Goal: Use online tool/utility: Utilize a website feature to perform a specific function

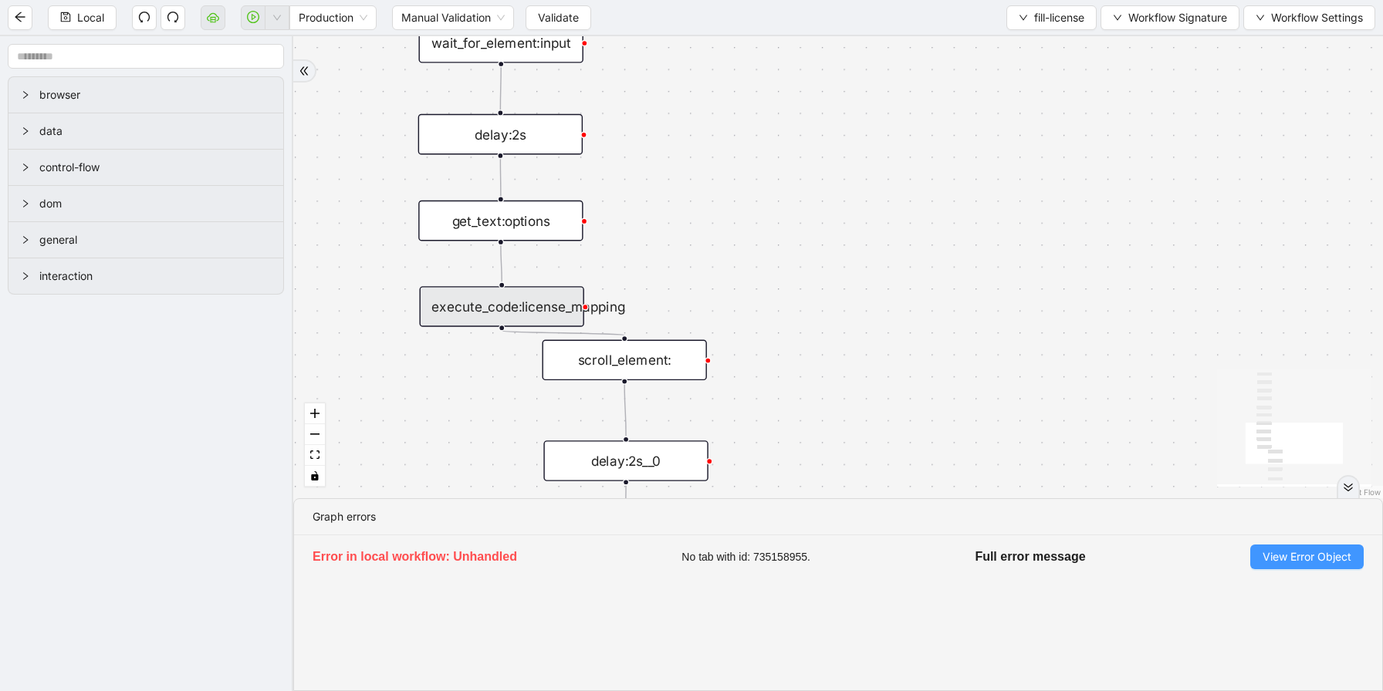
drag, startPoint x: 0, startPoint y: 0, endPoint x: 1277, endPoint y: 555, distance: 1392.4
click at [1277, 555] on span "View Error Object" at bounding box center [1306, 557] width 89 height 17
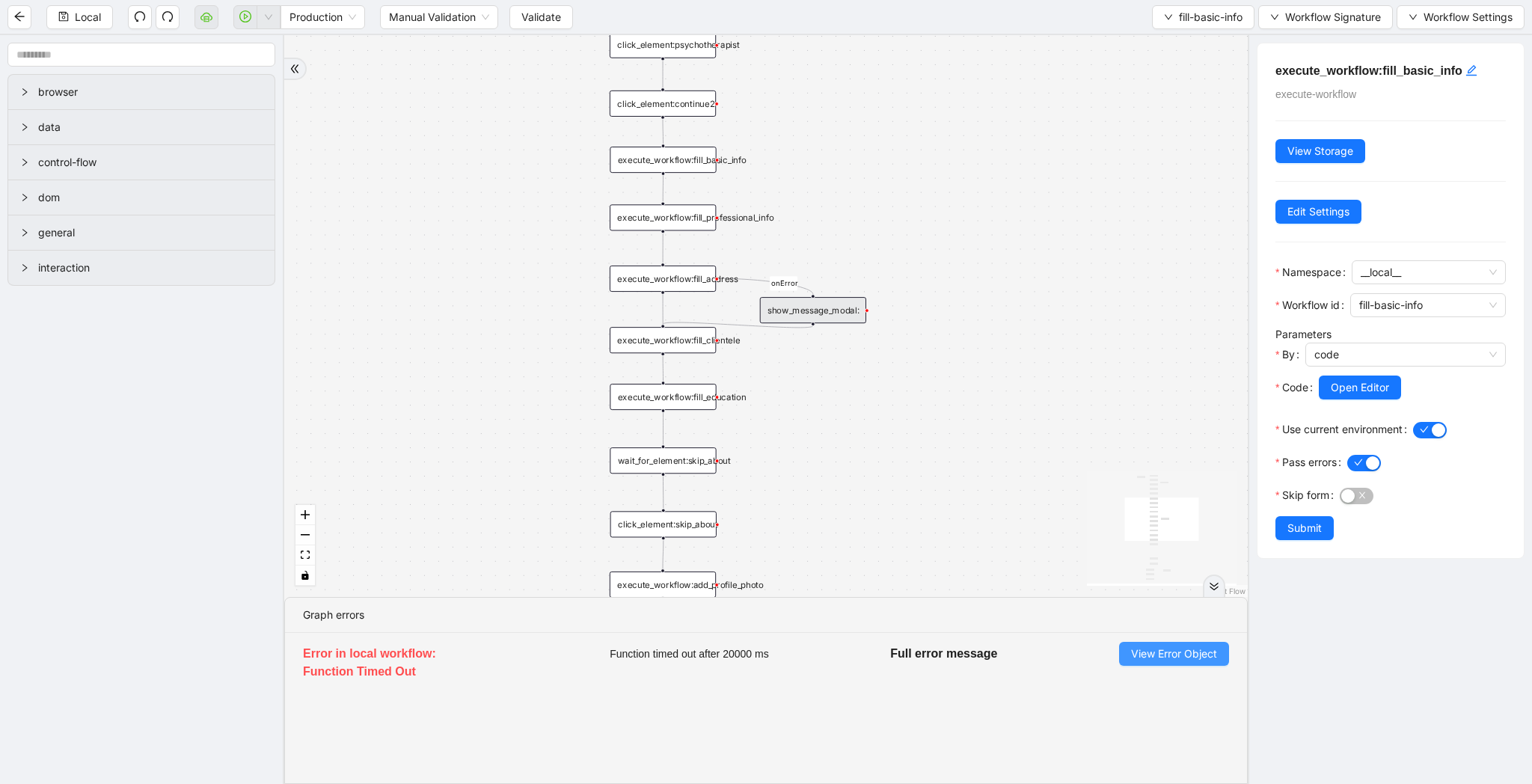
click at [1191, 649] on span "View Error Object" at bounding box center [1174, 653] width 86 height 16
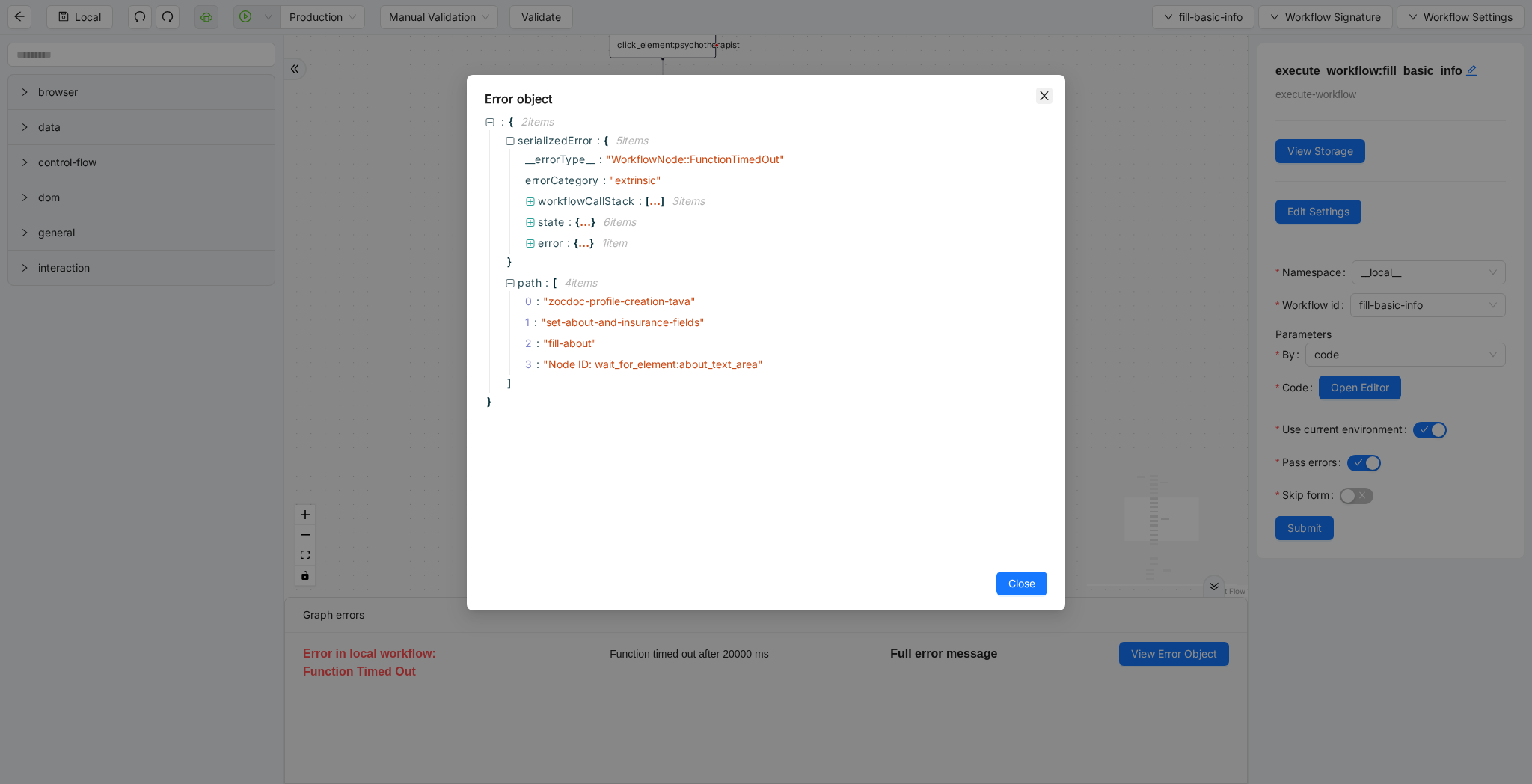
click at [1047, 90] on icon "close" at bounding box center [1044, 96] width 12 height 12
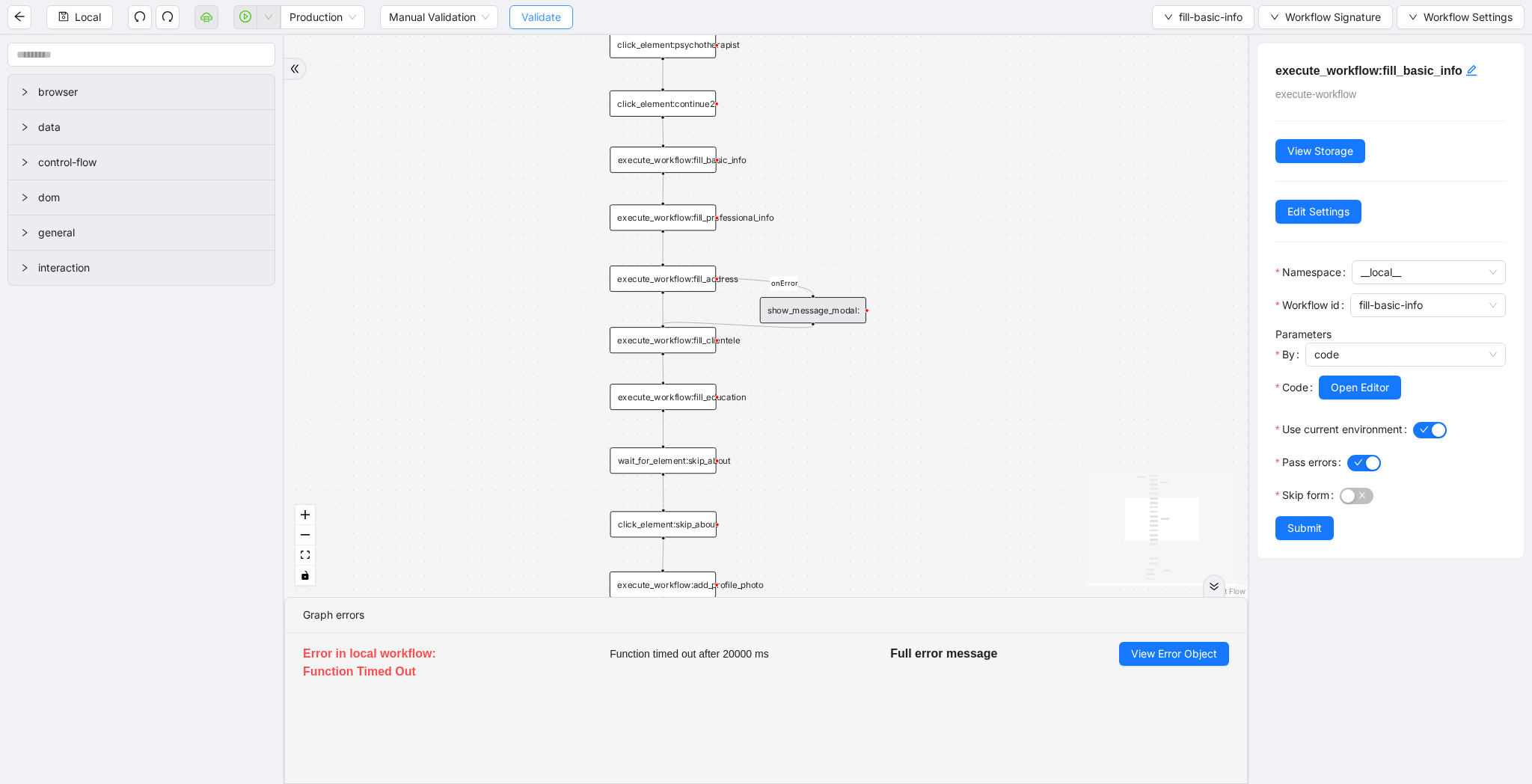
click at [538, 15] on span "Validate" at bounding box center [541, 16] width 40 height 16
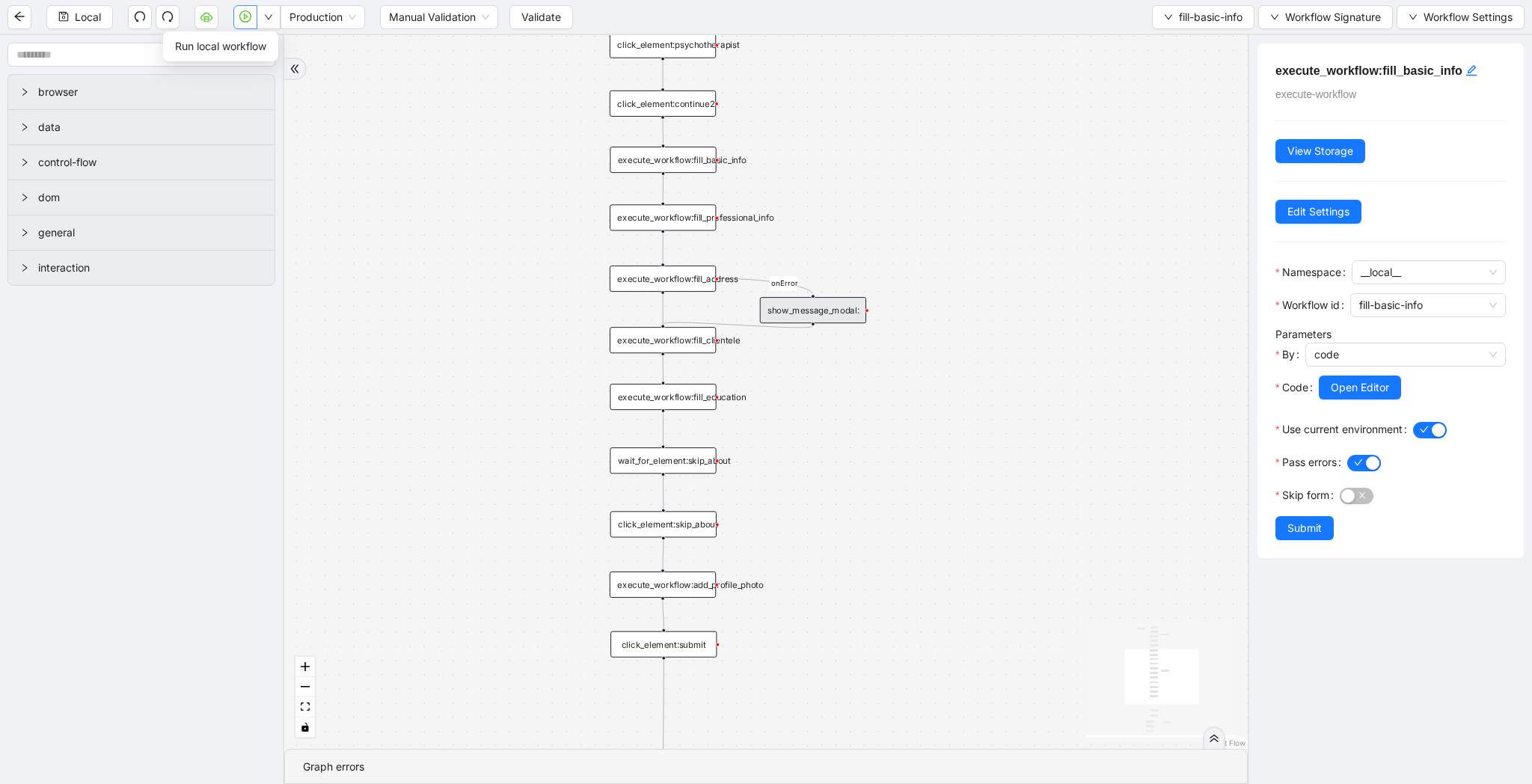
click at [247, 19] on icon "play-circle" at bounding box center [245, 16] width 12 height 12
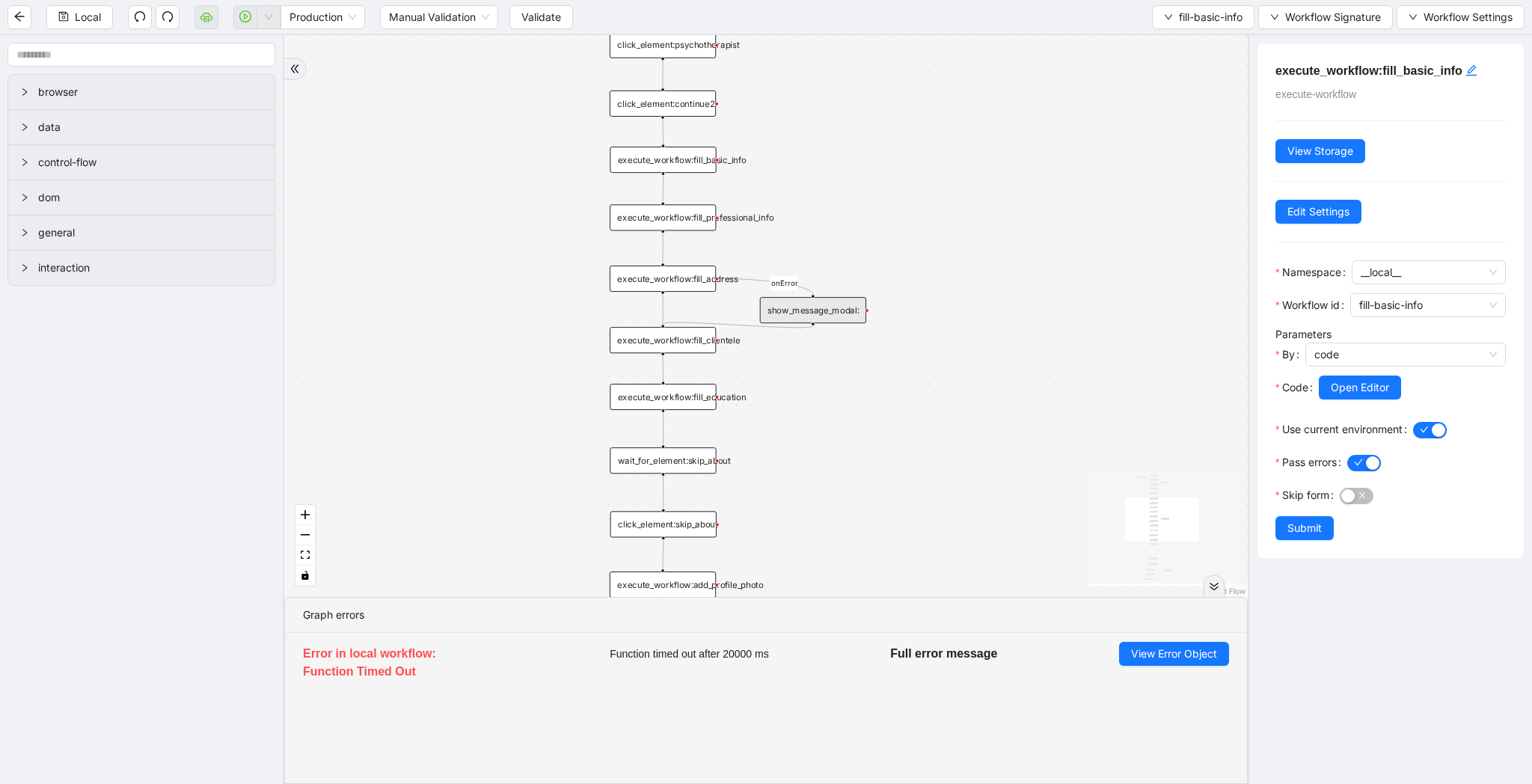
click at [549, 17] on span "Validate" at bounding box center [541, 16] width 40 height 16
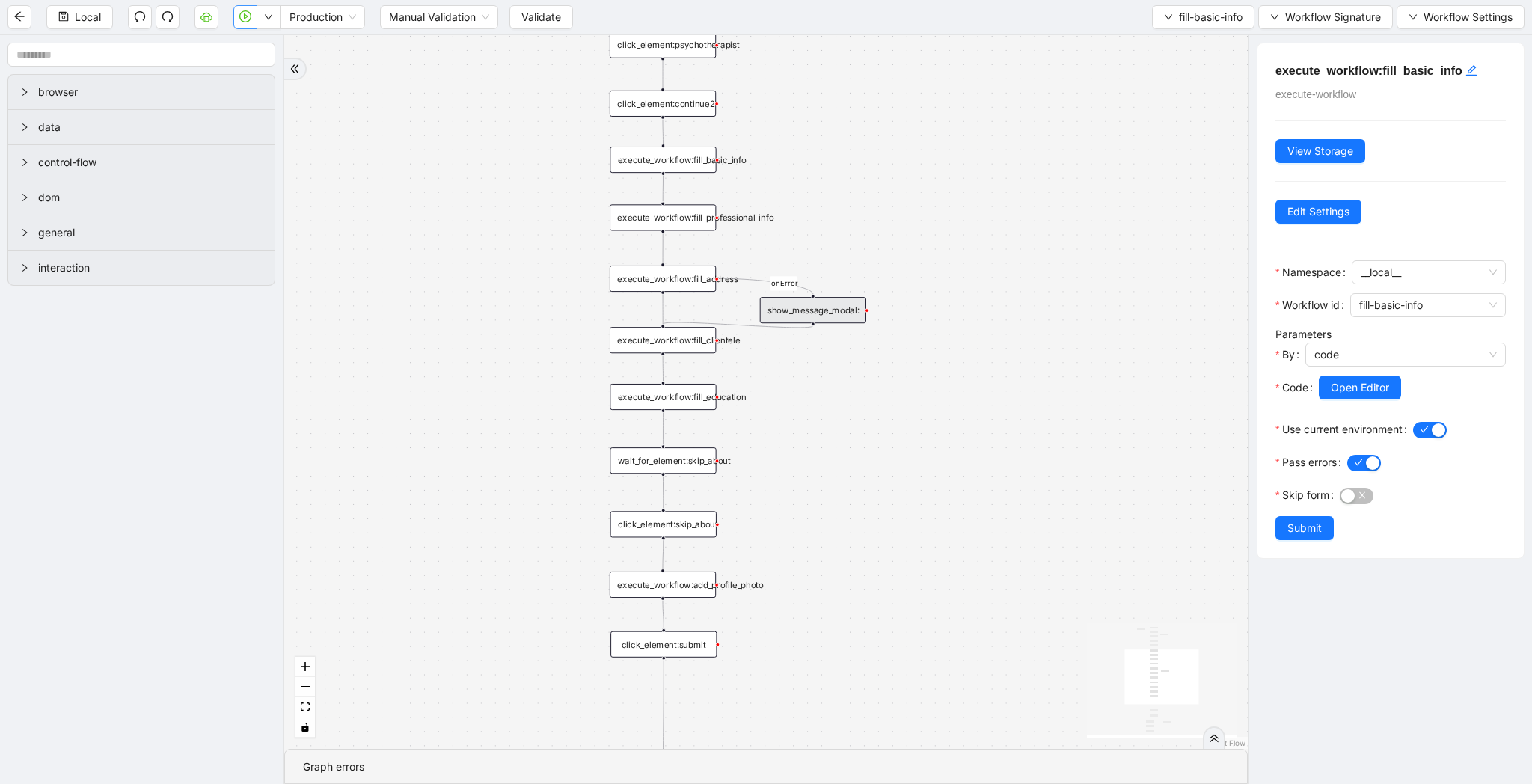
click at [250, 19] on icon "play-circle" at bounding box center [245, 16] width 12 height 12
click at [1185, 9] on span "fill-basic-info" at bounding box center [1211, 16] width 64 height 16
click at [1187, 41] on span "Select" at bounding box center [1198, 46] width 80 height 16
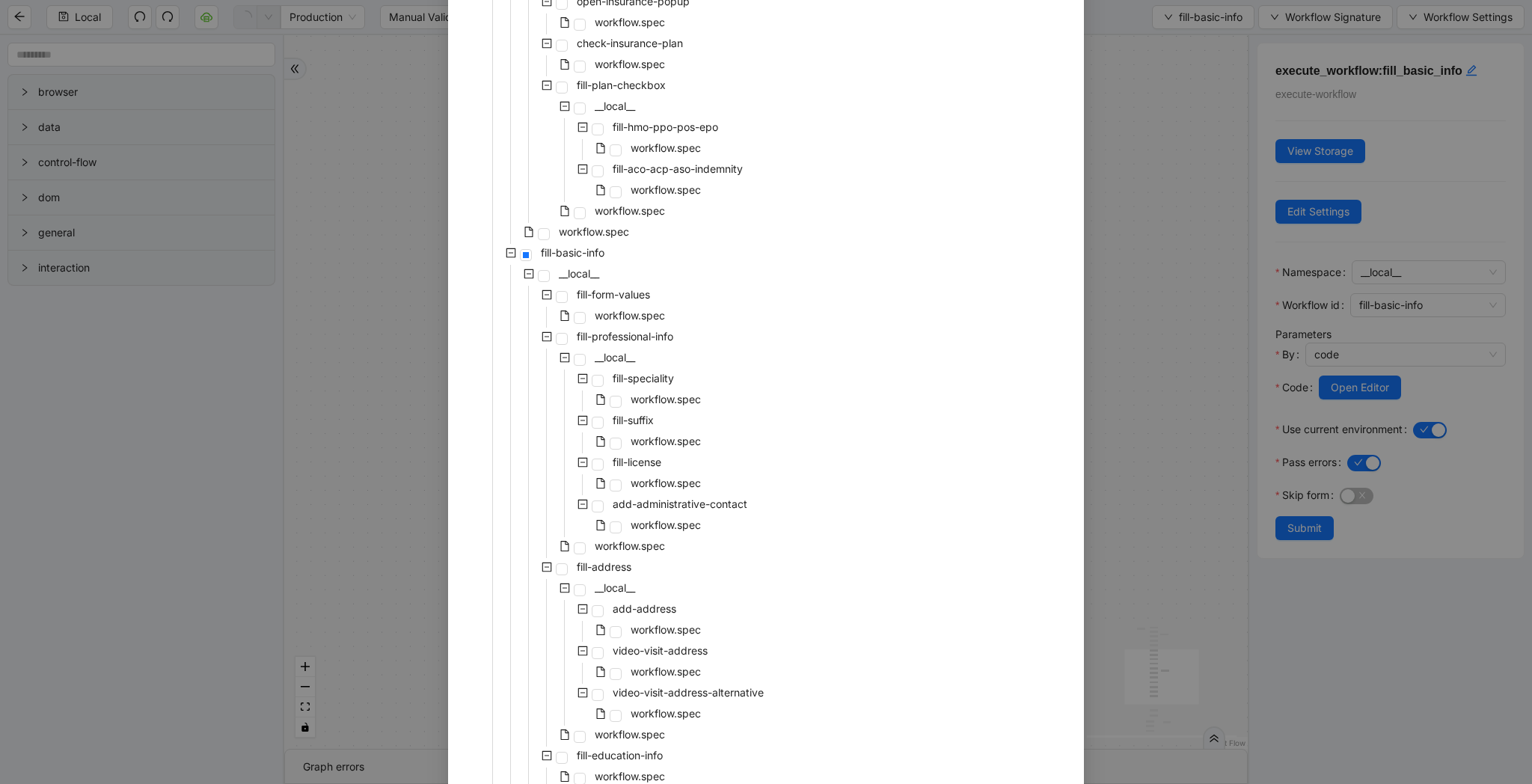
scroll to position [2516, 0]
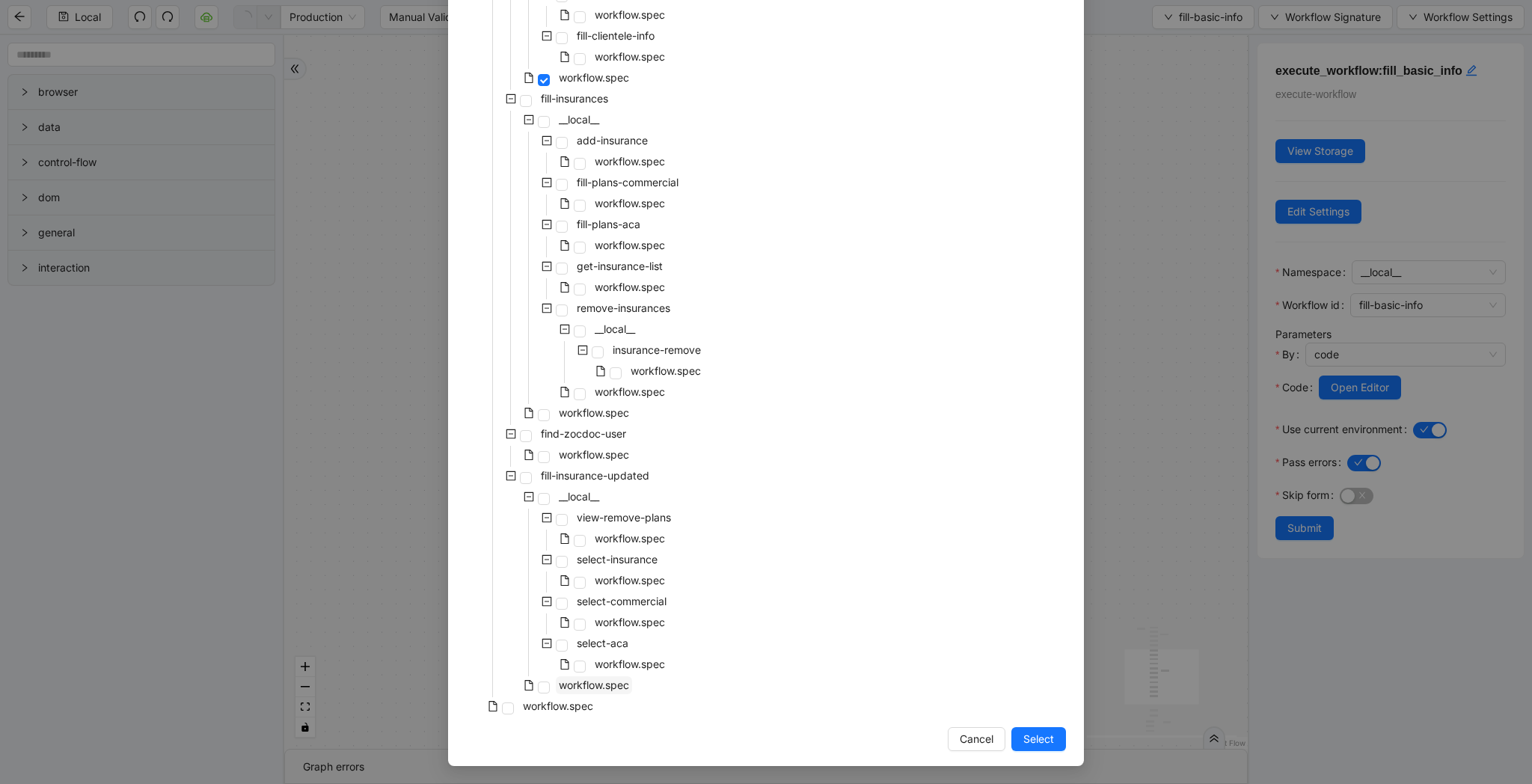
click at [587, 691] on span "workflow.spec" at bounding box center [593, 685] width 77 height 18
click at [1047, 743] on span "Select" at bounding box center [1039, 738] width 31 height 16
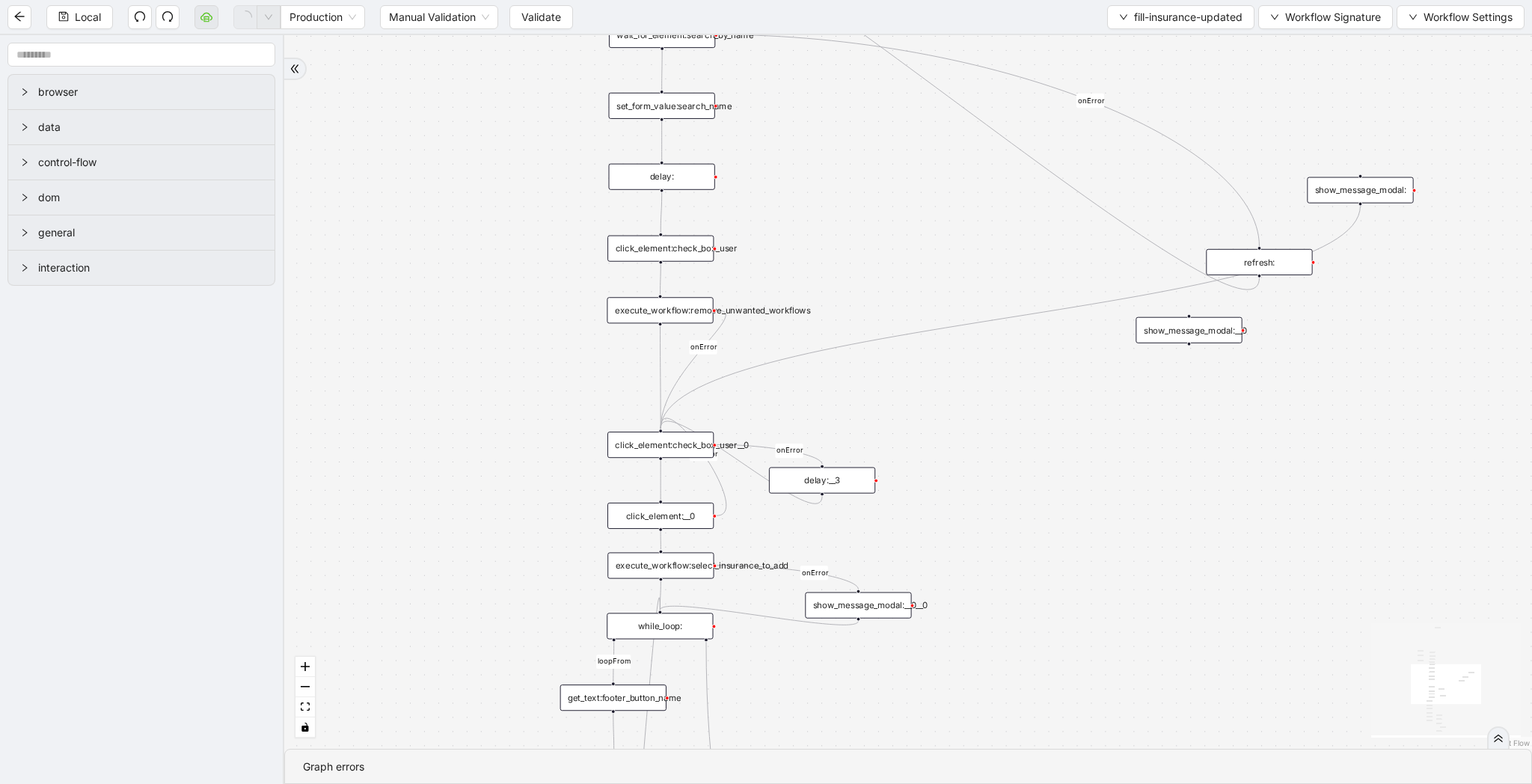
click at [825, 601] on div "show_message_modal:__0__0" at bounding box center [858, 605] width 107 height 26
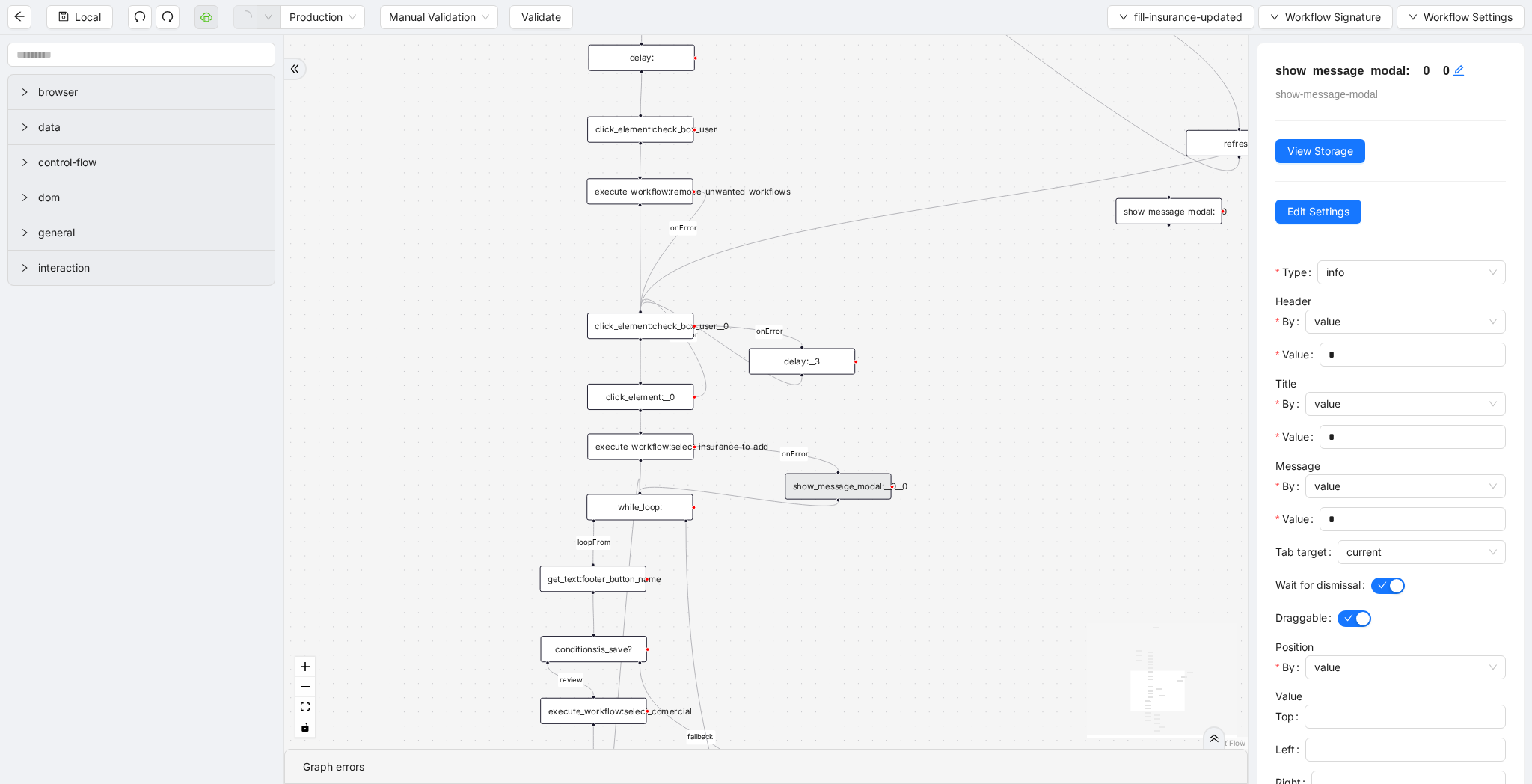
drag, startPoint x: 834, startPoint y: 689, endPoint x: 805, endPoint y: 500, distance: 191.2
click at [805, 500] on div "loopFrom review fallback exitFrom onError onError onError onError onError onErr…" at bounding box center [766, 392] width 964 height 713
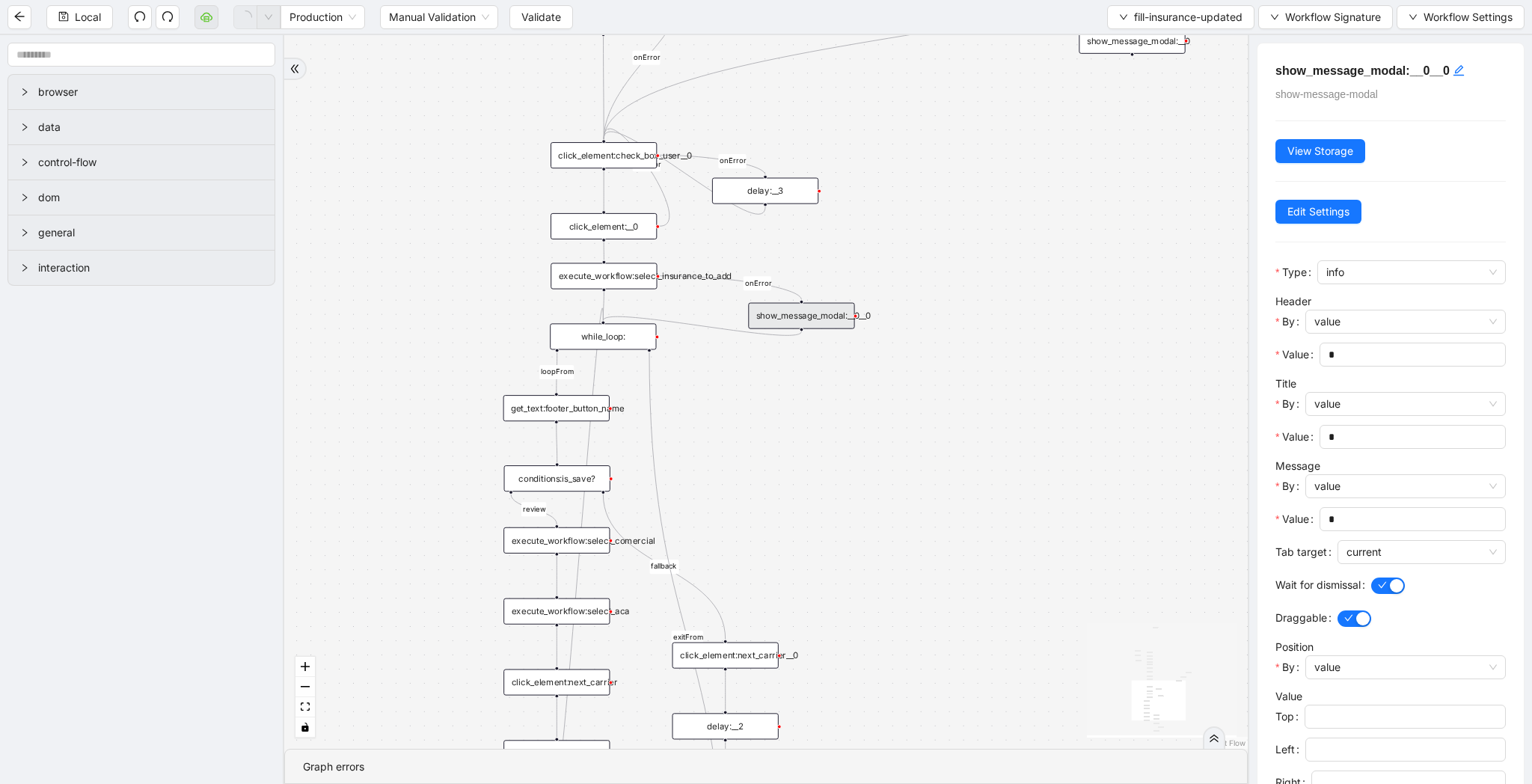
drag, startPoint x: 805, startPoint y: 500, endPoint x: 775, endPoint y: 391, distance: 113.1
click at [775, 391] on div "loopFrom review fallback exitFrom onError onError onError onError onError onErr…" at bounding box center [766, 392] width 964 height 713
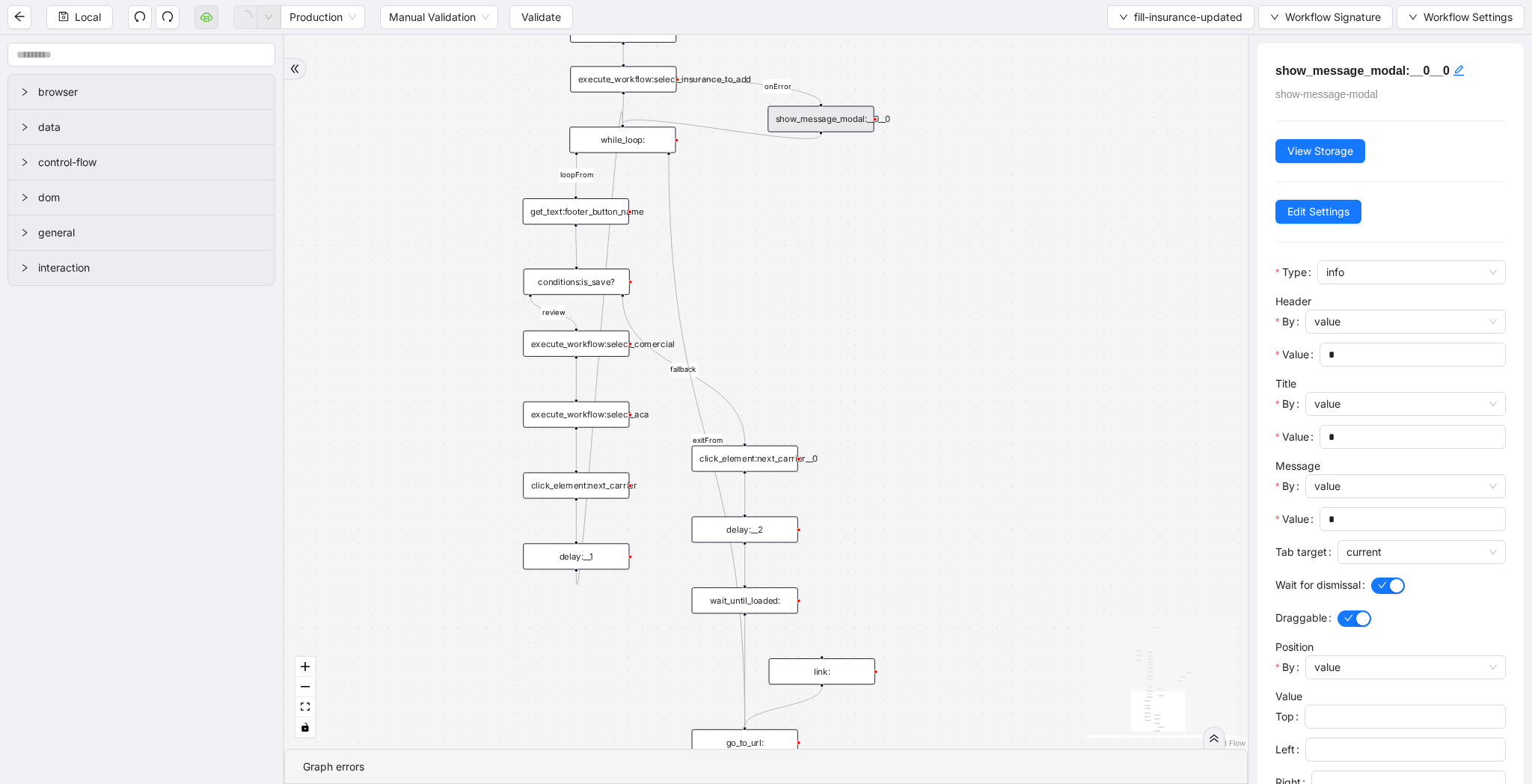
drag, startPoint x: 814, startPoint y: 434, endPoint x: 836, endPoint y: 248, distance: 187.3
click at [836, 248] on div "loopFrom review fallback exitFrom onError onError onError onError onError onErr…" at bounding box center [766, 392] width 964 height 713
click at [637, 145] on div "while_loop:" at bounding box center [622, 141] width 107 height 26
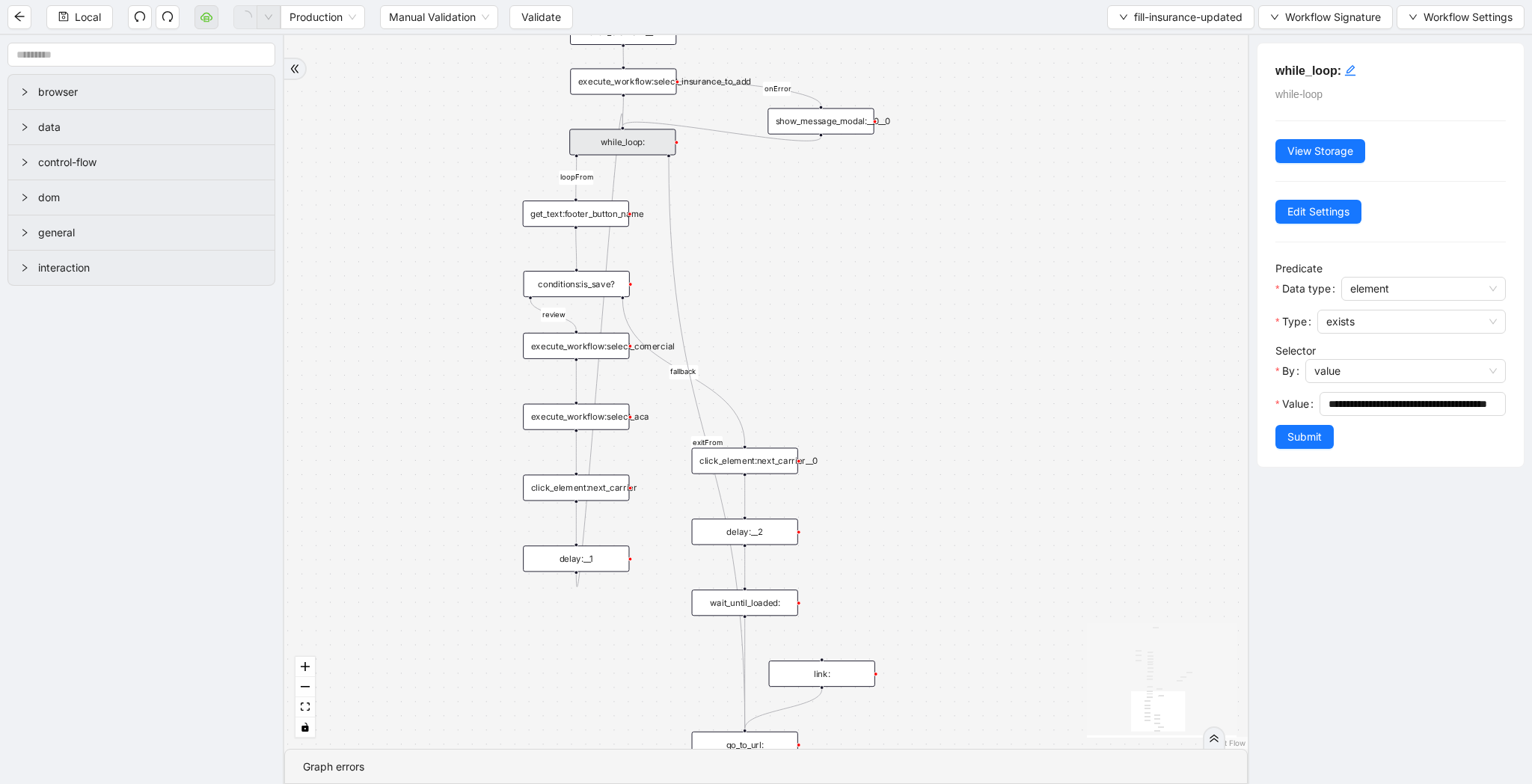
click at [572, 224] on div "get_text:footer_button_name" at bounding box center [576, 213] width 107 height 26
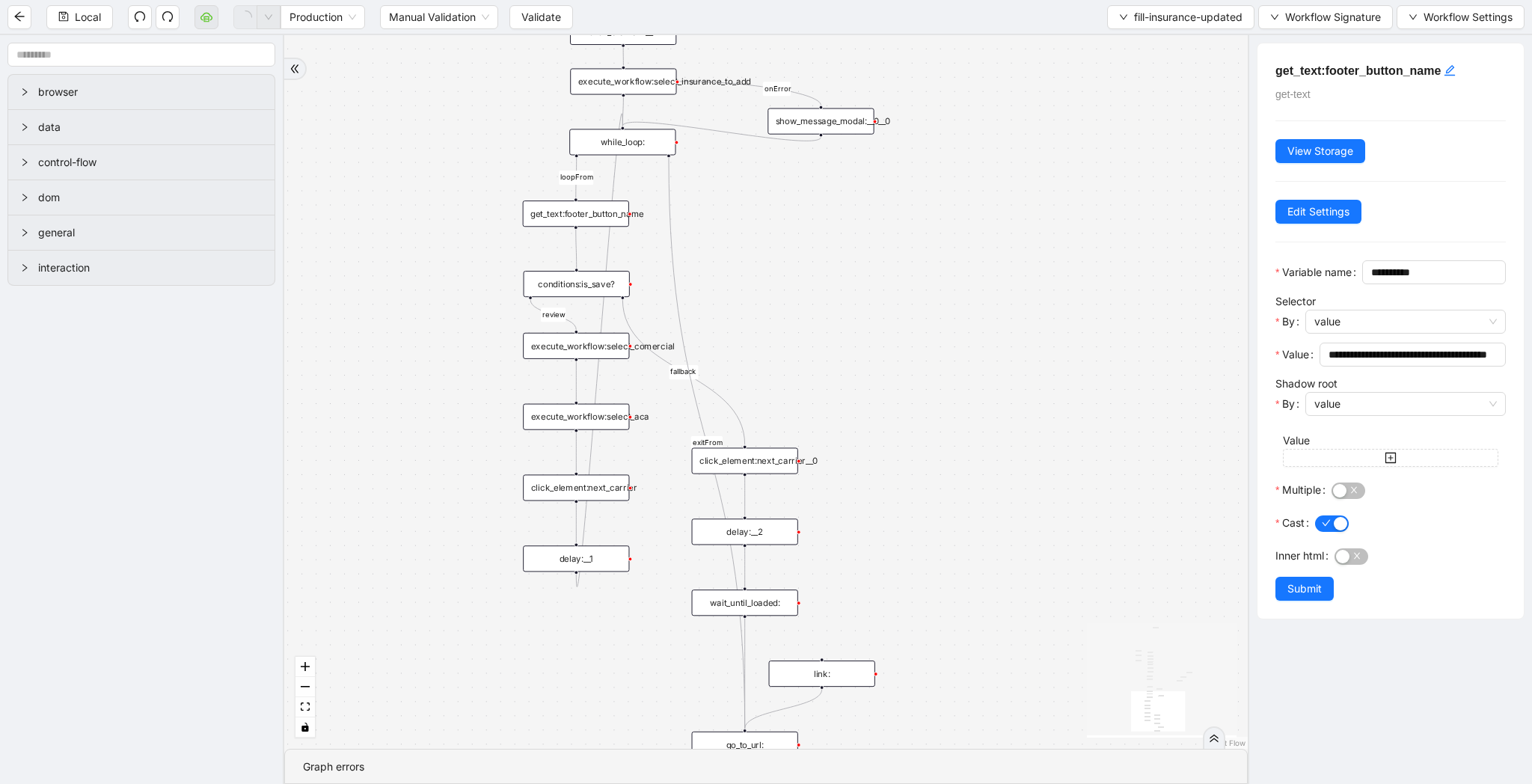
click at [579, 286] on div "conditions:is_save?" at bounding box center [577, 283] width 107 height 26
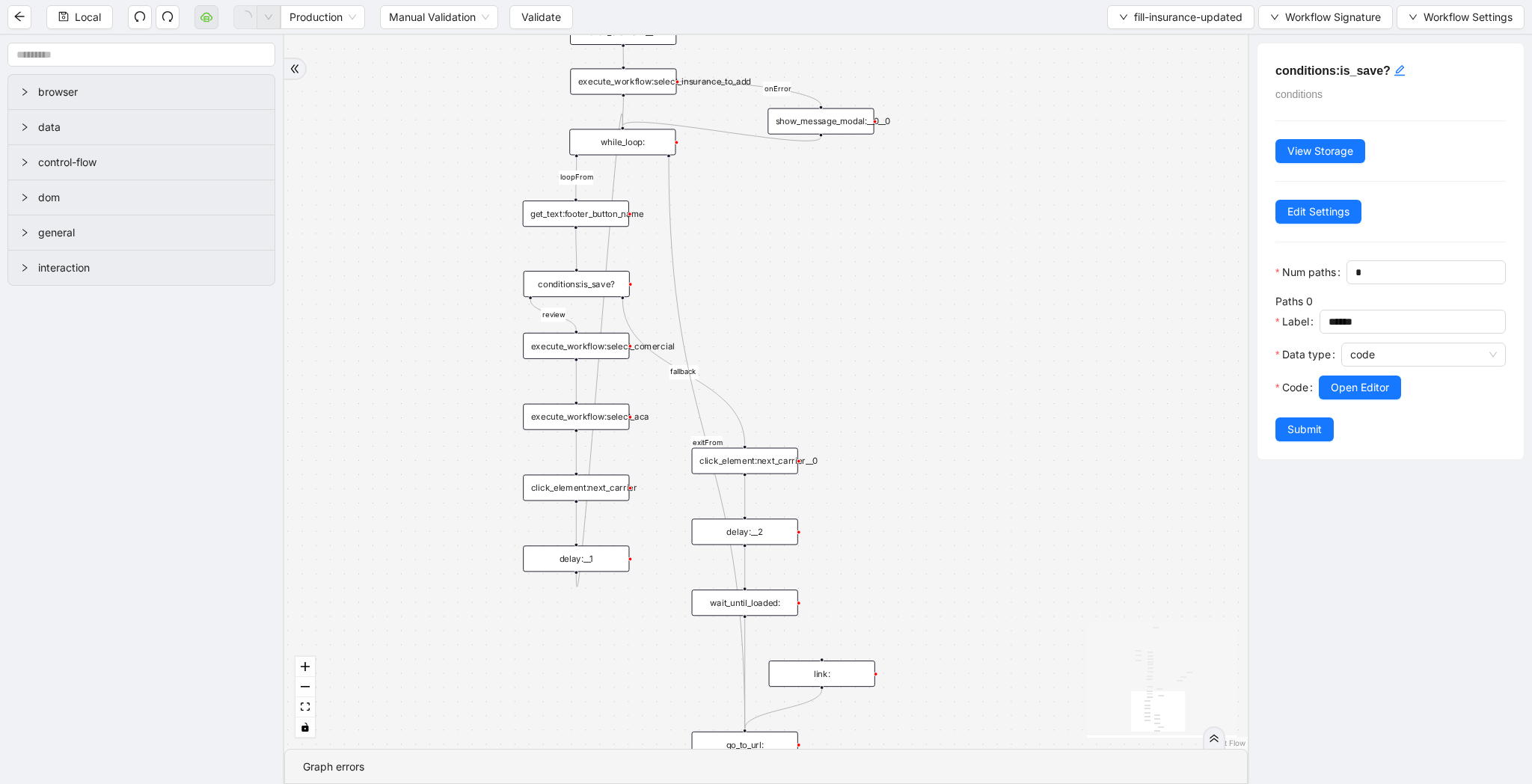
click at [571, 342] on div "execute_workflow:select_comercial" at bounding box center [576, 345] width 107 height 26
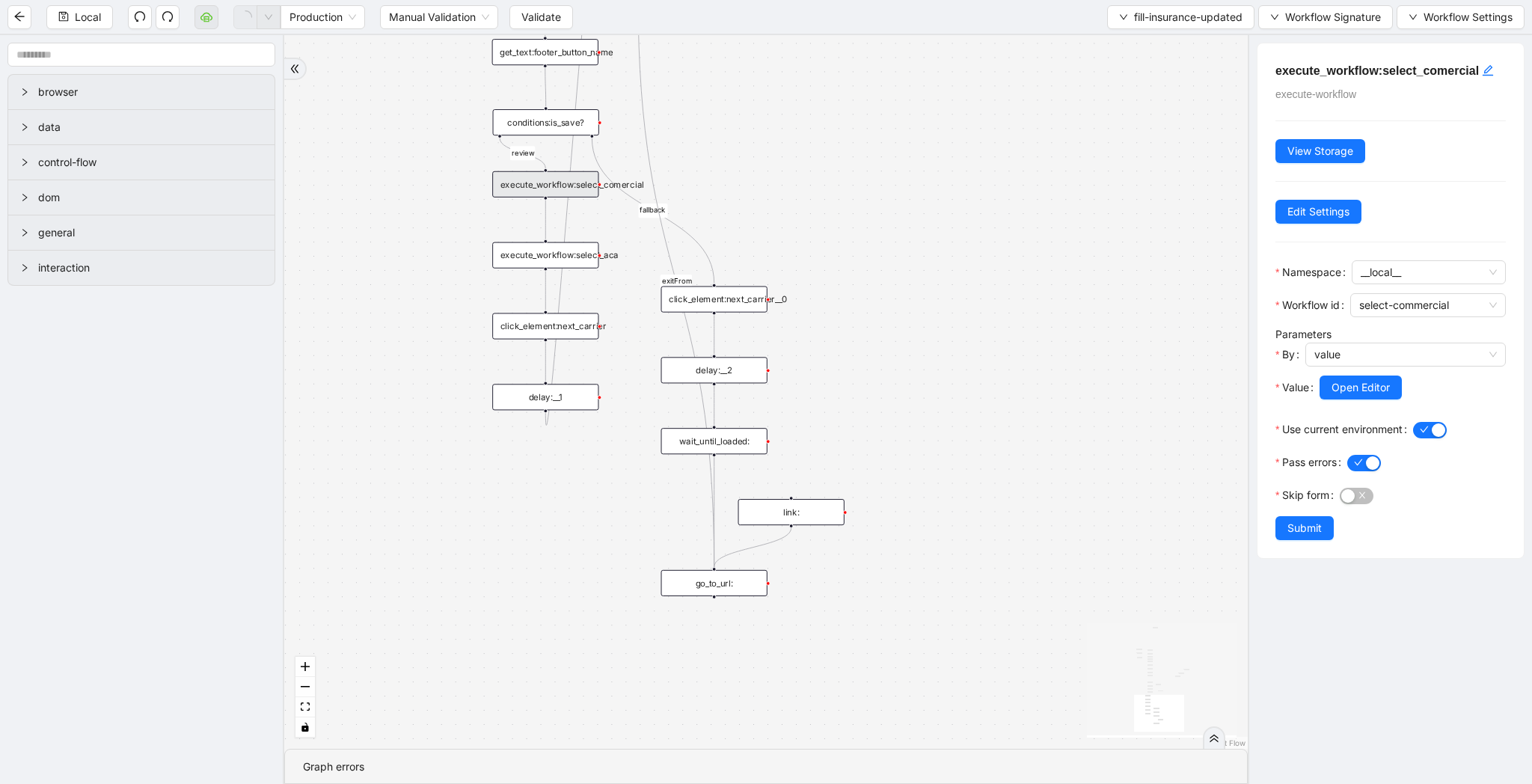
drag, startPoint x: 1166, startPoint y: 189, endPoint x: 1135, endPoint y: 29, distance: 163.0
click at [1135, 29] on section "Local Production Manual Validation Validate fill-insurance-updated Workflow Sig…" at bounding box center [766, 392] width 1532 height 784
click at [1134, 18] on span "fill-insurance-updated" at bounding box center [1189, 16] width 109 height 16
click at [1122, 47] on span "Select" at bounding box center [1177, 46] width 126 height 16
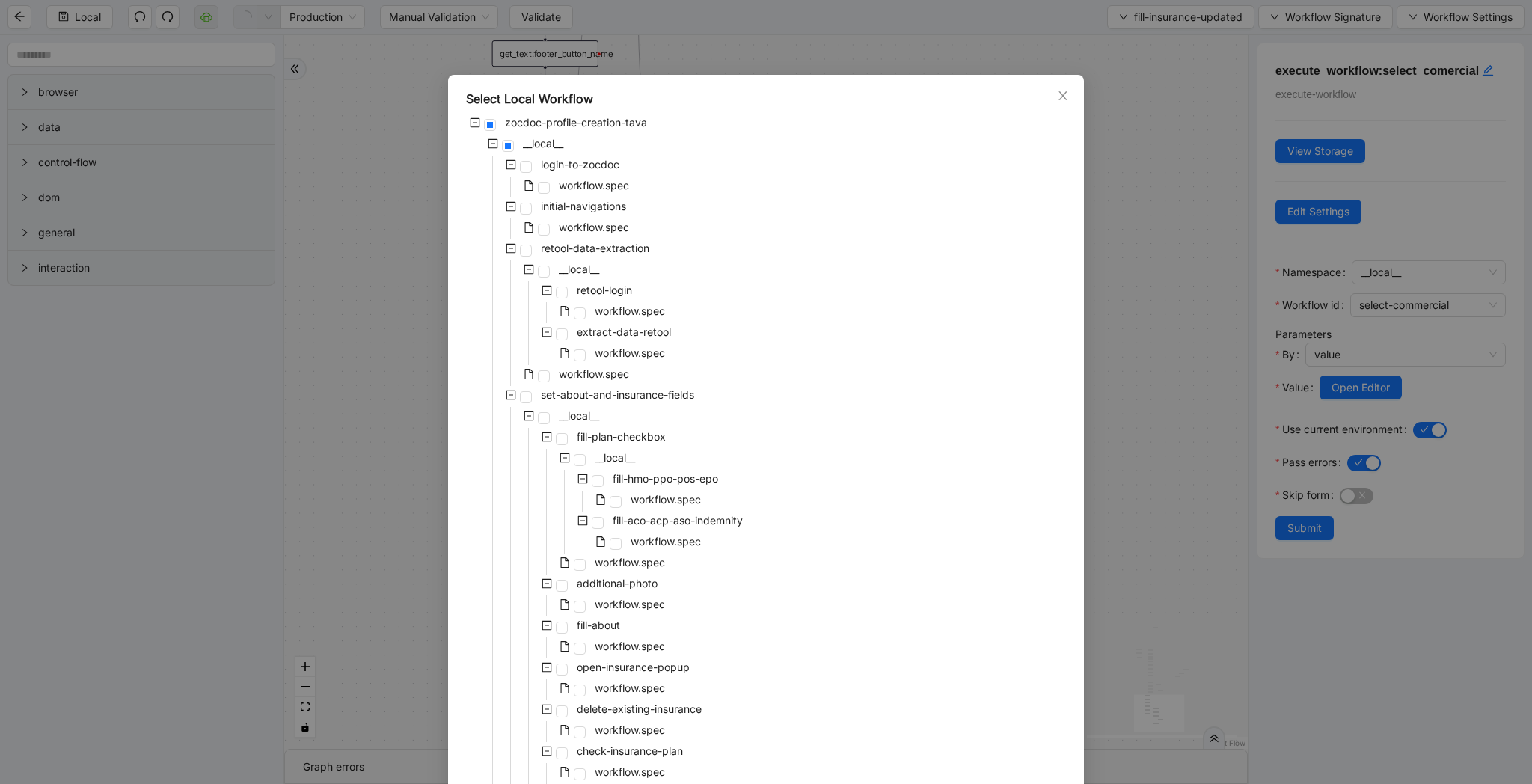
click at [1093, 298] on div "Select Local Workflow zocdoc-profile-creation-tava __local__ login-to-zocdoc wo…" at bounding box center [766, 392] width 1532 height 784
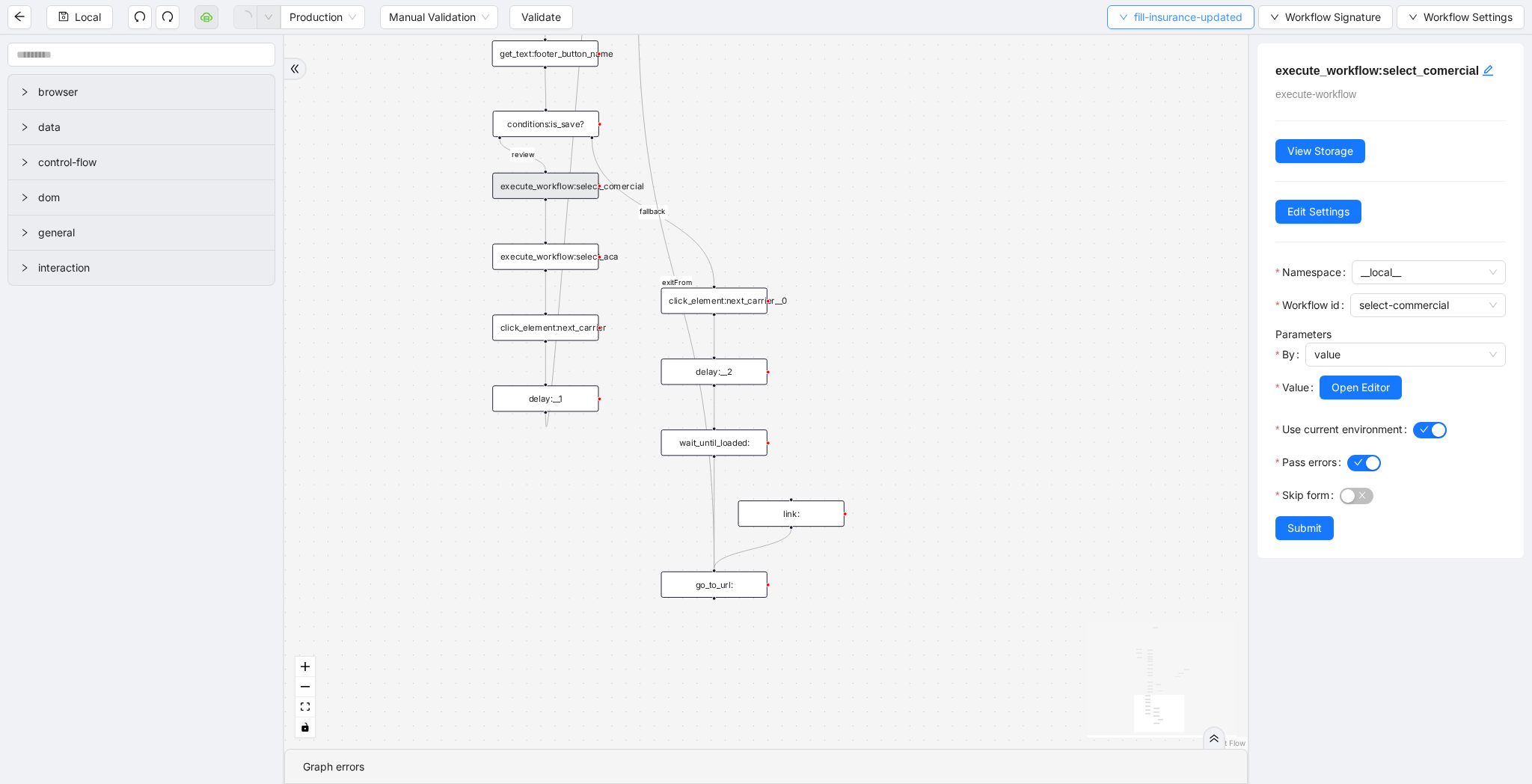
click at [1112, 18] on button "fill-insurance-updated" at bounding box center [1181, 16] width 147 height 24
click at [1112, 37] on li "Select" at bounding box center [1177, 46] width 144 height 24
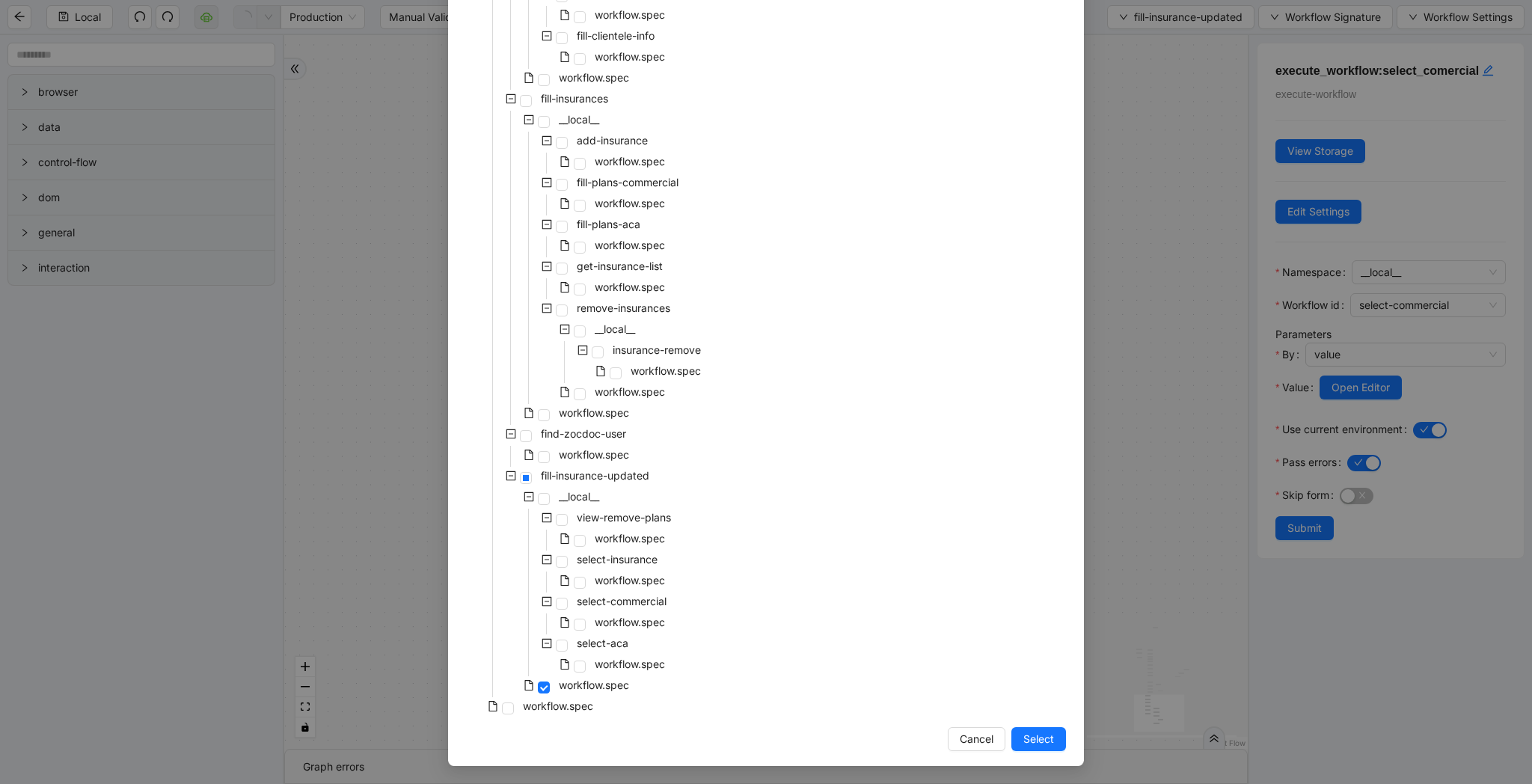
click at [550, 696] on div "workflow.spec" at bounding box center [549, 687] width 166 height 21
click at [591, 710] on span "workflow.spec" at bounding box center [558, 706] width 71 height 13
click at [1017, 742] on button "Select" at bounding box center [1038, 738] width 54 height 24
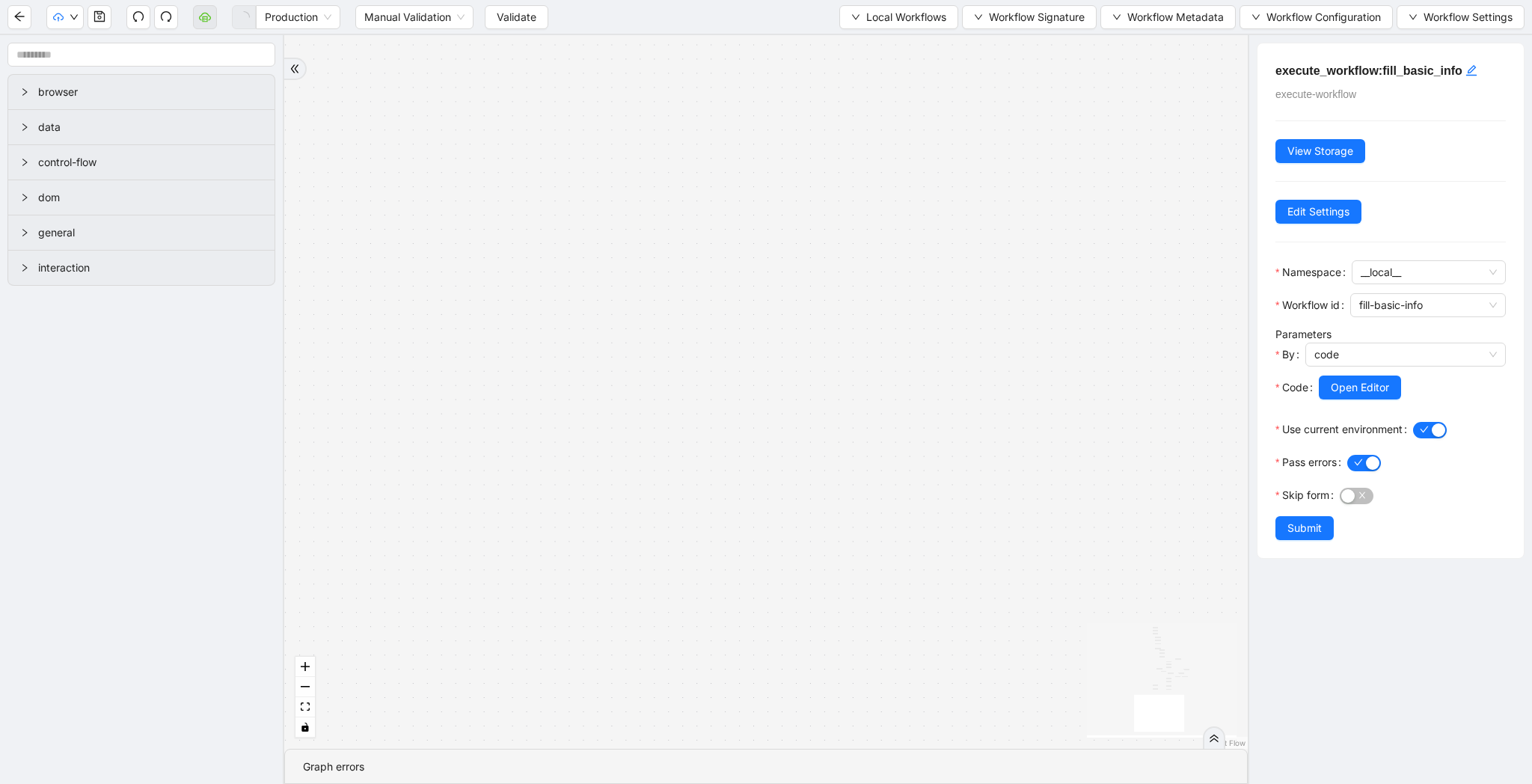
drag, startPoint x: 934, startPoint y: 667, endPoint x: 881, endPoint y: 580, distance: 101.9
click at [881, 580] on div "fallback raise-error skip-provider fallback fallback user_found onError onError…" at bounding box center [766, 392] width 964 height 713
drag, startPoint x: 985, startPoint y: 596, endPoint x: 831, endPoint y: 628, distance: 157.3
click at [831, 628] on div "fallback raise-error skip-provider fallback fallback user_found onError onError…" at bounding box center [766, 392] width 964 height 713
click at [303, 703] on icon "fit view" at bounding box center [304, 706] width 9 height 8
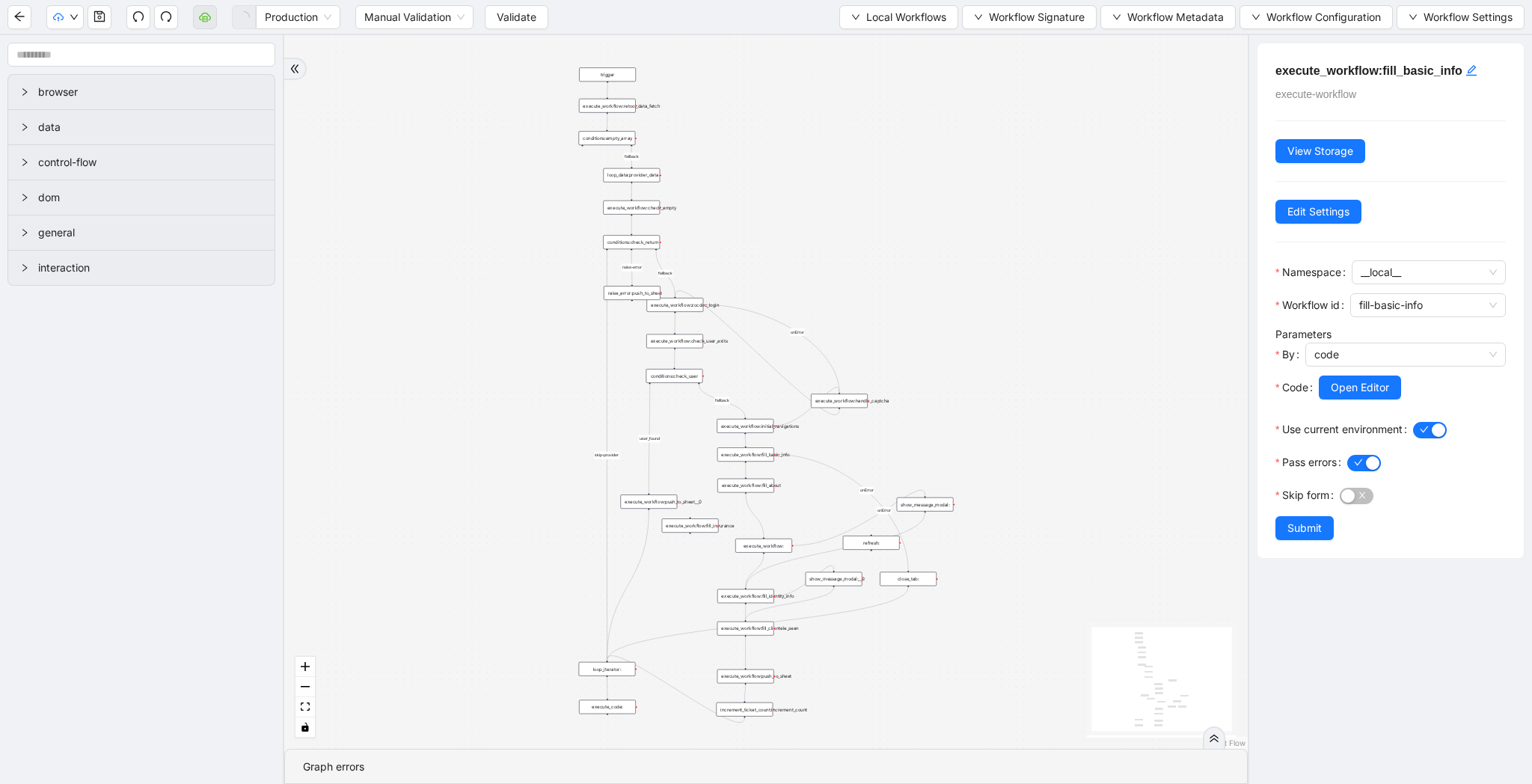
drag, startPoint x: 1019, startPoint y: 615, endPoint x: 985, endPoint y: 580, distance: 48.8
click at [985, 580] on div "fallback raise-error skip-provider fallback fallback user_found onError onError…" at bounding box center [766, 392] width 964 height 713
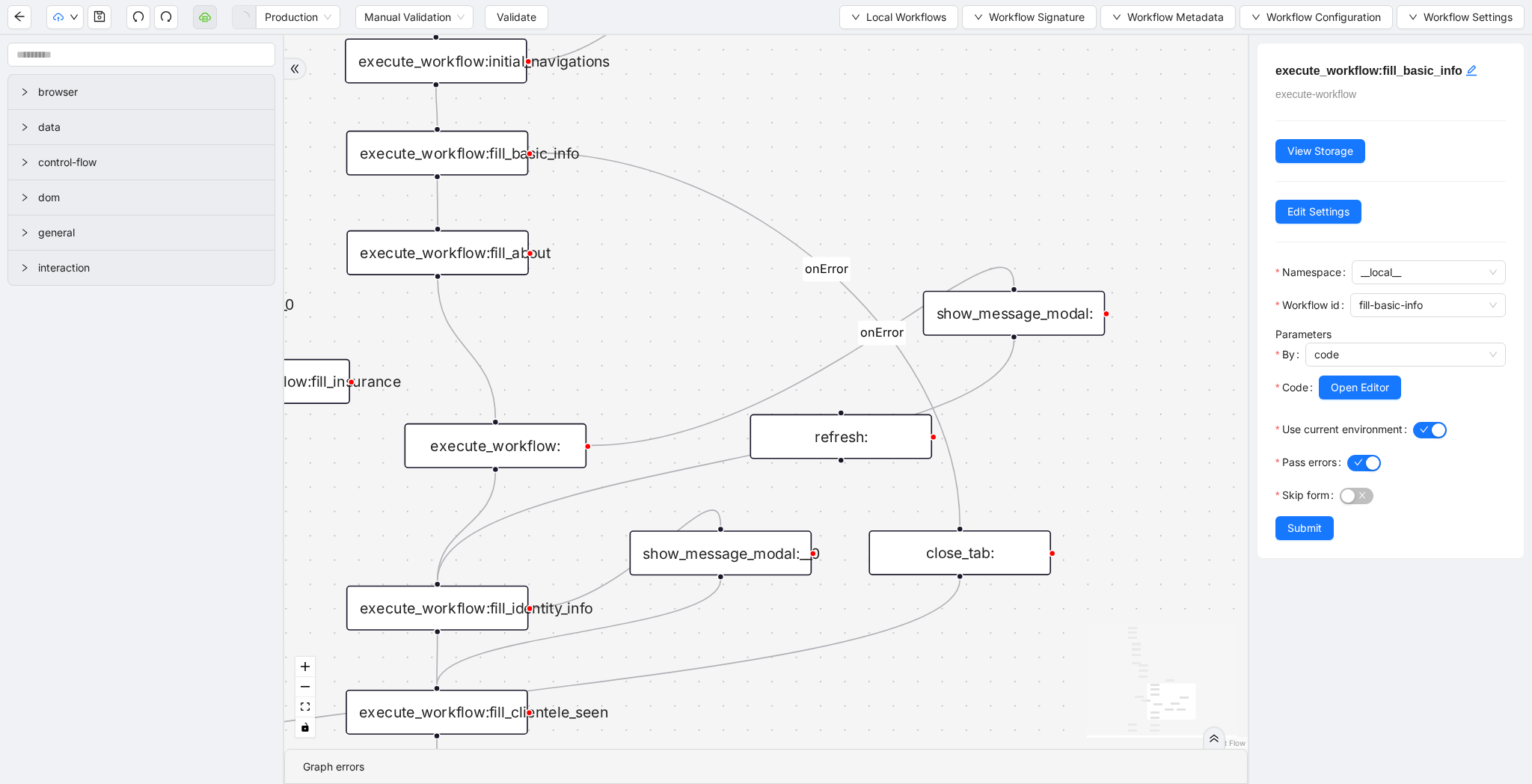
drag, startPoint x: 1115, startPoint y: 500, endPoint x: 1097, endPoint y: 467, distance: 37.6
click at [1100, 468] on div "fallback raise-error skip-provider fallback fallback user_found onError onError…" at bounding box center [766, 392] width 964 height 713
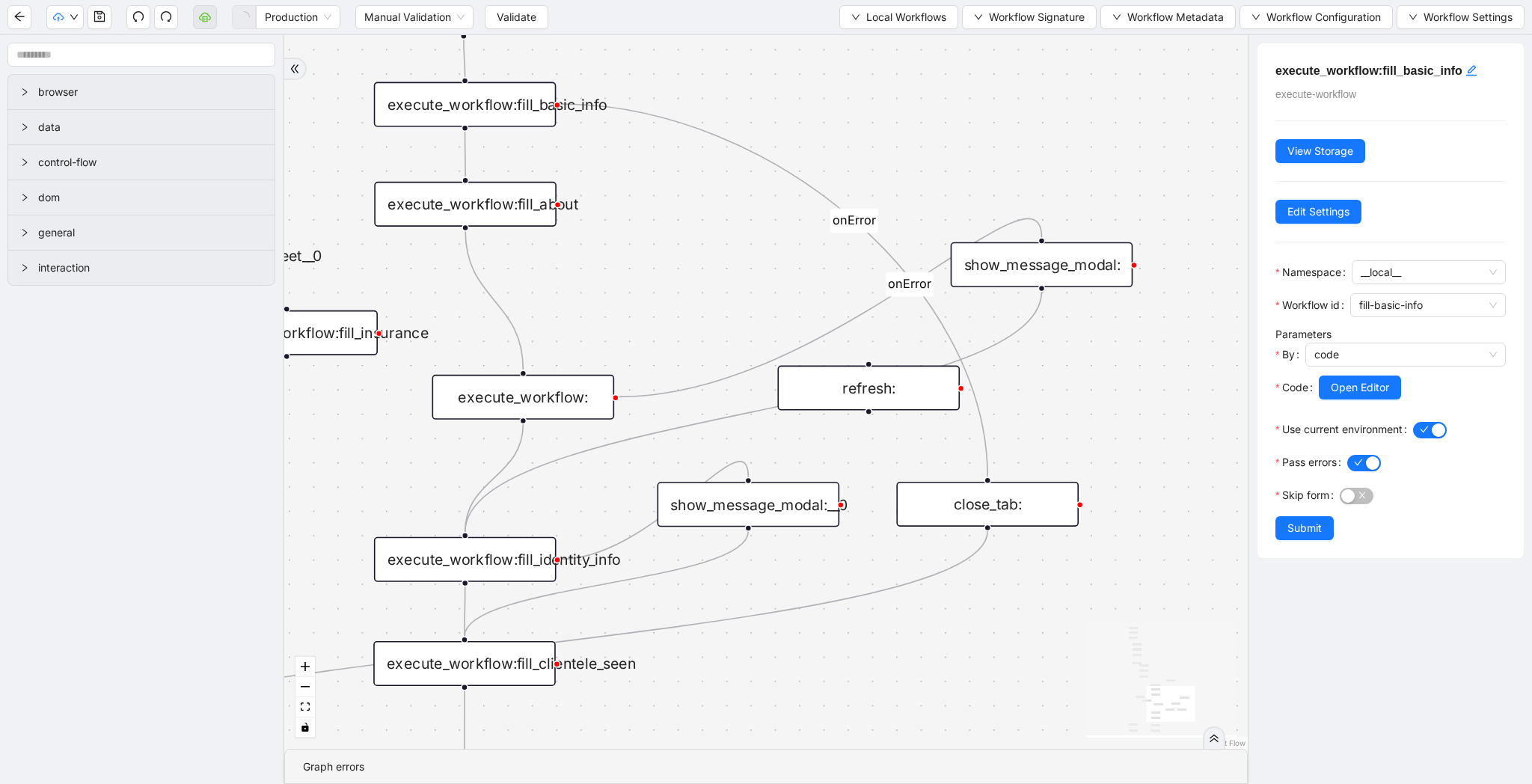
drag, startPoint x: 931, startPoint y: 678, endPoint x: 967, endPoint y: 620, distance: 68.3
click at [967, 620] on div "fallback raise-error skip-provider fallback fallback user_found onError onError…" at bounding box center [766, 392] width 964 height 713
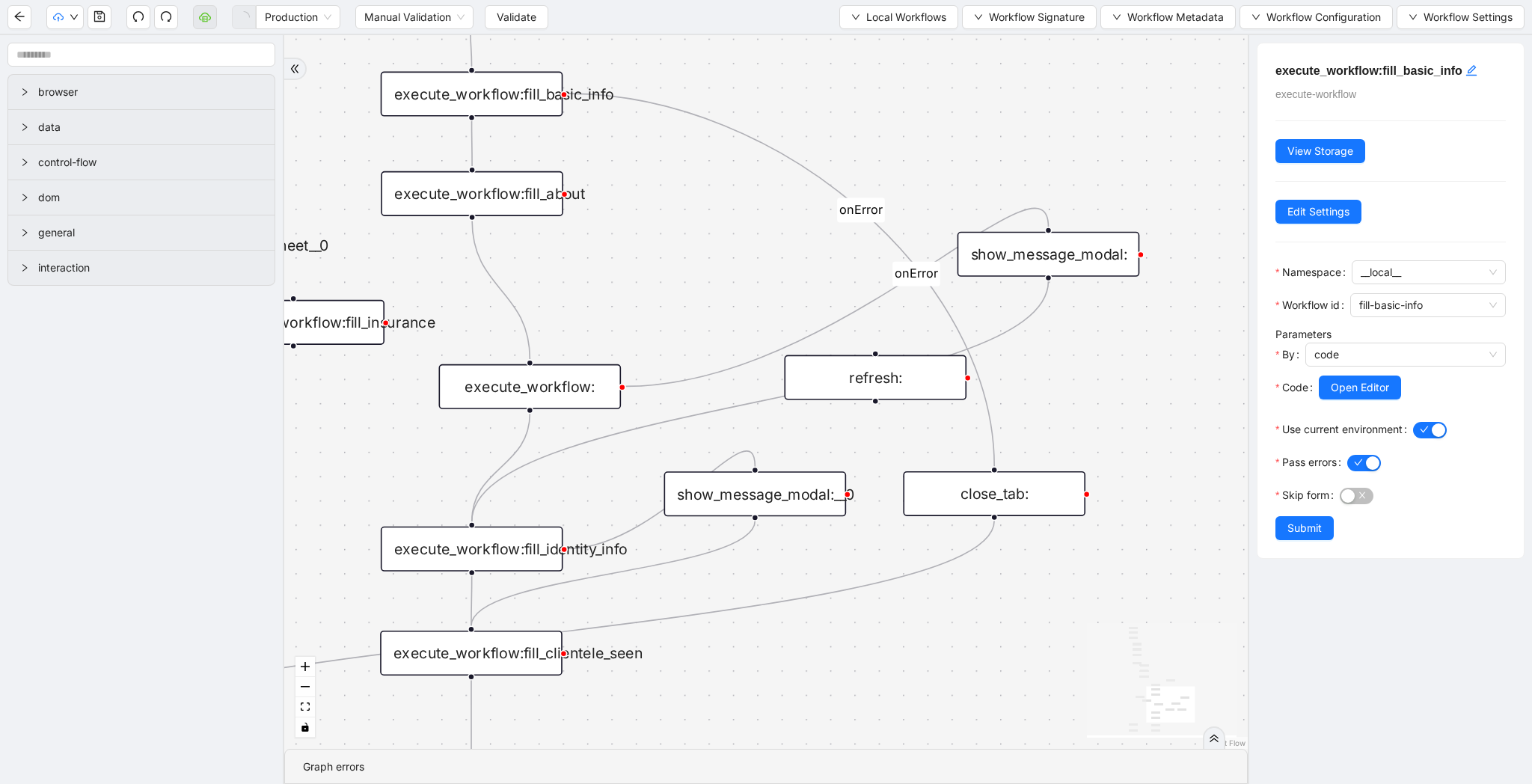
click at [571, 388] on div "execute_workflow:" at bounding box center [530, 387] width 182 height 45
click at [1037, 270] on div "show_message_modal:" at bounding box center [1049, 254] width 182 height 45
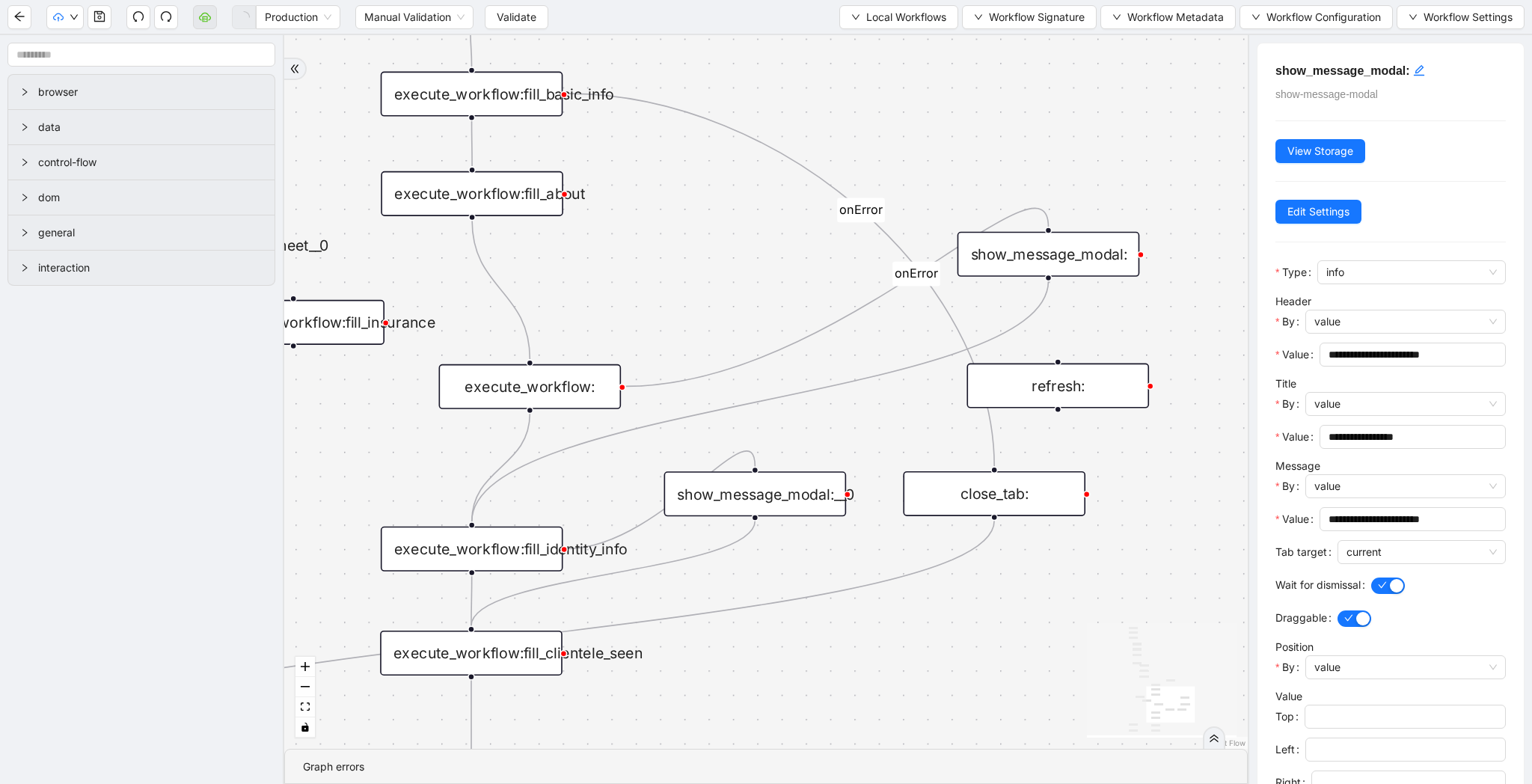
drag, startPoint x: 910, startPoint y: 359, endPoint x: 1091, endPoint y: 367, distance: 181.2
click at [1091, 367] on div "refresh:" at bounding box center [1058, 386] width 182 height 45
drag, startPoint x: 1047, startPoint y: 619, endPoint x: 1106, endPoint y: 538, distance: 100.2
click at [1108, 537] on div "fallback raise-error skip-provider fallback fallback user_found onError onError…" at bounding box center [766, 392] width 964 height 713
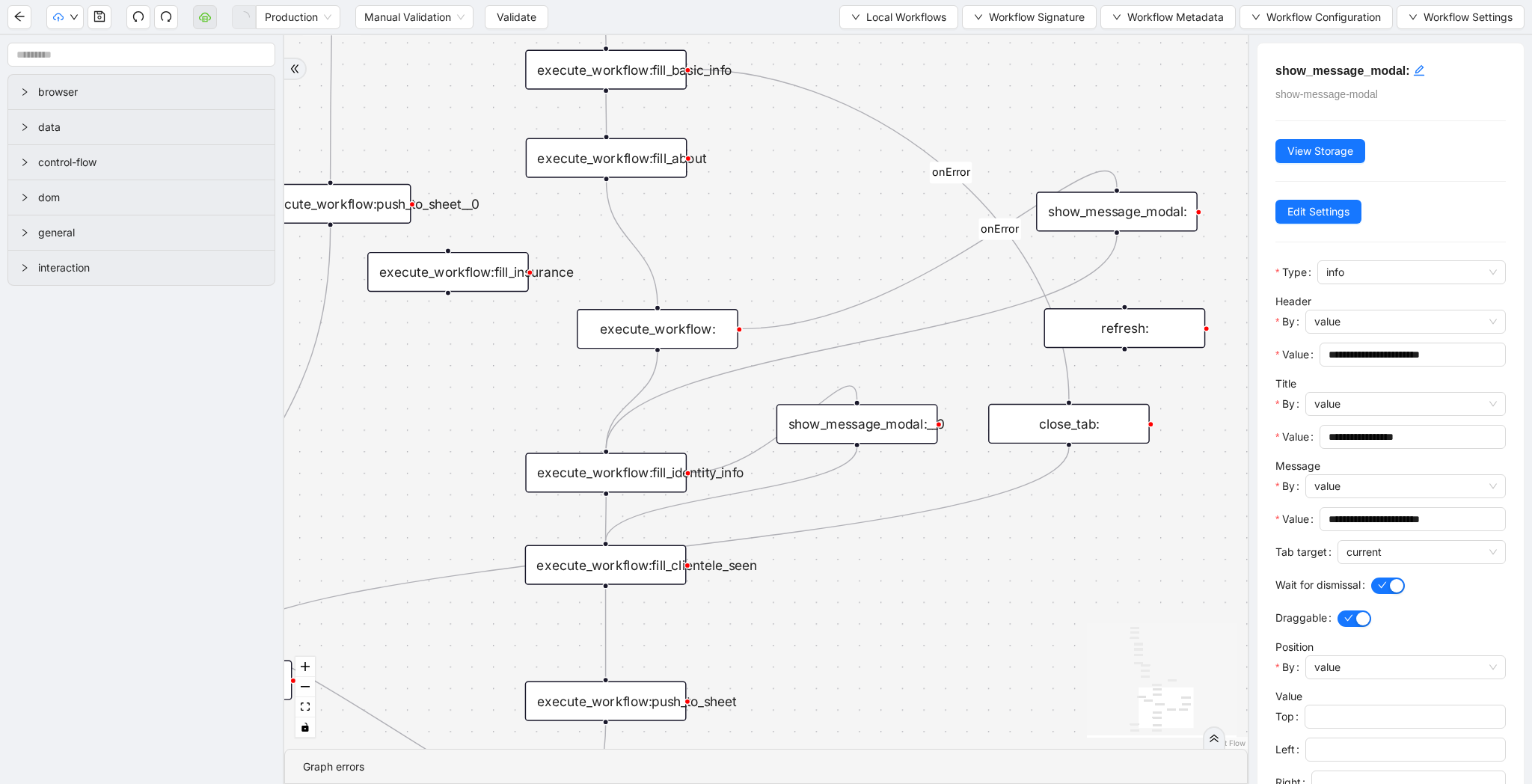
drag, startPoint x: 1055, startPoint y: 572, endPoint x: 1063, endPoint y: 569, distance: 8.5
click at [1063, 569] on div "fallback raise-error skip-provider fallback fallback user_found onError onError…" at bounding box center [766, 392] width 964 height 713
click at [867, 12] on span "Local Workflows" at bounding box center [907, 16] width 80 height 16
click at [860, 45] on span "Select" at bounding box center [892, 46] width 97 height 16
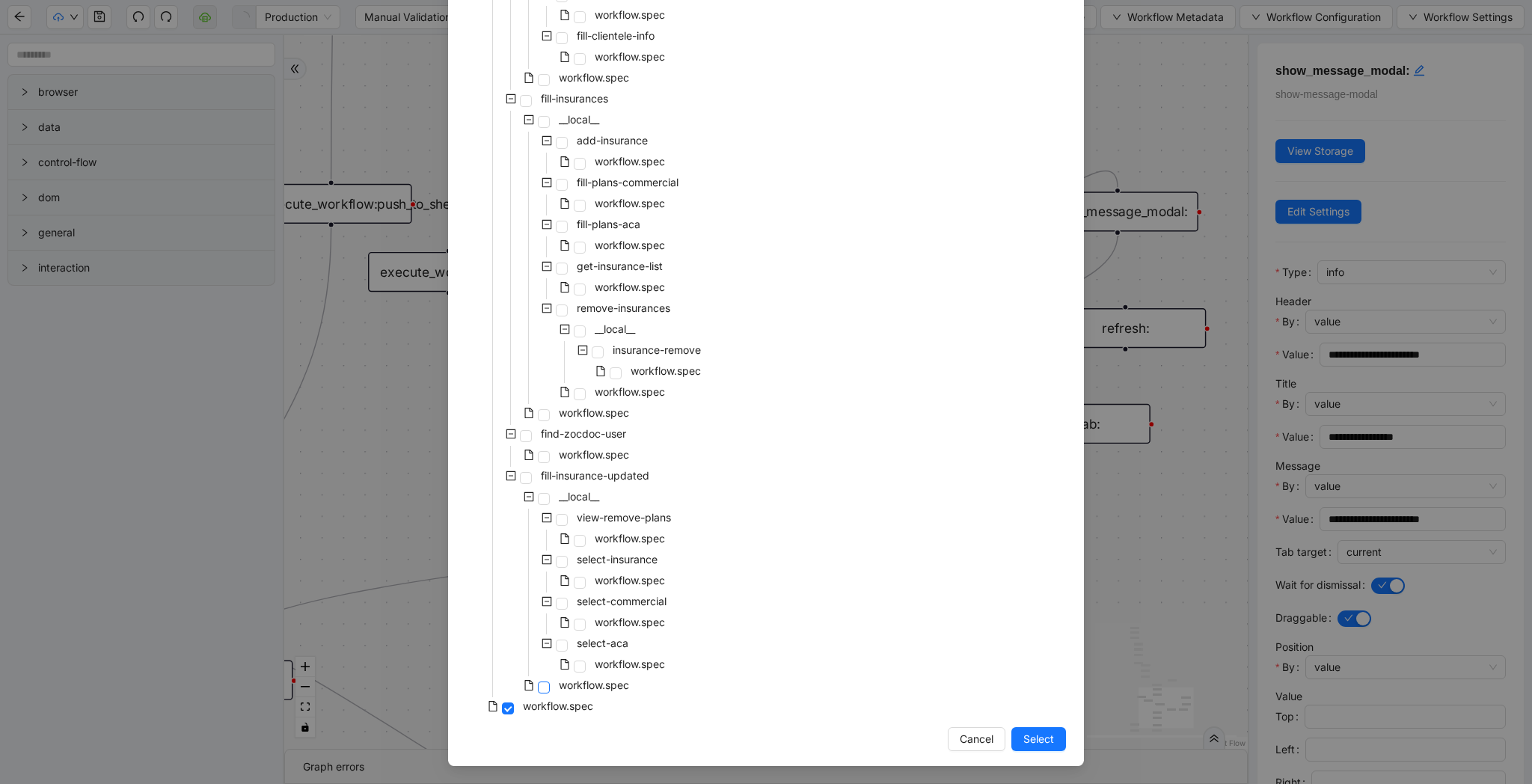
click at [547, 686] on span at bounding box center [544, 687] width 12 height 12
click at [1040, 742] on span "Select" at bounding box center [1039, 738] width 31 height 16
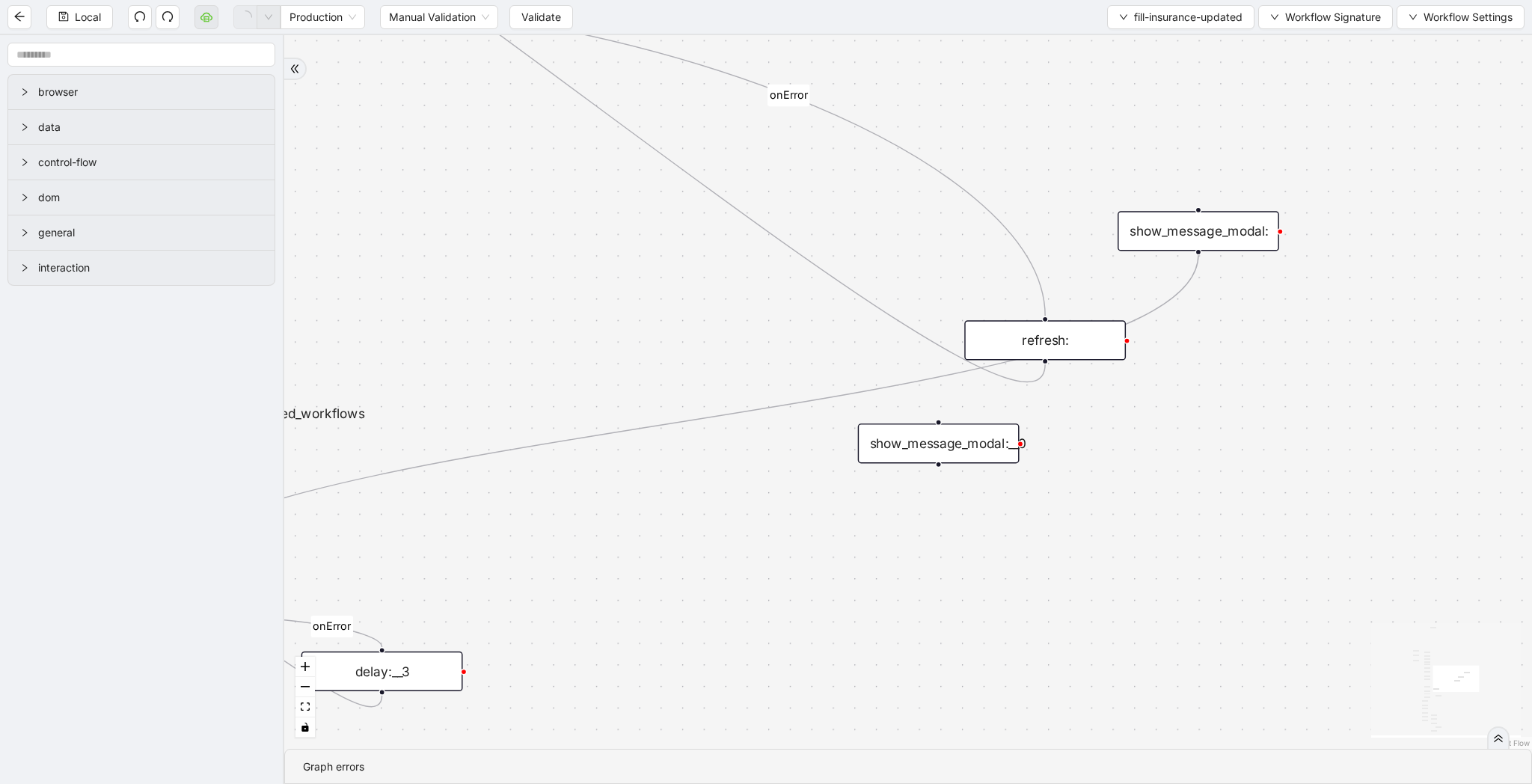
drag, startPoint x: 828, startPoint y: 572, endPoint x: 1019, endPoint y: 618, distance: 196.5
click at [1019, 618] on div "loopFrom review fallback exitFrom onError onError onError onError onError onErr…" at bounding box center [908, 392] width 1248 height 713
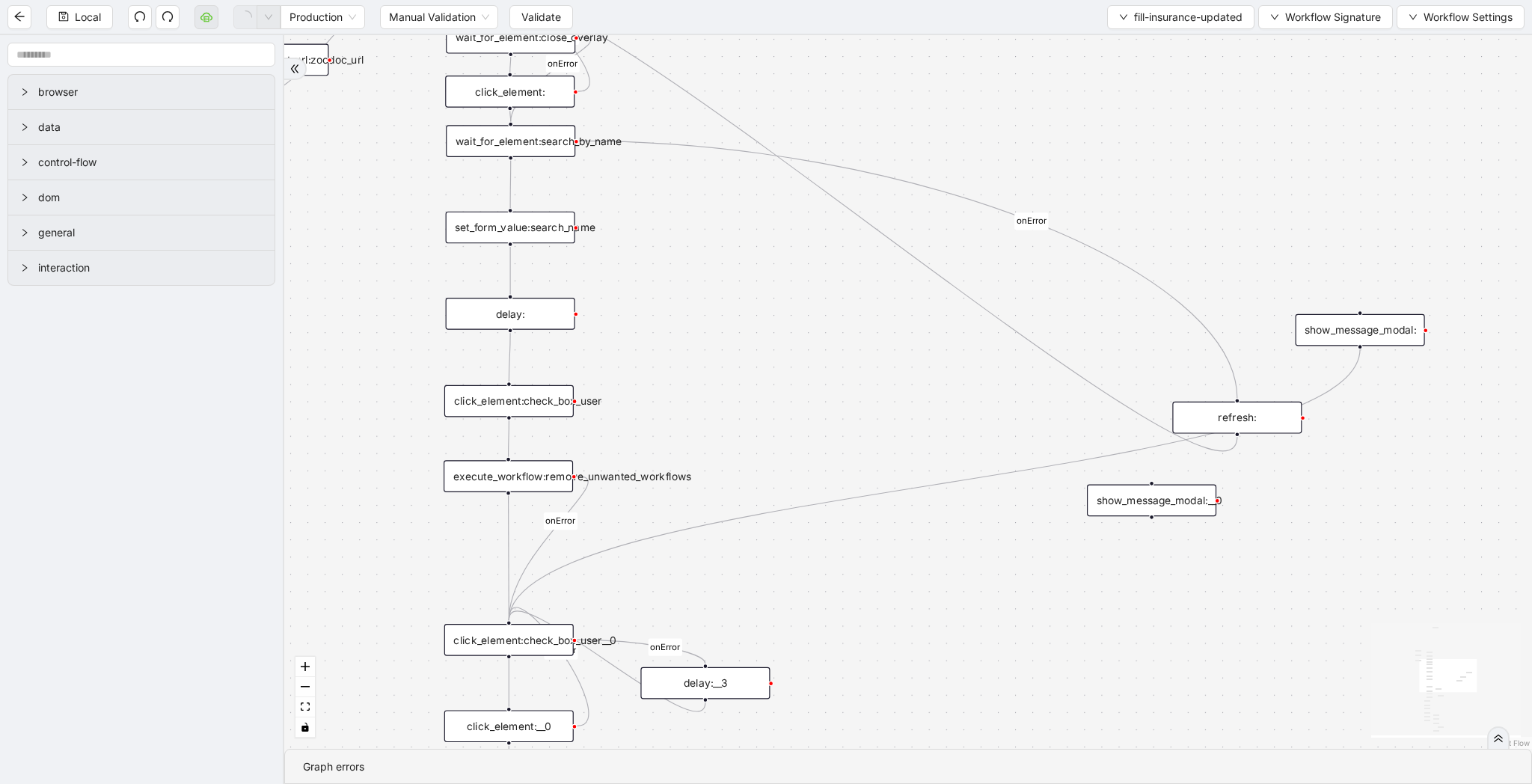
drag, startPoint x: 748, startPoint y: 386, endPoint x: 856, endPoint y: 386, distance: 108.0
click at [856, 386] on div "loopFrom review fallback exitFrom onError onError onError onError onError onErr…" at bounding box center [908, 392] width 1248 height 713
drag, startPoint x: 1212, startPoint y: 427, endPoint x: 1060, endPoint y: 366, distance: 163.8
click at [1060, 366] on div "refresh:" at bounding box center [1084, 357] width 129 height 32
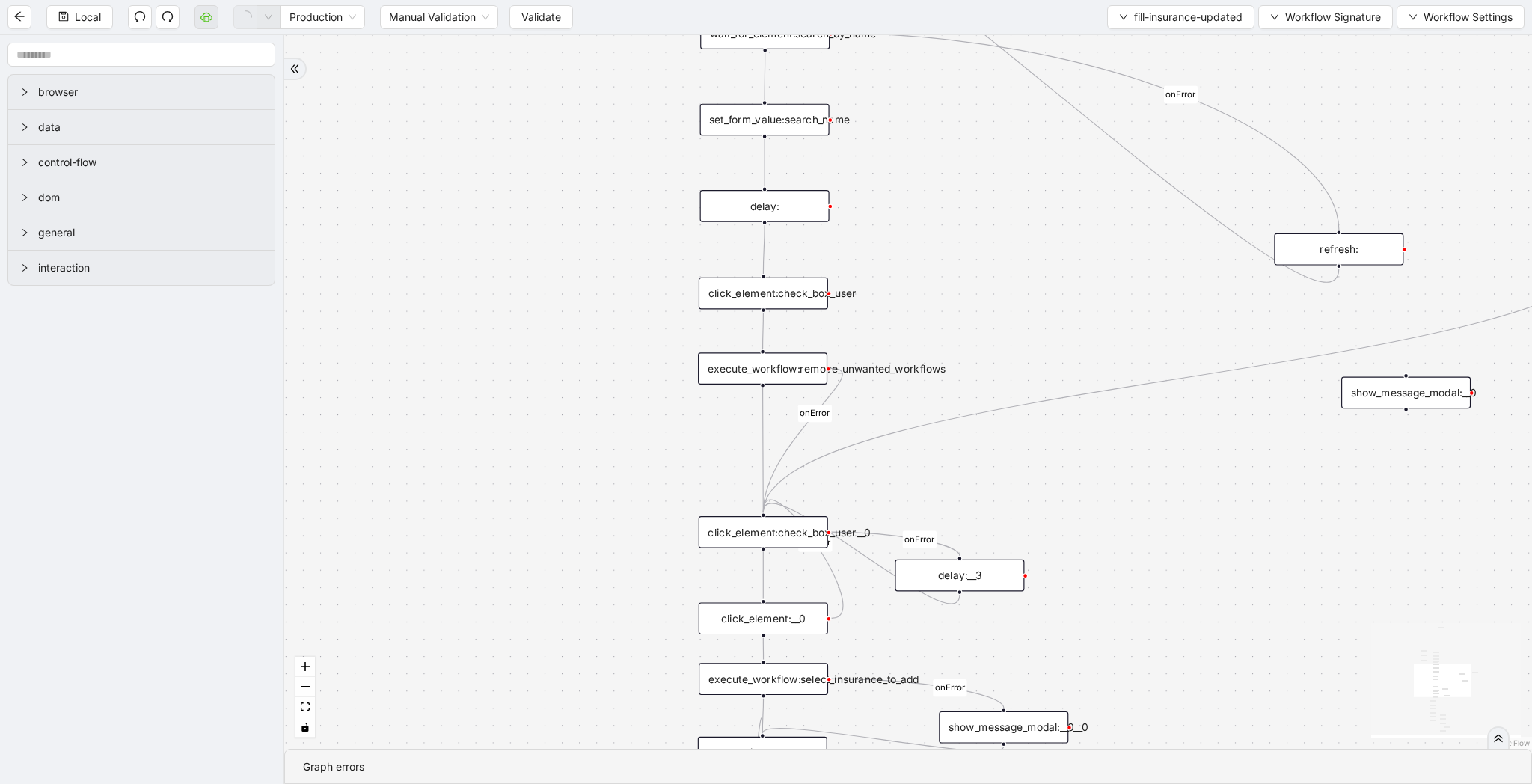
drag, startPoint x: 1043, startPoint y: 673, endPoint x: 809, endPoint y: 612, distance: 241.8
click at [809, 612] on div "loopFrom review fallback exitFrom onError onError onError onError onError onErr…" at bounding box center [908, 392] width 1248 height 713
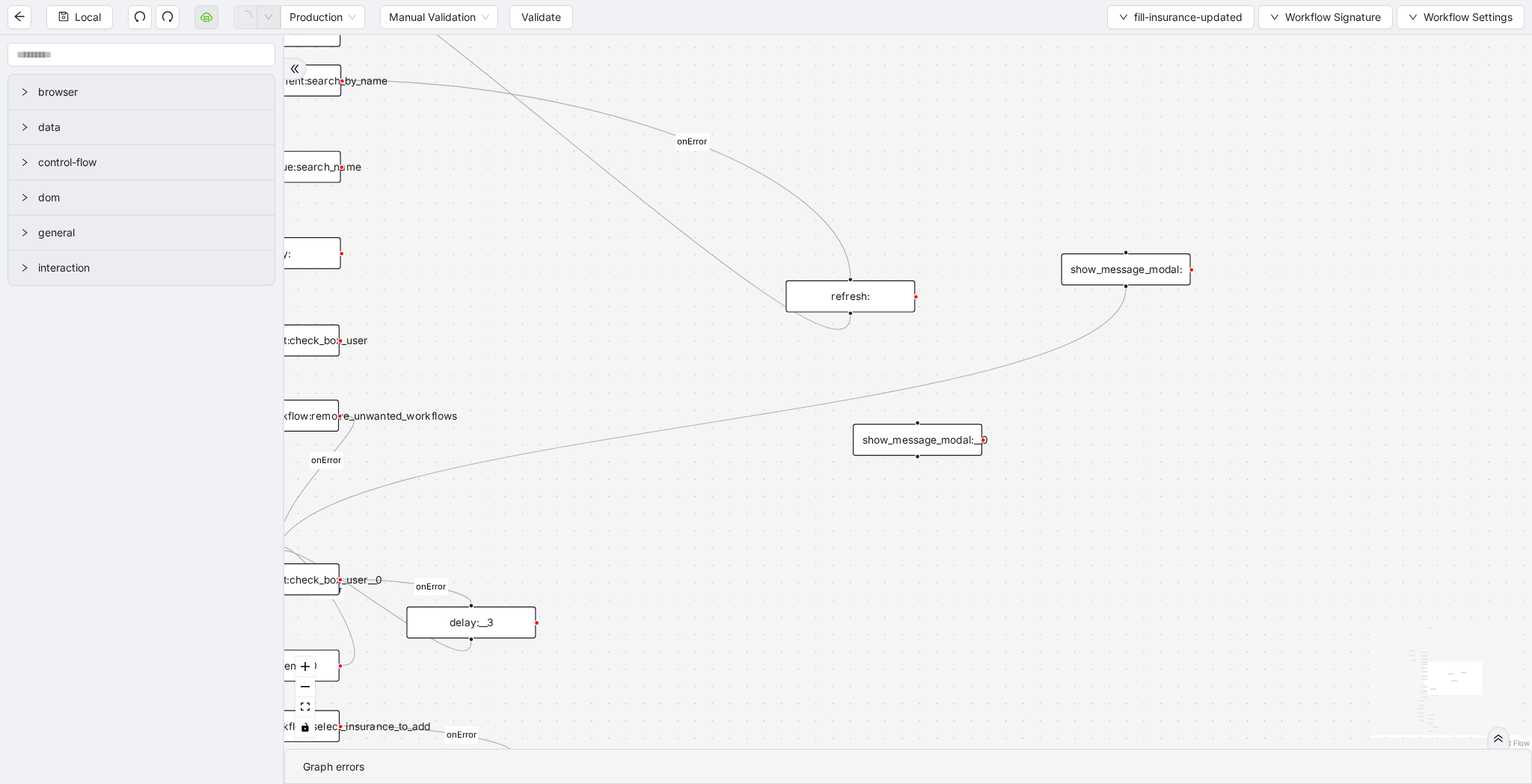
click at [1110, 266] on div "show_message_modal:" at bounding box center [1126, 269] width 129 height 32
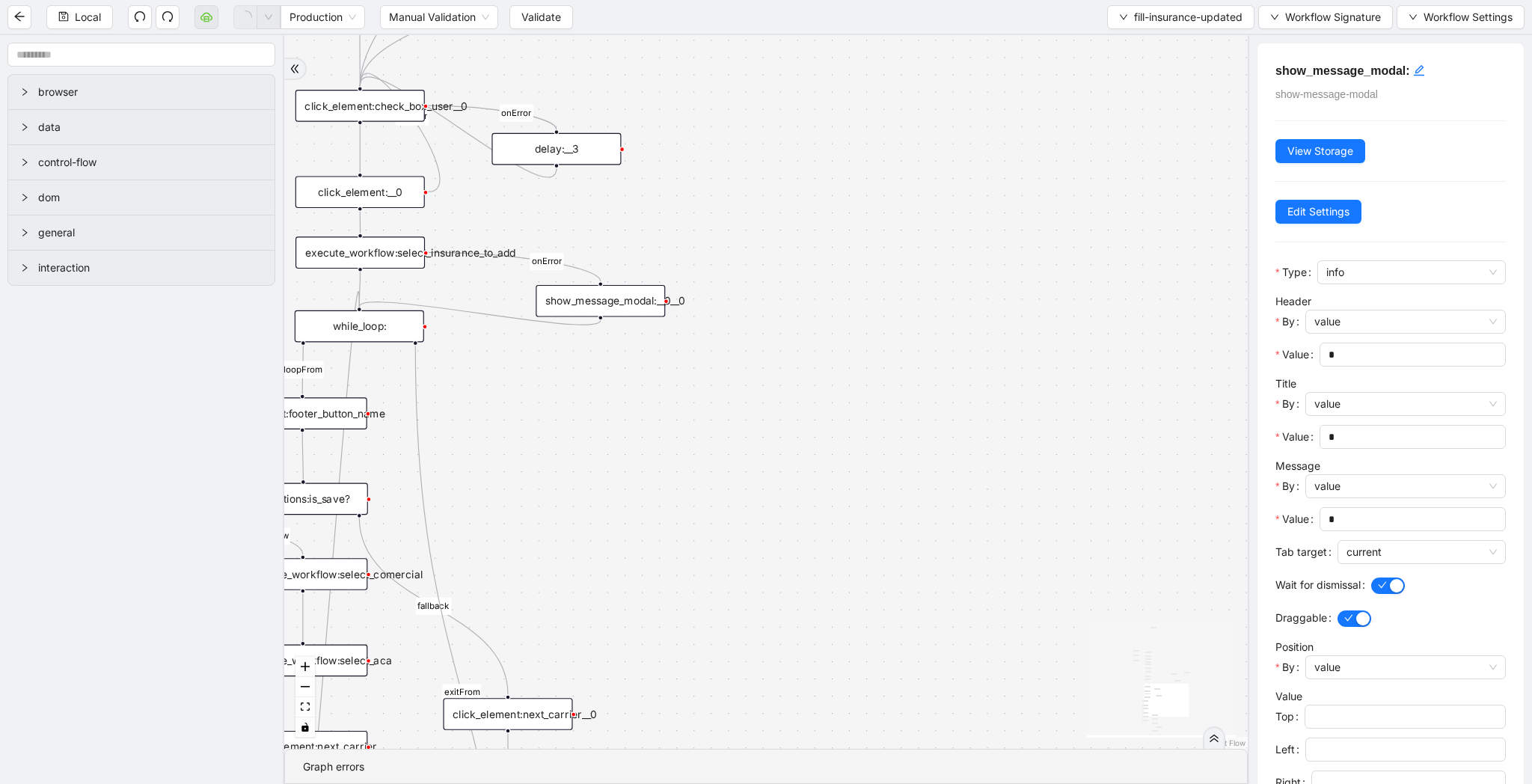
drag, startPoint x: 659, startPoint y: 639, endPoint x: 744, endPoint y: 167, distance: 479.6
click at [745, 166] on div "loopFrom review fallback exitFrom onError onError onError onError onError onErr…" at bounding box center [766, 392] width 964 height 713
click at [593, 293] on div "show_message_modal:__0__0" at bounding box center [600, 300] width 129 height 32
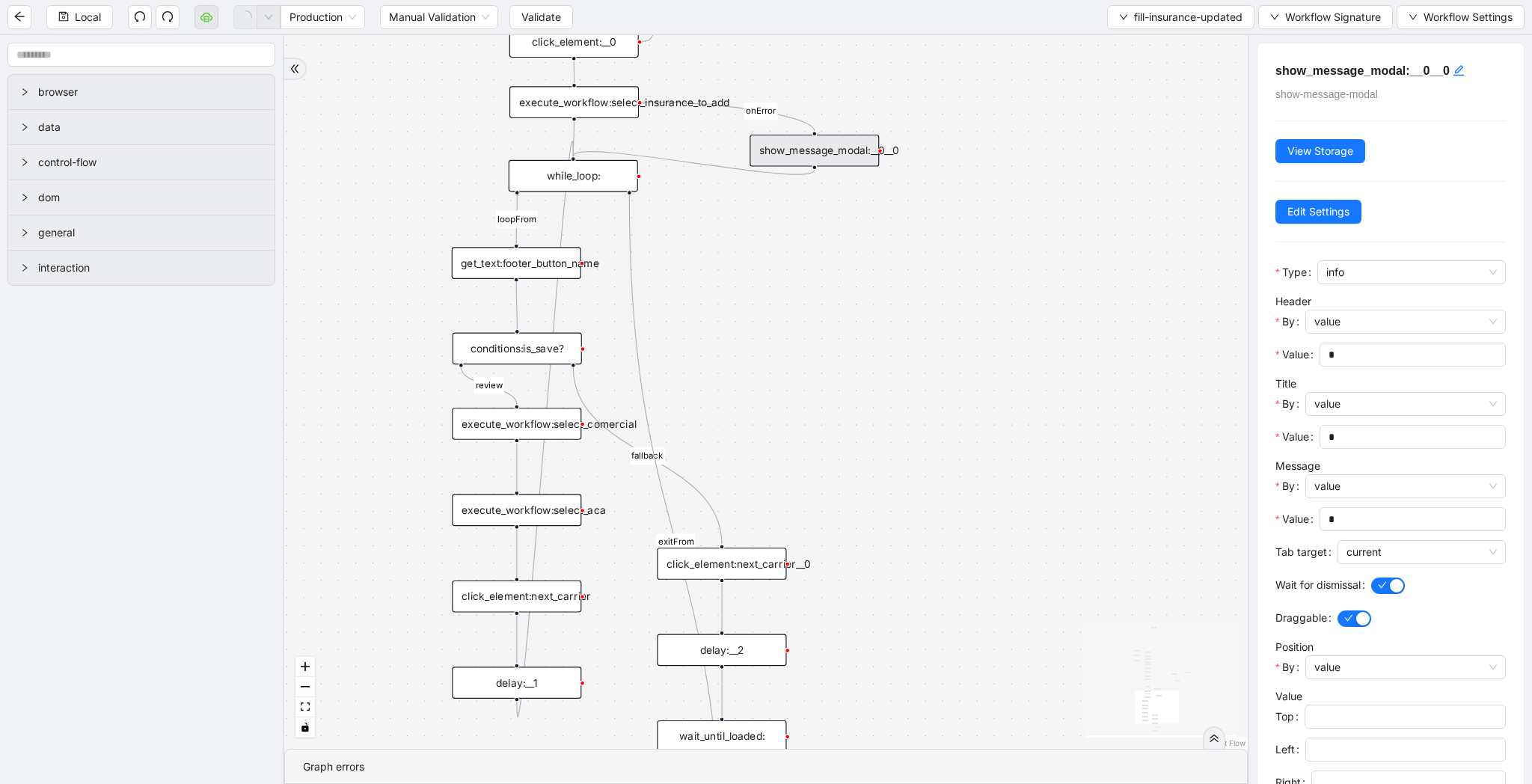
drag, startPoint x: 565, startPoint y: 410, endPoint x: 773, endPoint y: 267, distance: 252.4
click at [773, 267] on div "loopFrom review fallback exitFrom onError onError onError onError onError onErr…" at bounding box center [766, 392] width 964 height 713
click at [531, 424] on div "execute_workflow:select_comercial" at bounding box center [518, 423] width 129 height 32
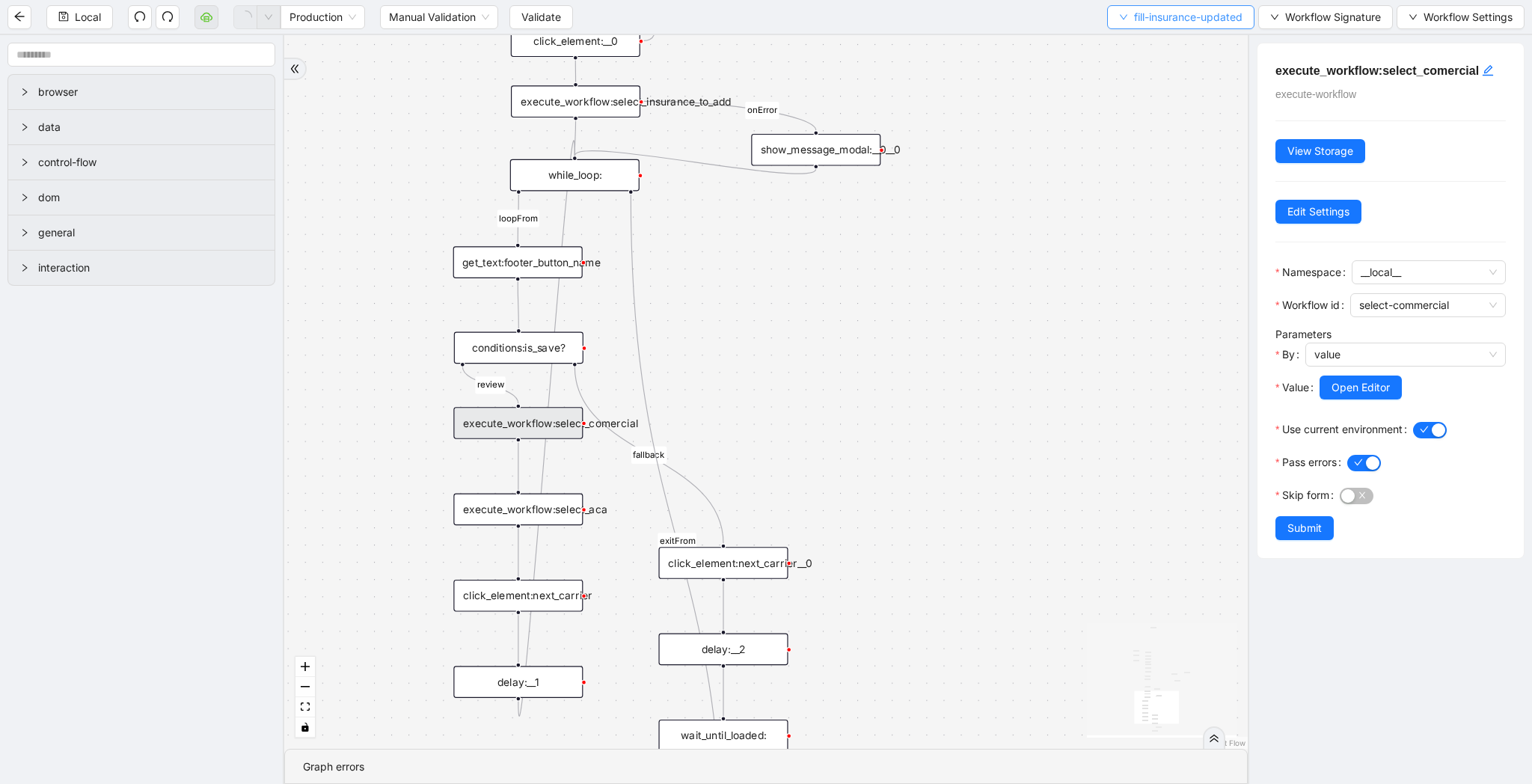
click at [1183, 18] on span "fill-insurance-updated" at bounding box center [1189, 16] width 109 height 16
click at [1181, 37] on li "Select" at bounding box center [1177, 46] width 144 height 24
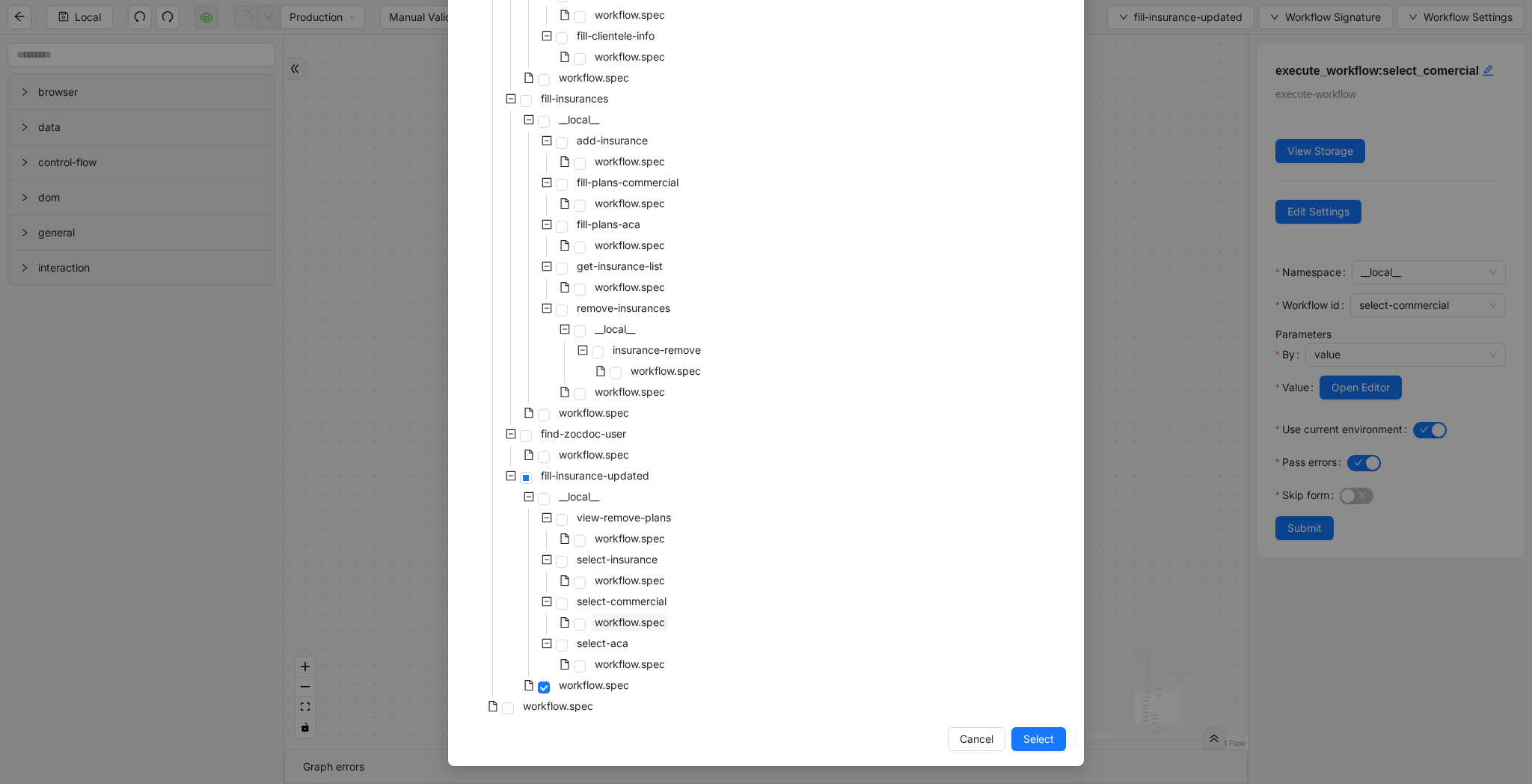
click at [631, 620] on span "workflow.spec" at bounding box center [629, 621] width 71 height 13
click at [1056, 745] on button "Select" at bounding box center [1038, 738] width 54 height 24
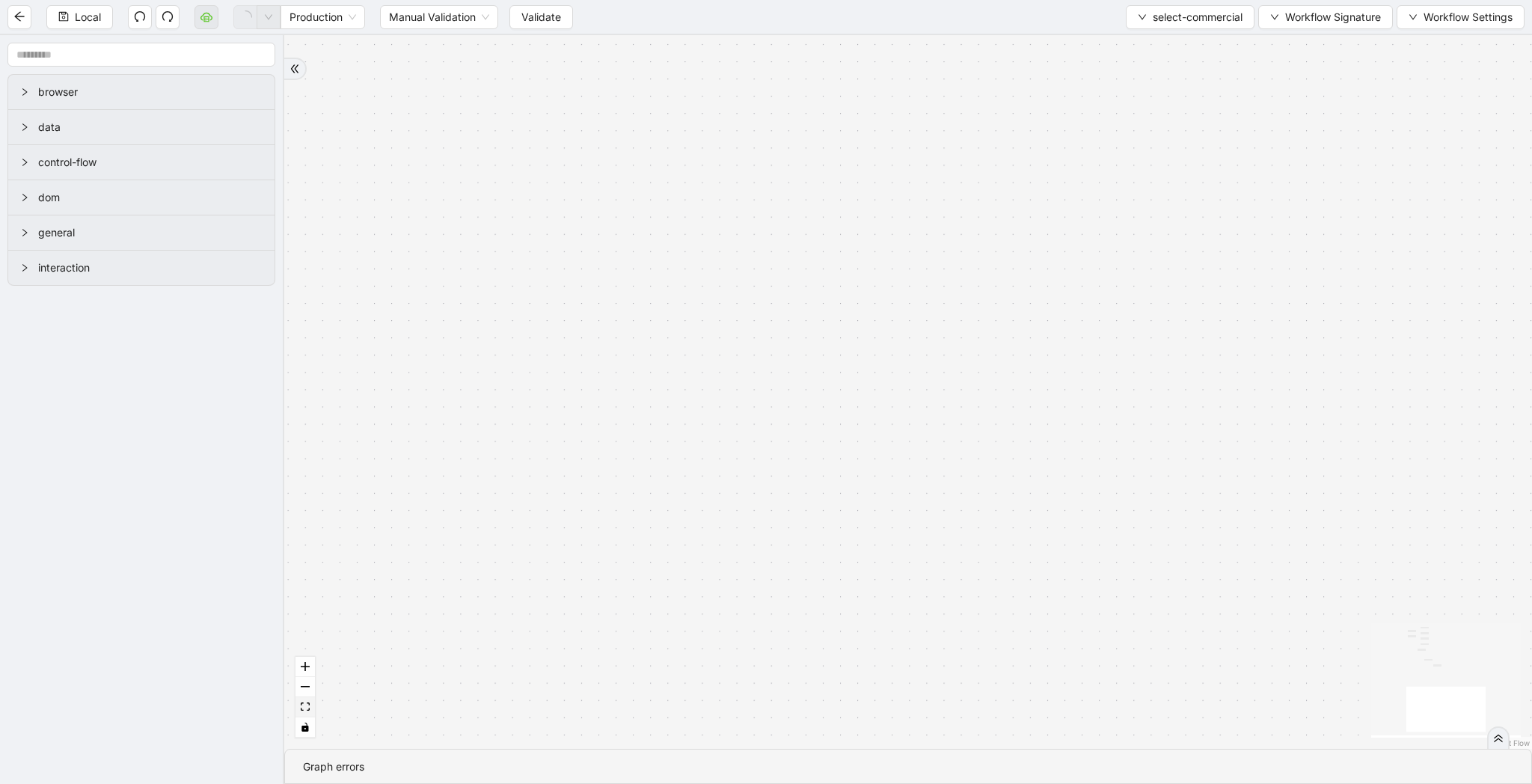
click at [309, 712] on button "fit view" at bounding box center [305, 706] width 19 height 20
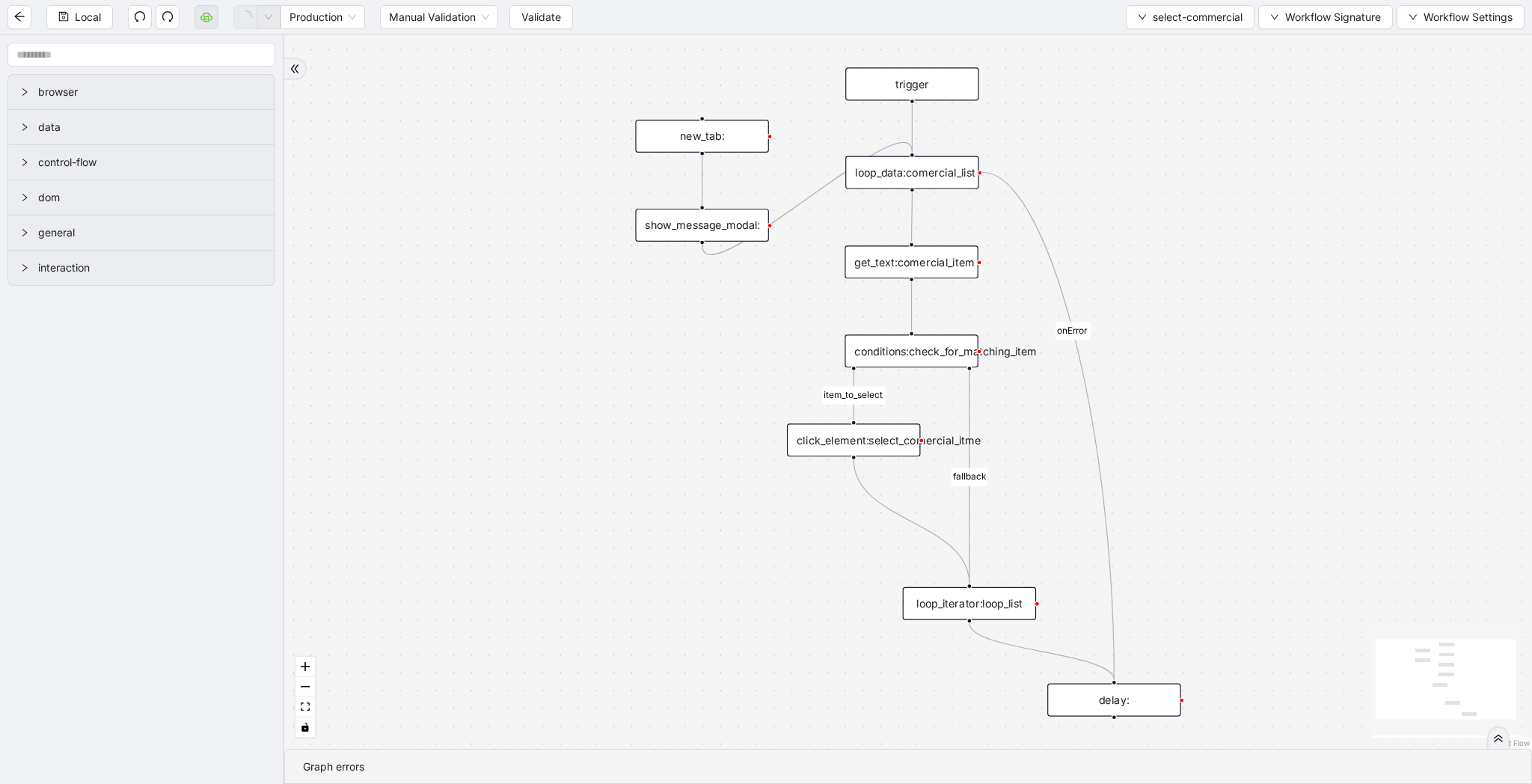
click at [900, 277] on div "get_text:comercial_item" at bounding box center [910, 262] width 133 height 33
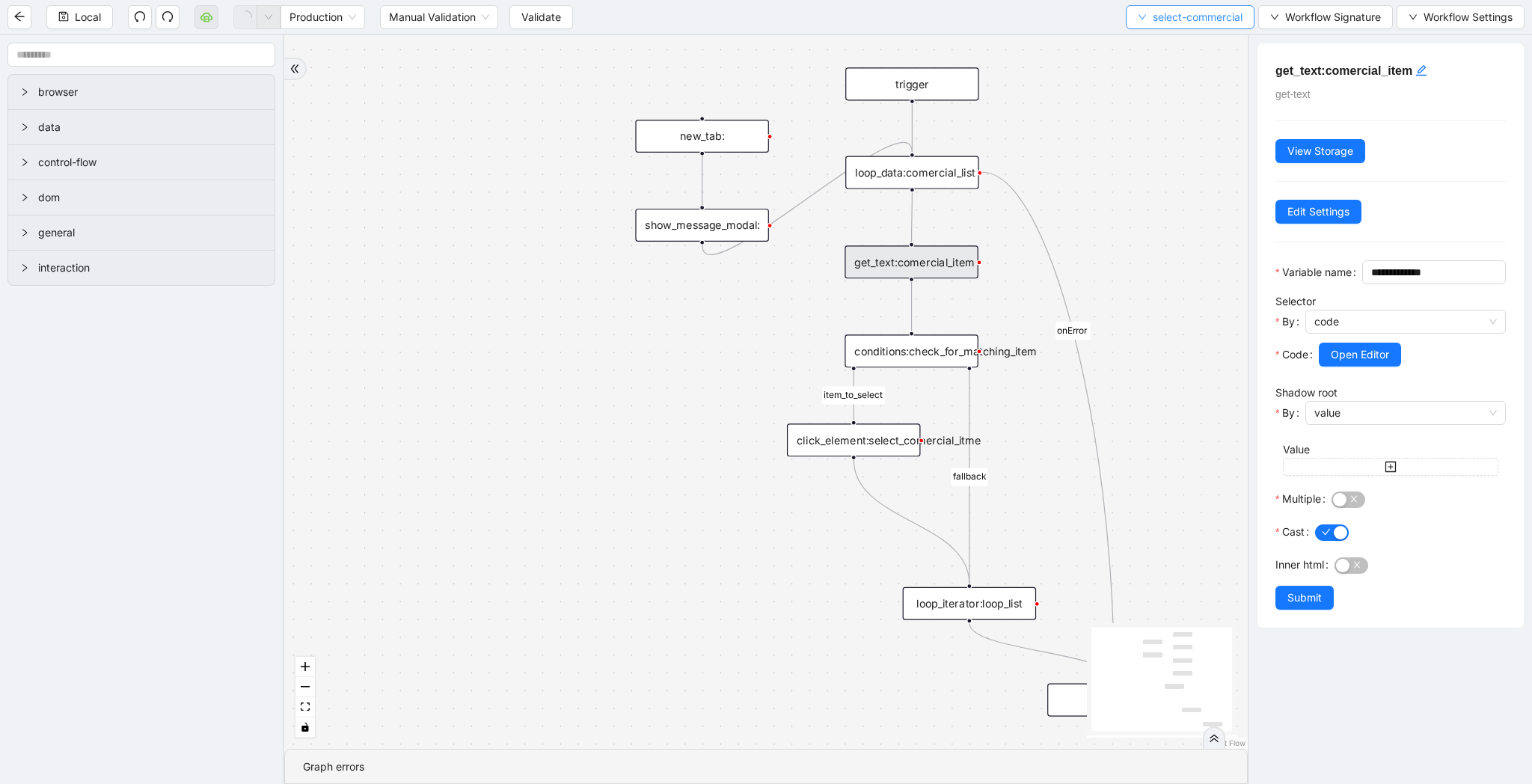
click at [1168, 16] on span "select-commercial" at bounding box center [1197, 16] width 90 height 16
click at [1168, 40] on span "Select" at bounding box center [1186, 46] width 107 height 16
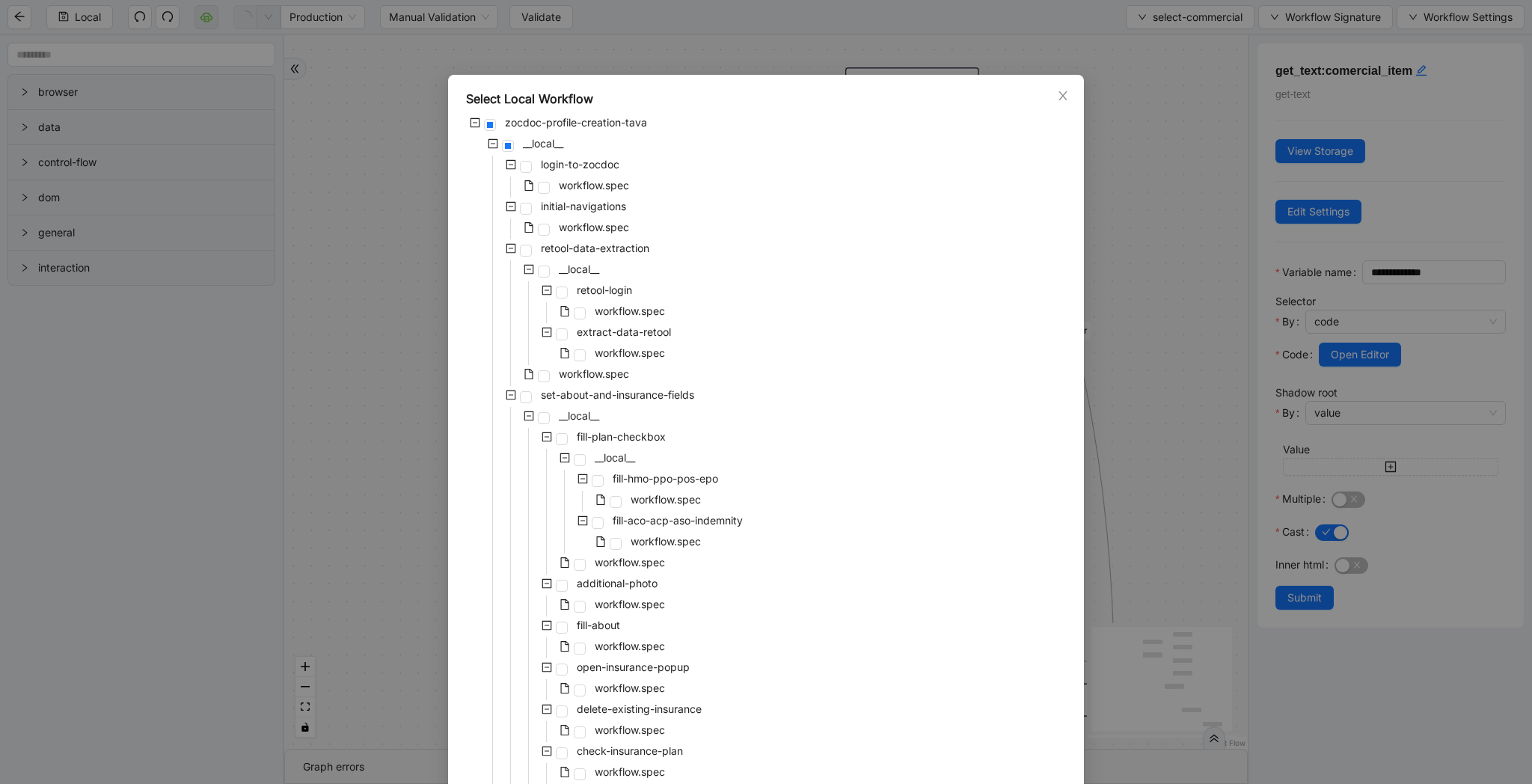
click at [1373, 376] on div "Select Local Workflow zocdoc-profile-creation-tava __local__ login-to-zocdoc wo…" at bounding box center [766, 392] width 1532 height 784
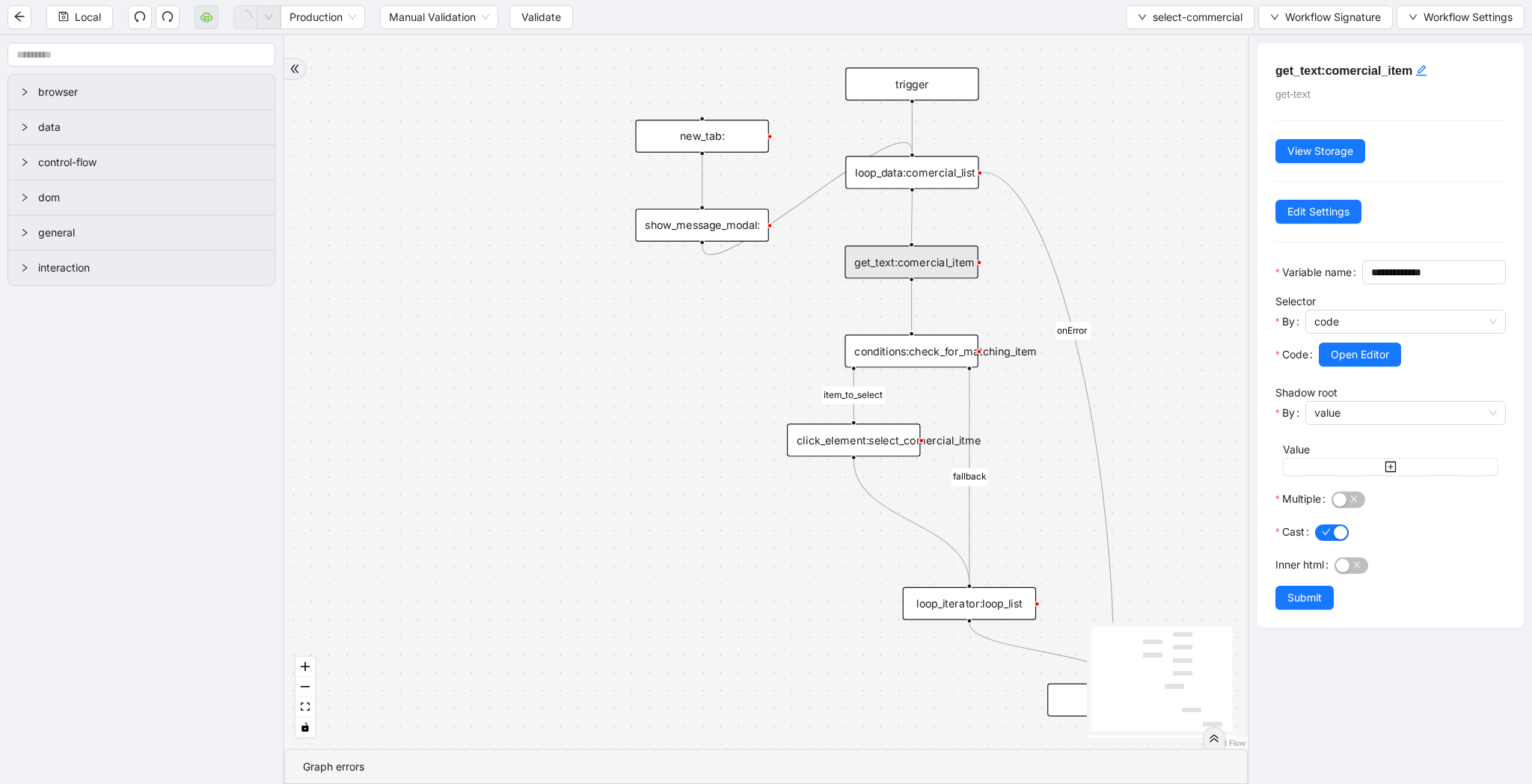
click at [1373, 362] on span "Open Editor" at bounding box center [1360, 354] width 58 height 16
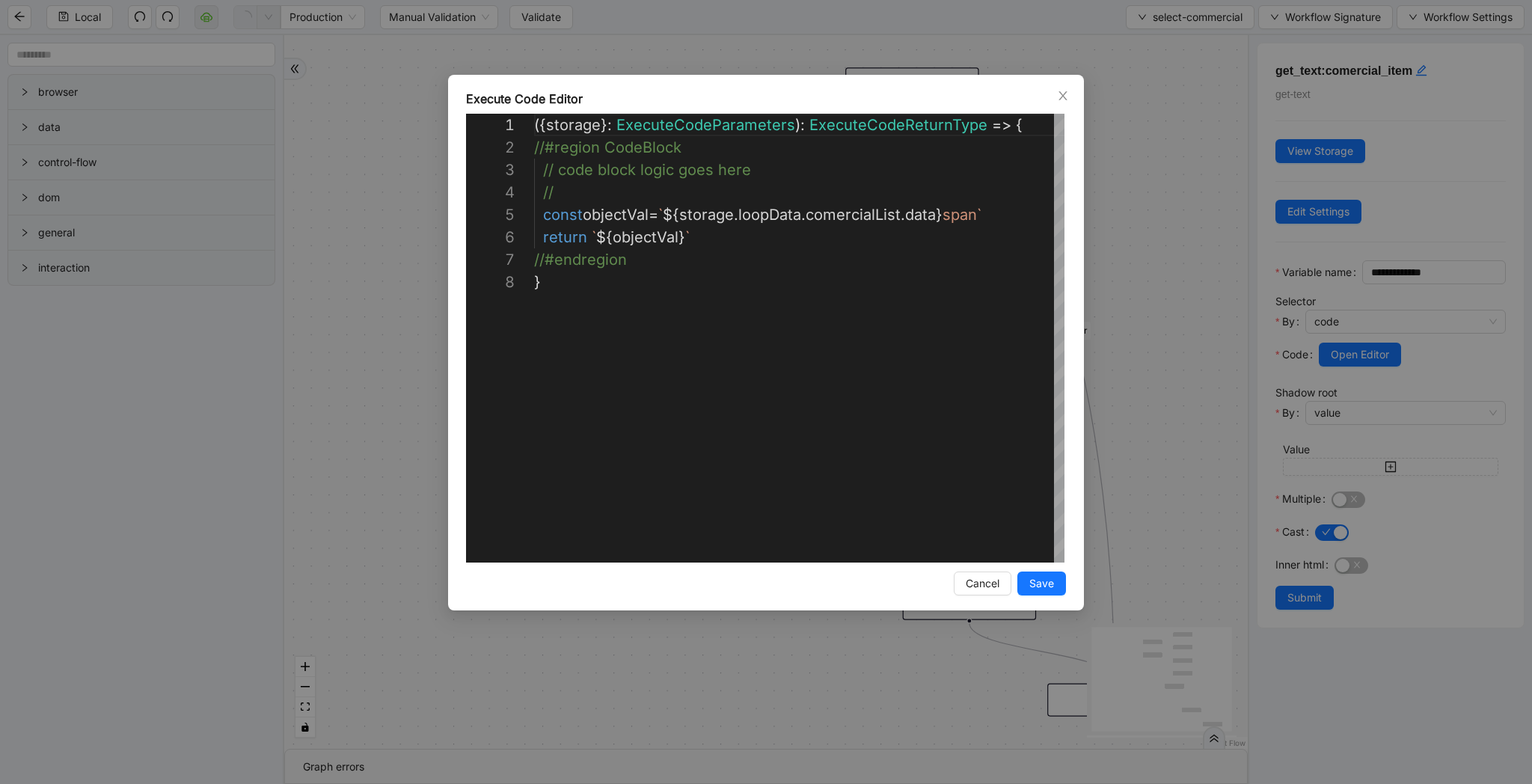
click at [1164, 414] on div "**********" at bounding box center [766, 392] width 1532 height 784
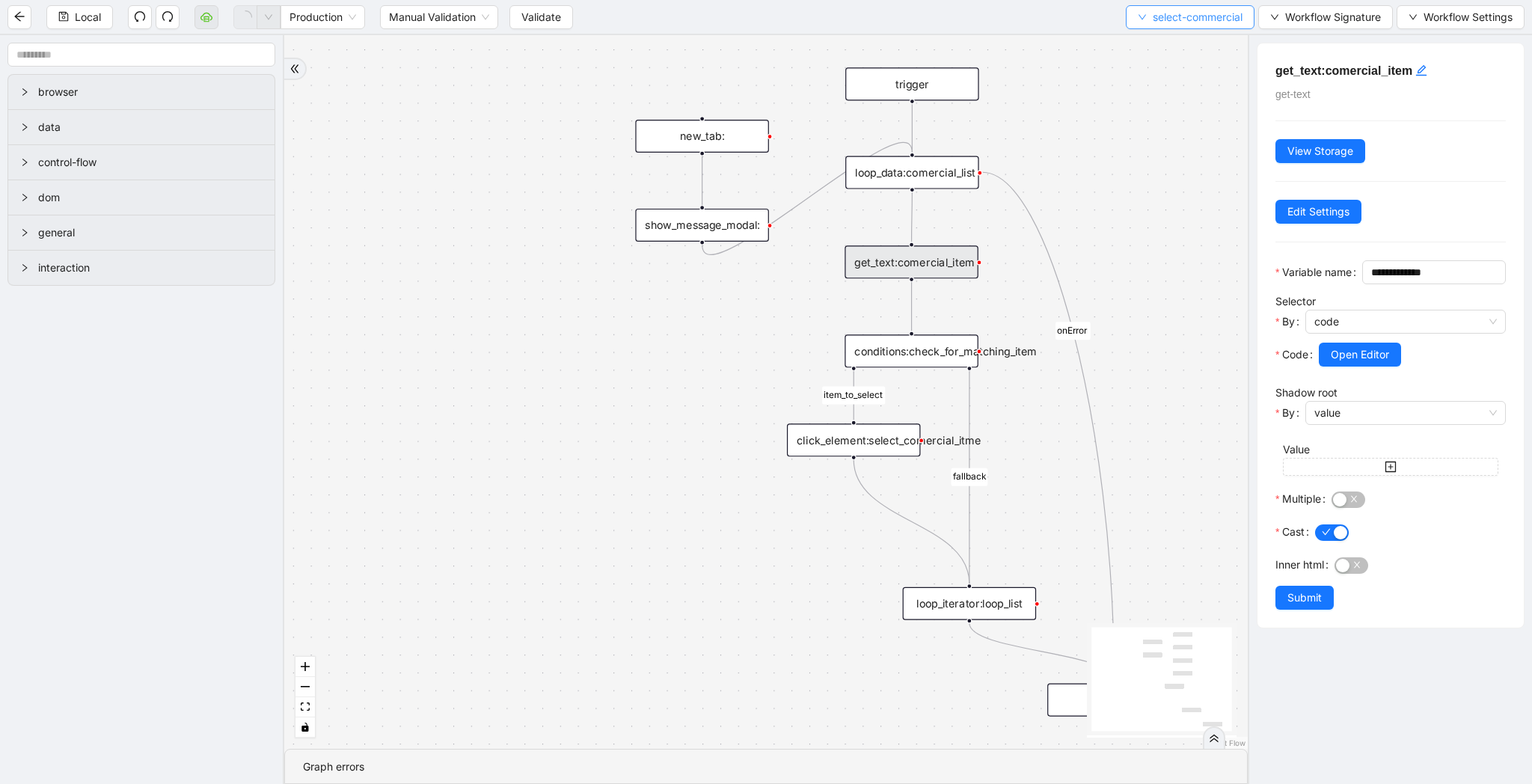
click at [1185, 21] on span "select-commercial" at bounding box center [1197, 16] width 90 height 16
click at [1185, 35] on li "Select" at bounding box center [1186, 46] width 125 height 24
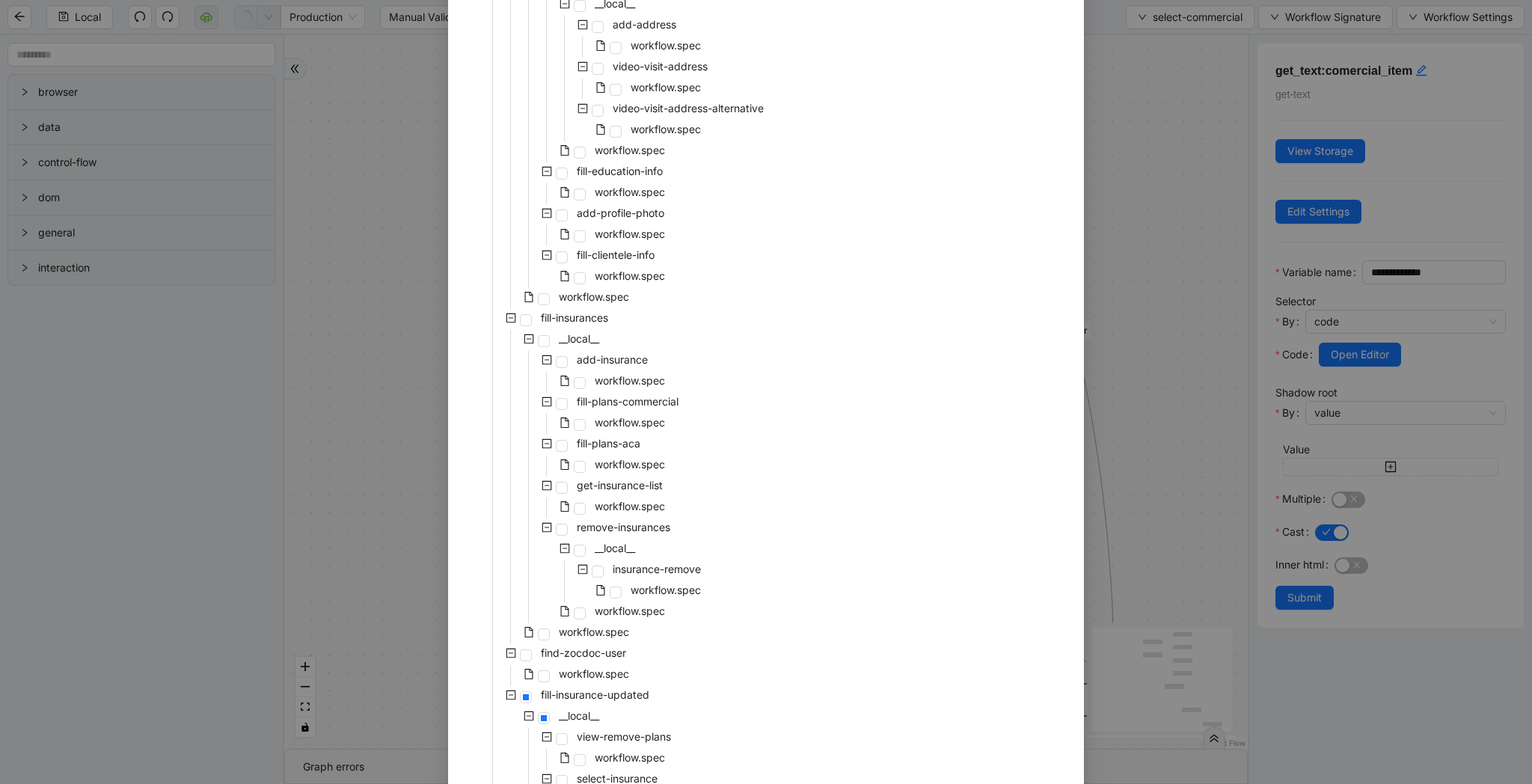
scroll to position [2516, 0]
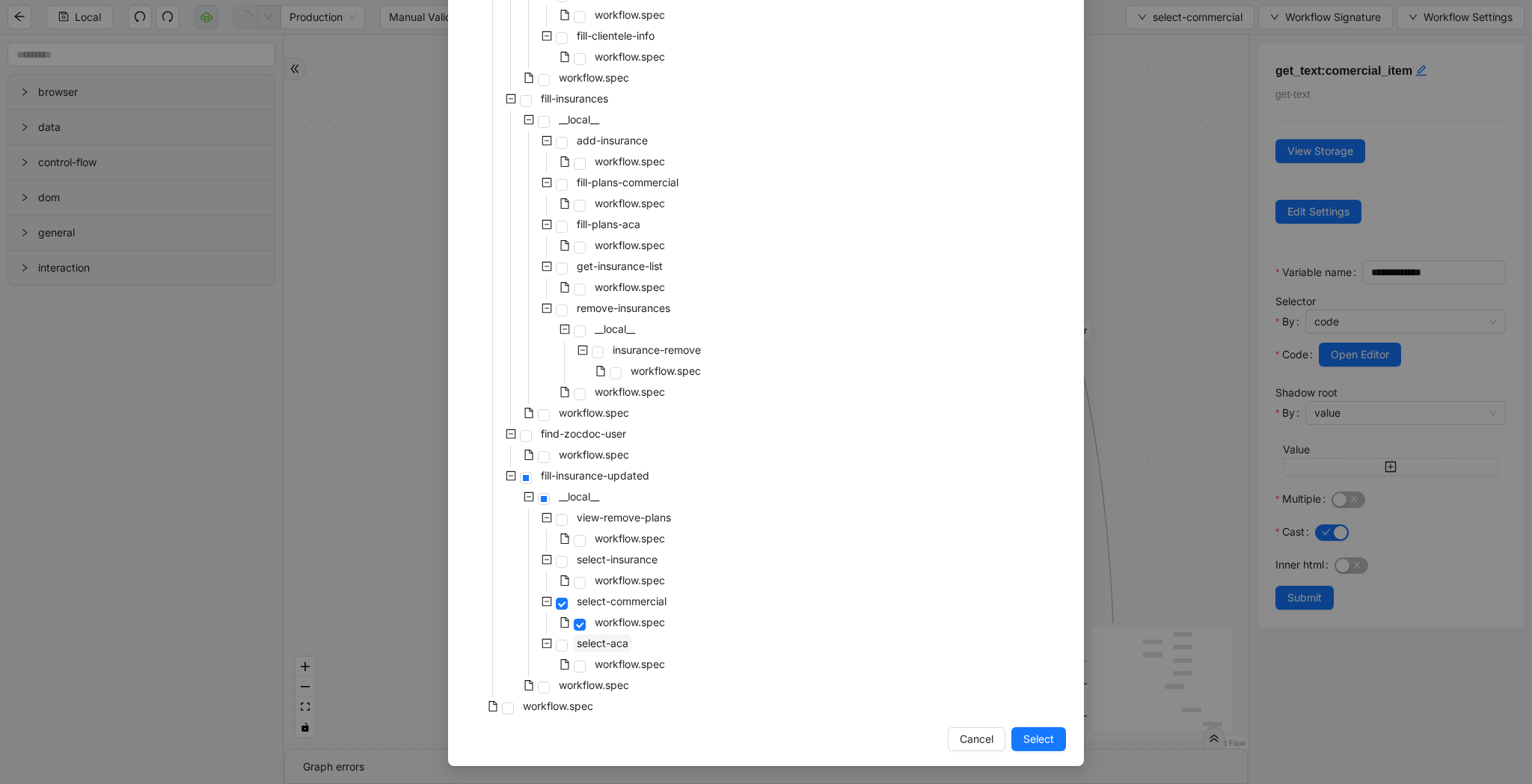
click at [591, 643] on span "select-aca" at bounding box center [602, 643] width 51 height 13
click at [1051, 747] on button "Select" at bounding box center [1038, 738] width 54 height 24
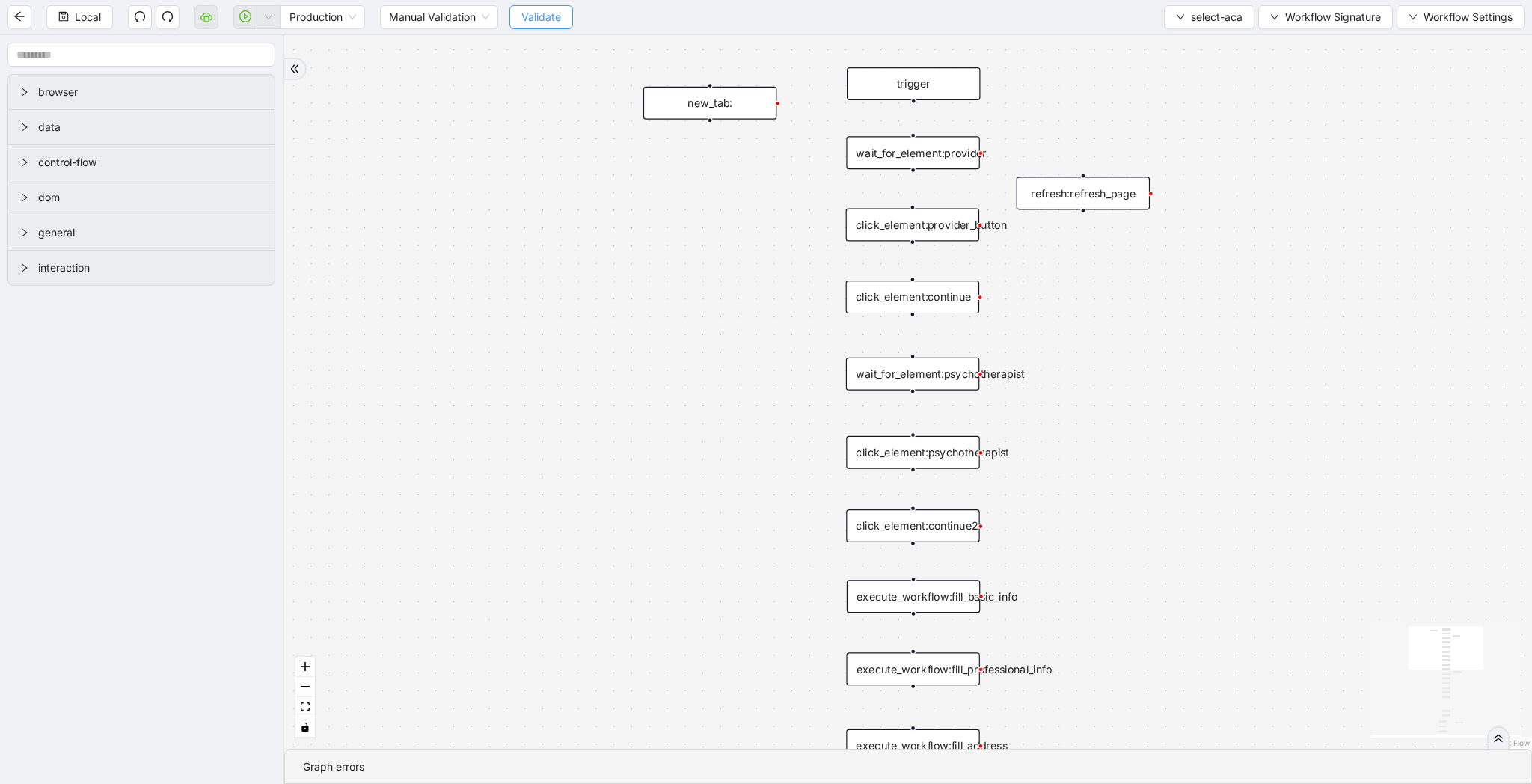
click at [543, 20] on span "Validate" at bounding box center [541, 16] width 40 height 16
click at [248, 24] on button "button" at bounding box center [245, 16] width 24 height 24
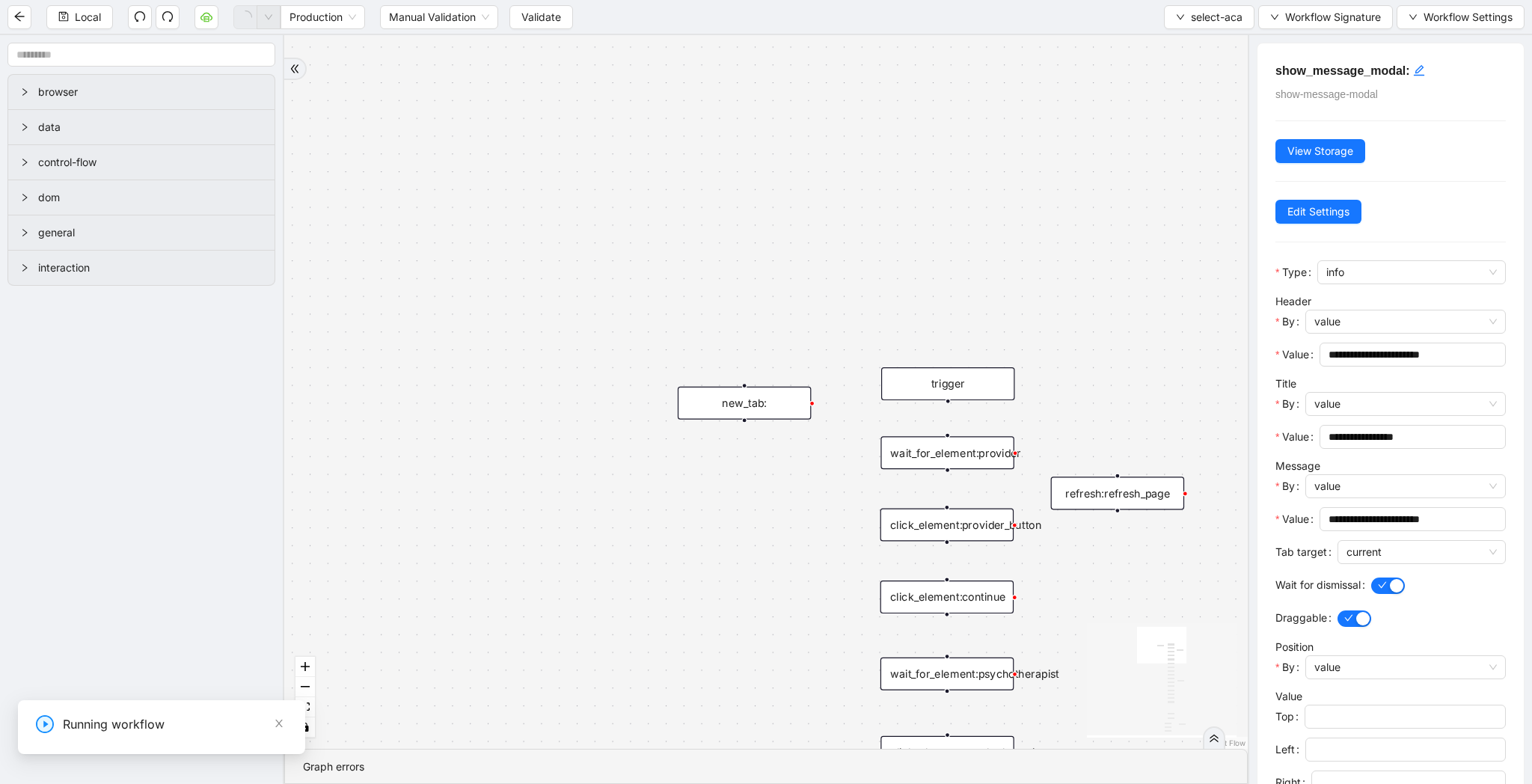
drag, startPoint x: 470, startPoint y: 111, endPoint x: 503, endPoint y: 411, distance: 301.8
click at [503, 411] on div "trigger wait_for_element:provider refresh:refresh_page click_element:provider_b…" at bounding box center [766, 392] width 964 height 713
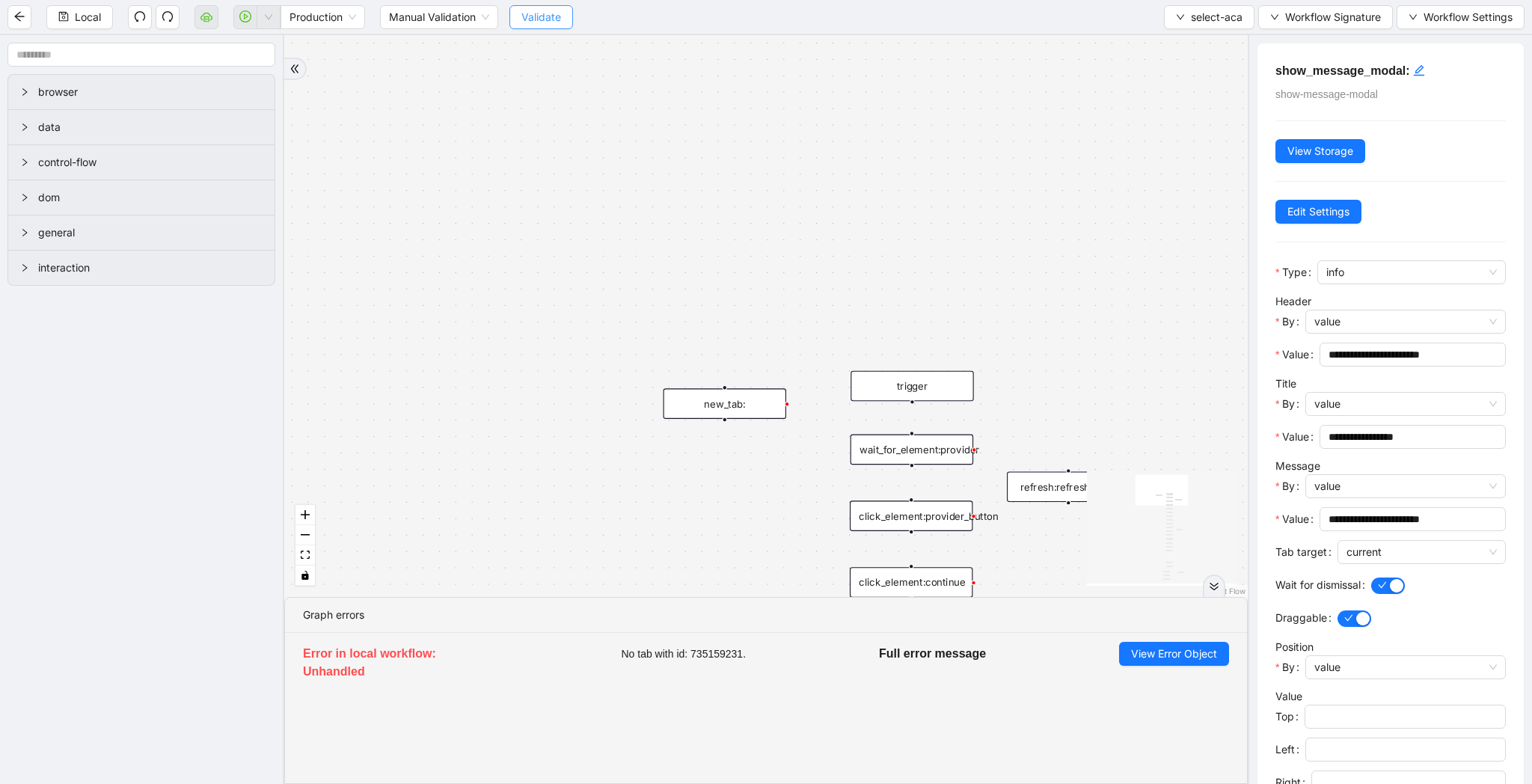
click at [543, 26] on button "Validate" at bounding box center [542, 16] width 64 height 24
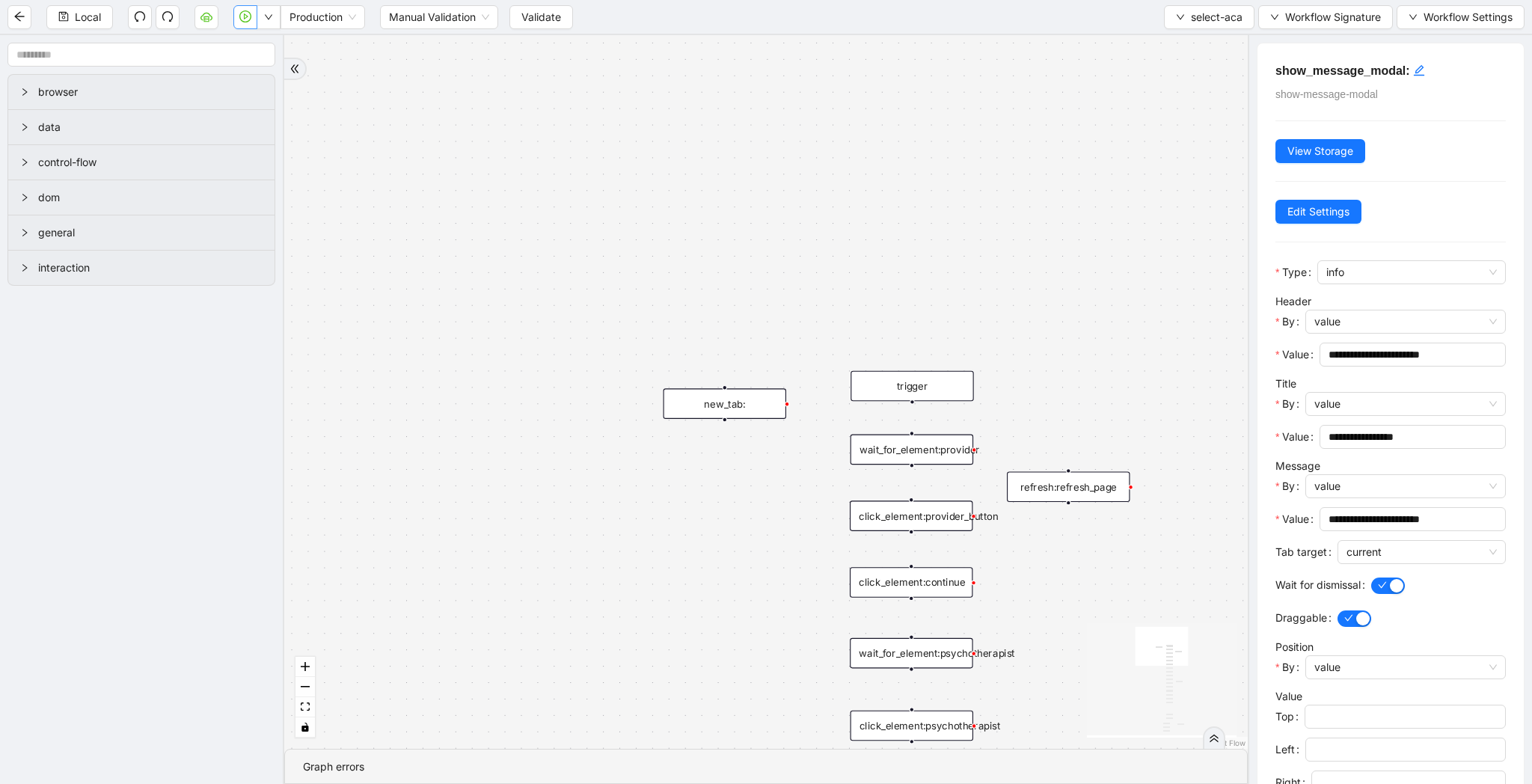
click at [241, 18] on icon "play-circle" at bounding box center [245, 16] width 12 height 12
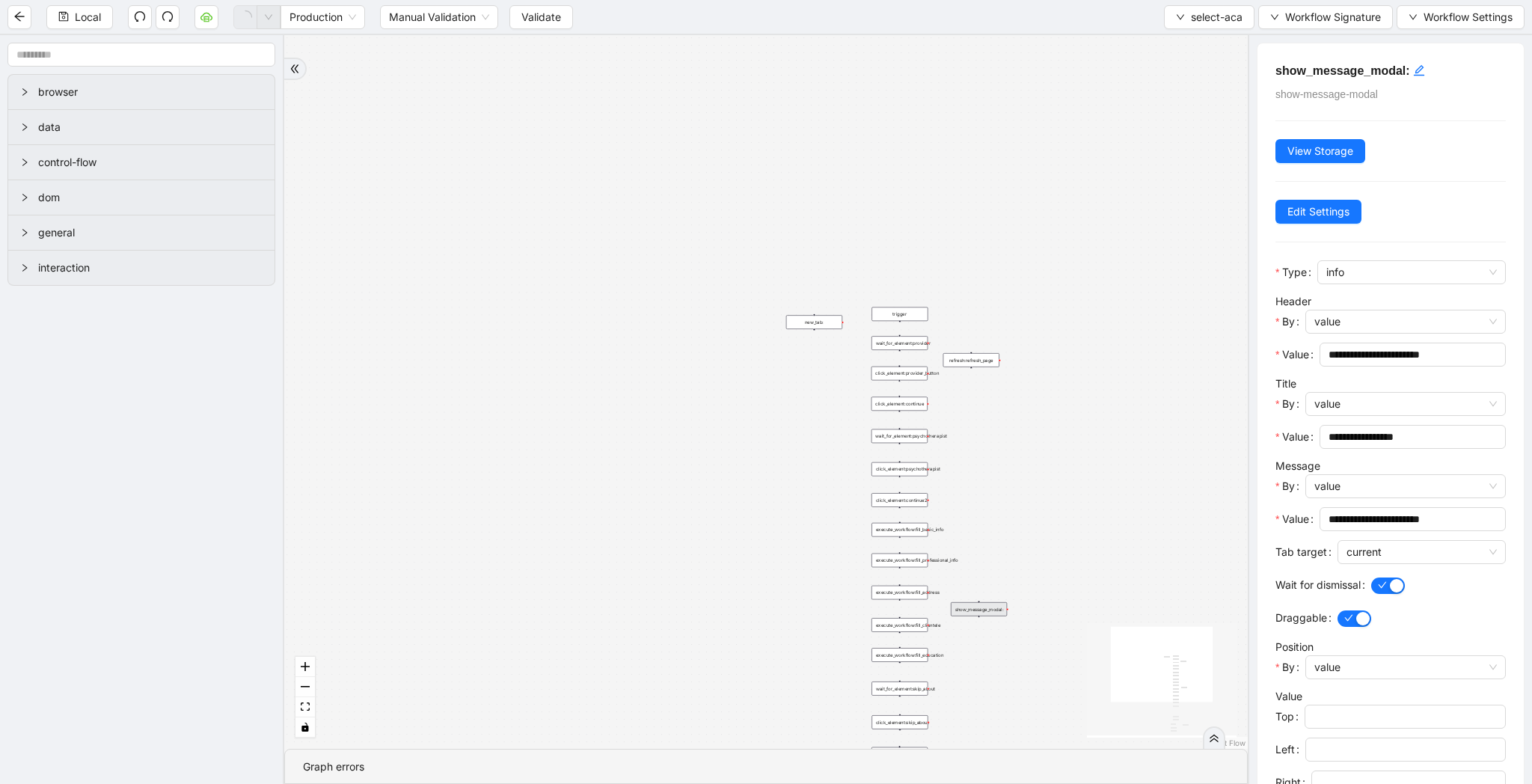
drag, startPoint x: 1058, startPoint y: 454, endPoint x: 1041, endPoint y: 257, distance: 197.7
click at [1041, 260] on div "trigger wait_for_element:provider refresh:refresh_page click_element:provider_b…" at bounding box center [766, 392] width 964 height 713
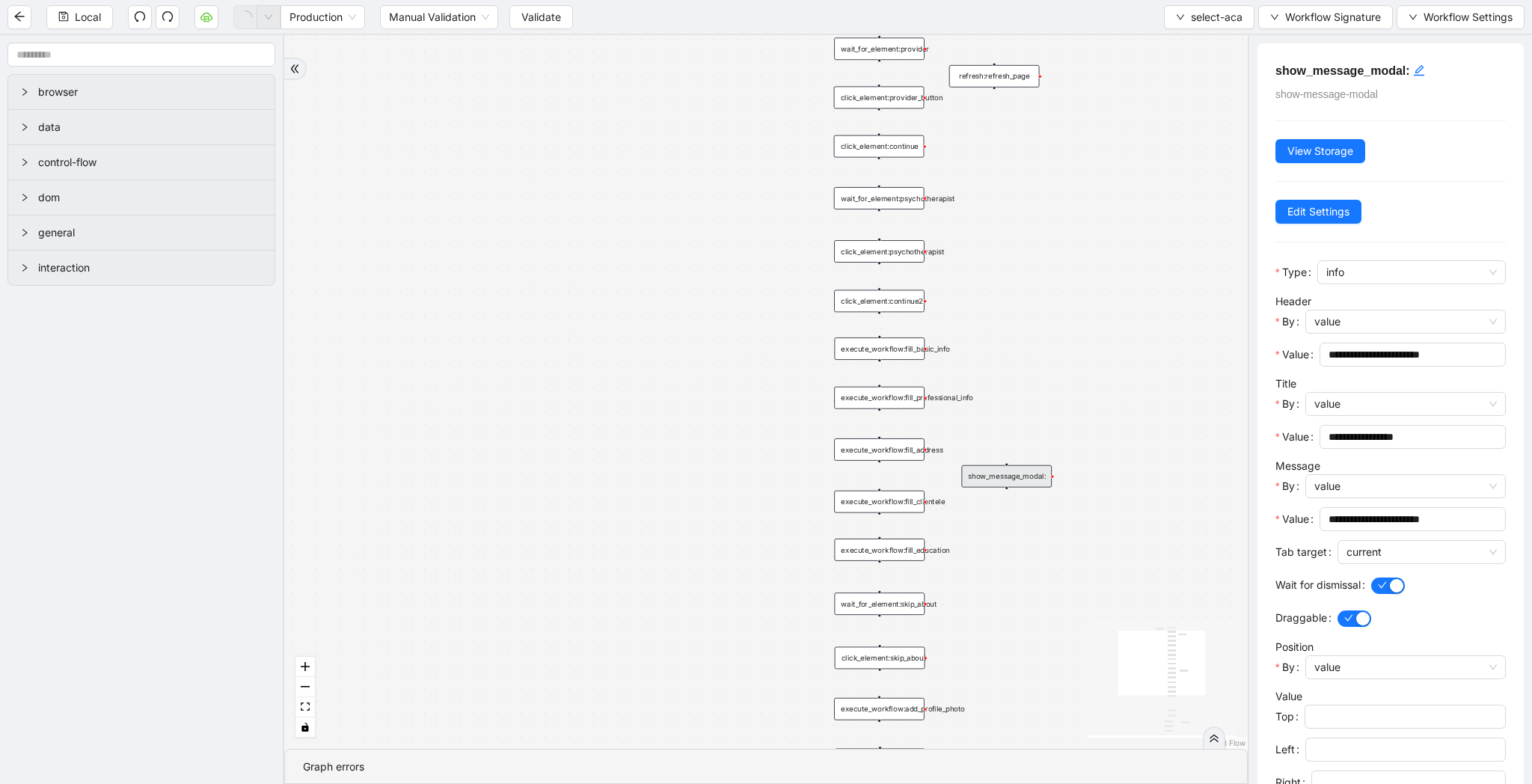
drag, startPoint x: 1054, startPoint y: 307, endPoint x: 1006, endPoint y: 261, distance: 66.5
click at [1006, 261] on div "trigger wait_for_element:provider refresh:refresh_page click_element:provider_b…" at bounding box center [766, 392] width 964 height 713
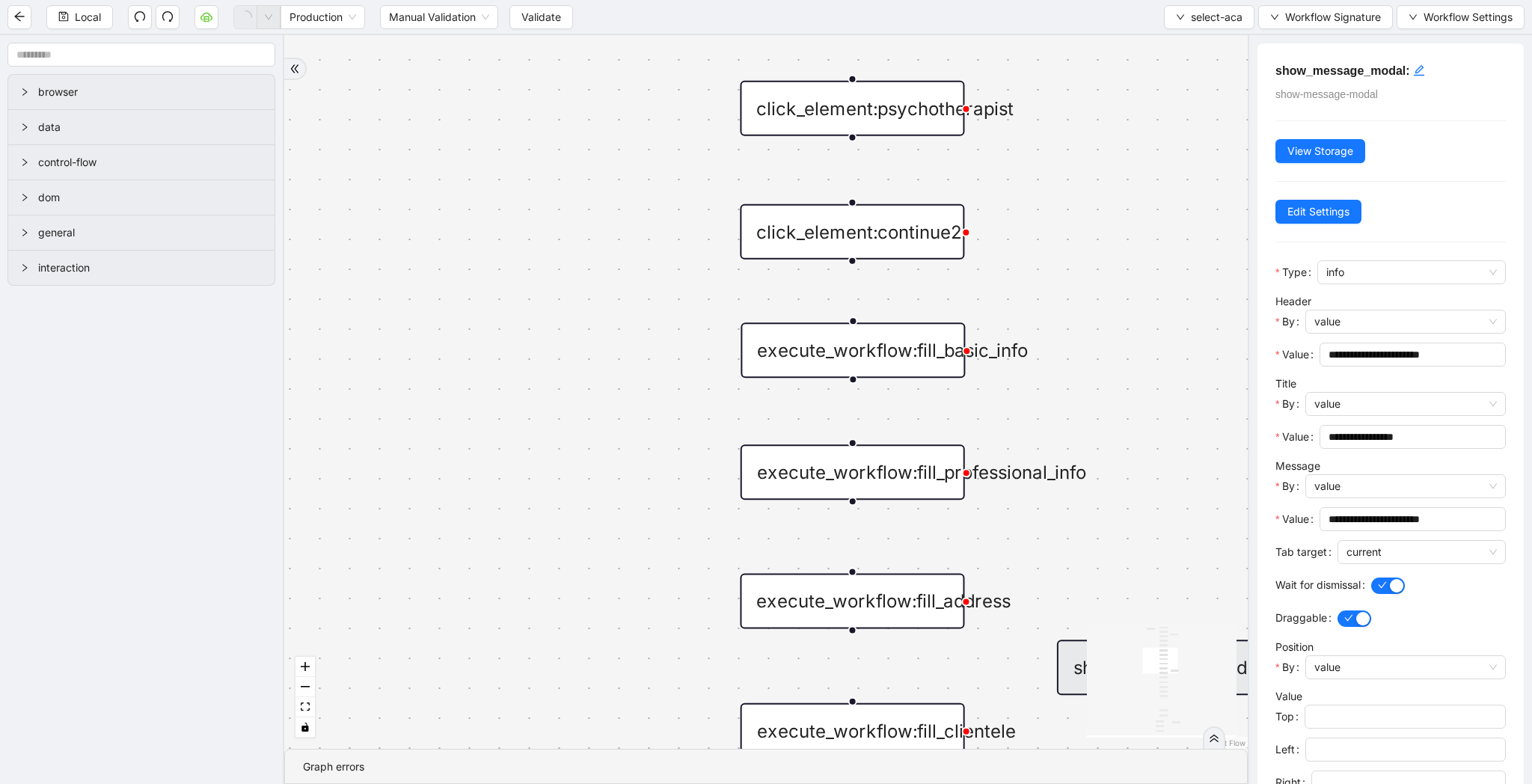
drag, startPoint x: 1090, startPoint y: 430, endPoint x: 1048, endPoint y: 233, distance: 201.4
click at [1048, 233] on div "trigger wait_for_element:provider refresh:refresh_page click_element:provider_b…" at bounding box center [766, 392] width 964 height 713
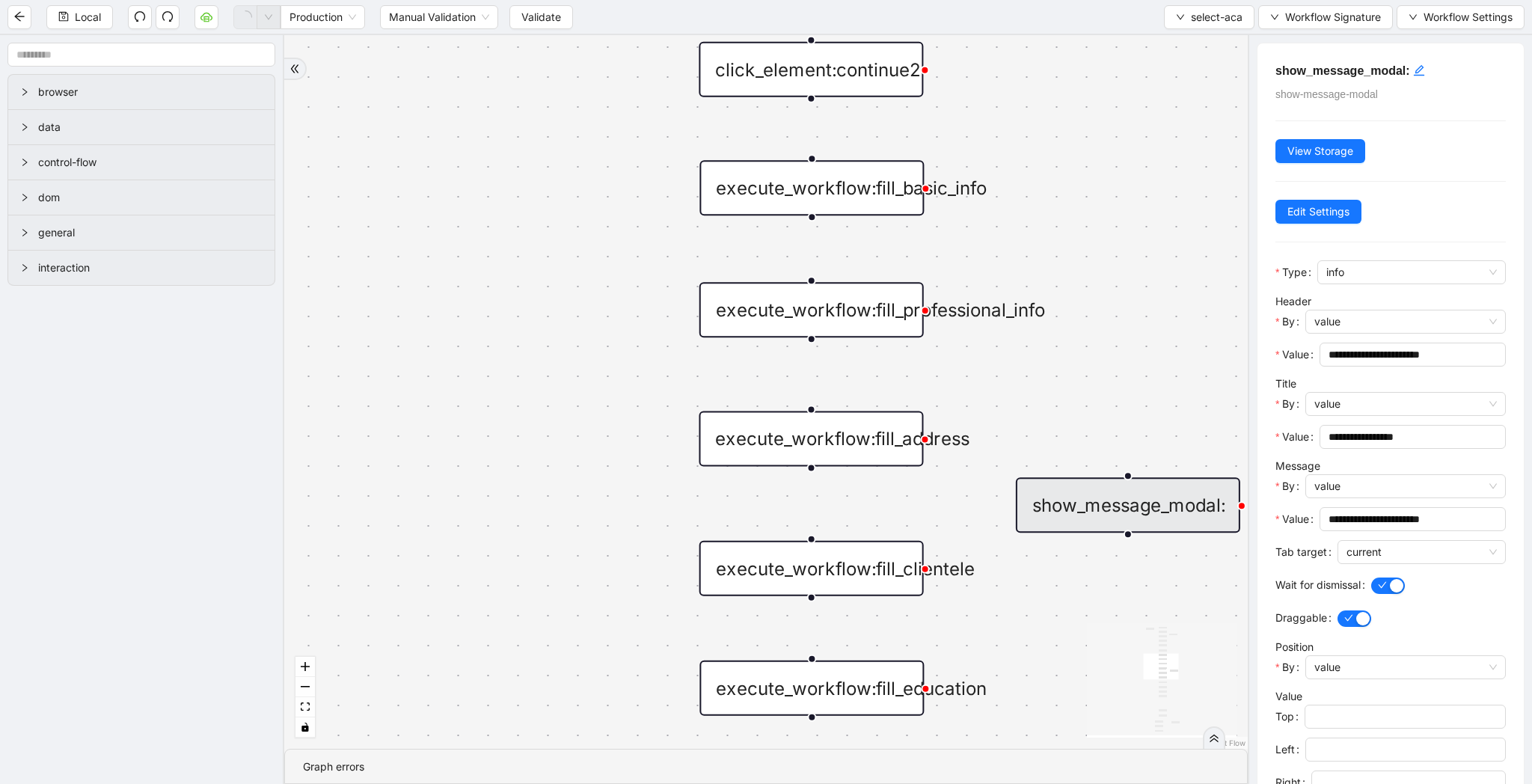
drag, startPoint x: 1090, startPoint y: 360, endPoint x: 1070, endPoint y: 230, distance: 131.5
click at [1070, 230] on div "trigger wait_for_element:provider refresh:refresh_page click_element:provider_b…" at bounding box center [766, 392] width 964 height 713
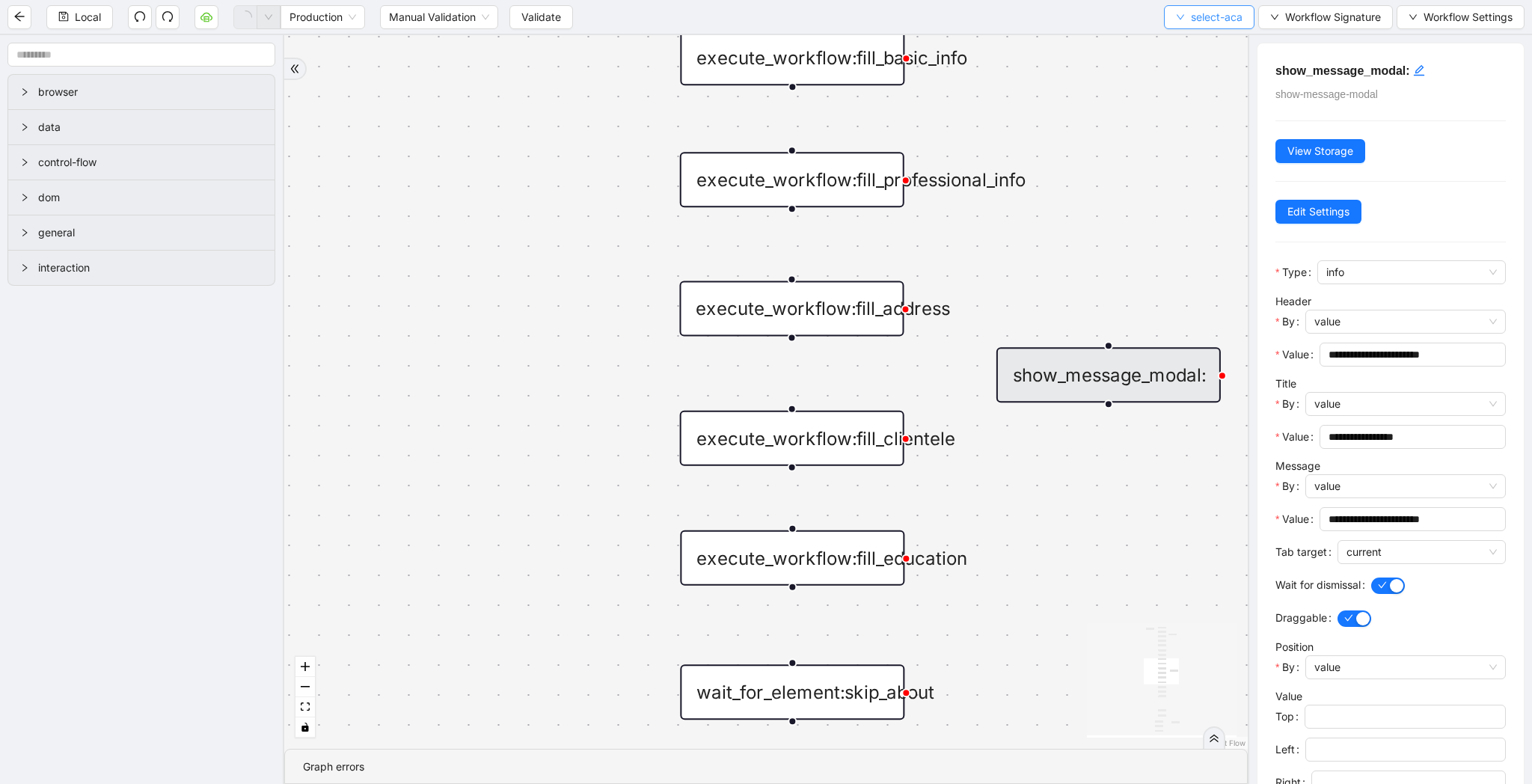
click at [1237, 13] on span "select-aca" at bounding box center [1216, 16] width 51 height 16
click at [1224, 40] on span "Select" at bounding box center [1205, 46] width 67 height 16
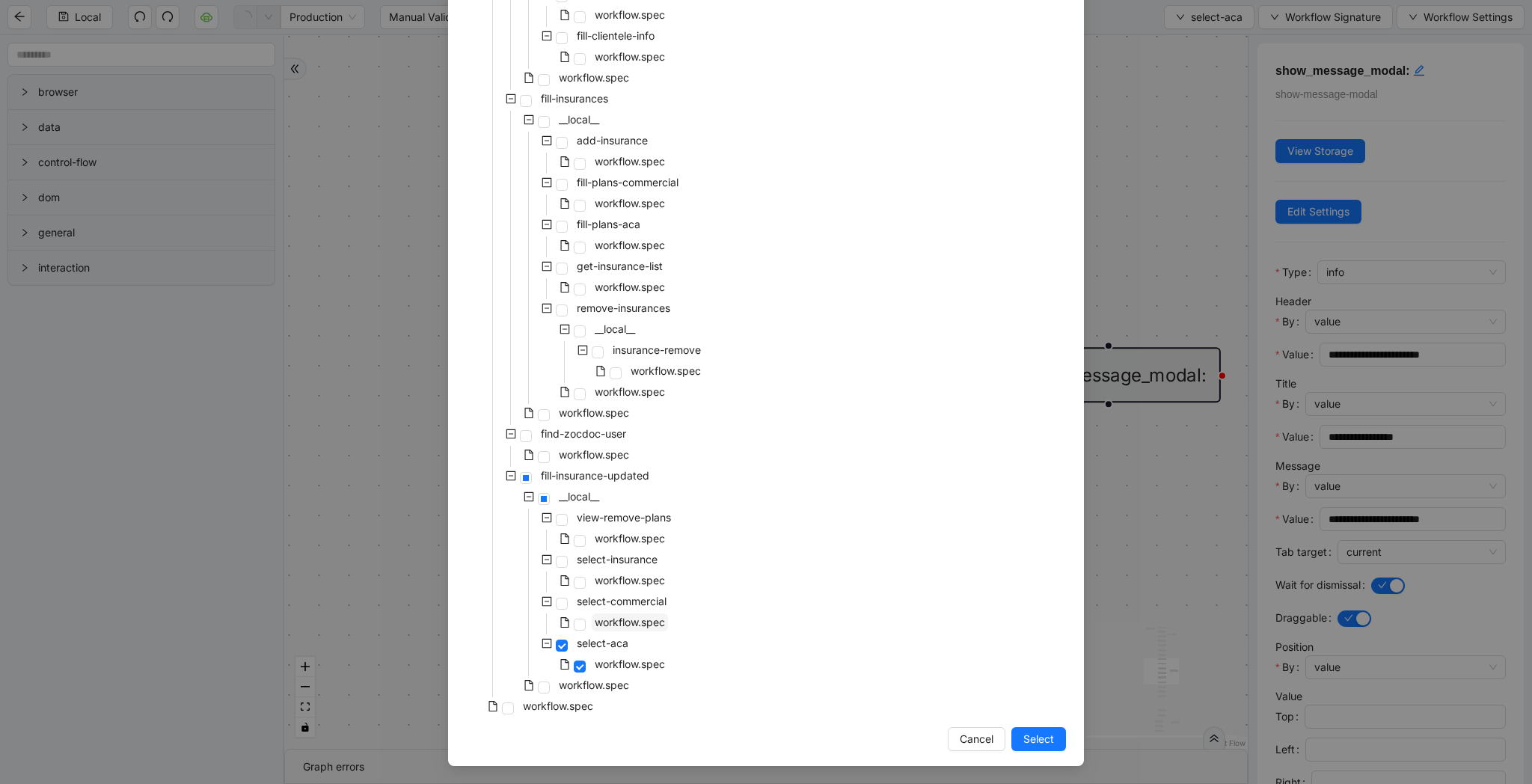
click at [615, 623] on span "workflow.spec" at bounding box center [629, 621] width 71 height 13
click at [1038, 737] on span "Select" at bounding box center [1039, 738] width 31 height 16
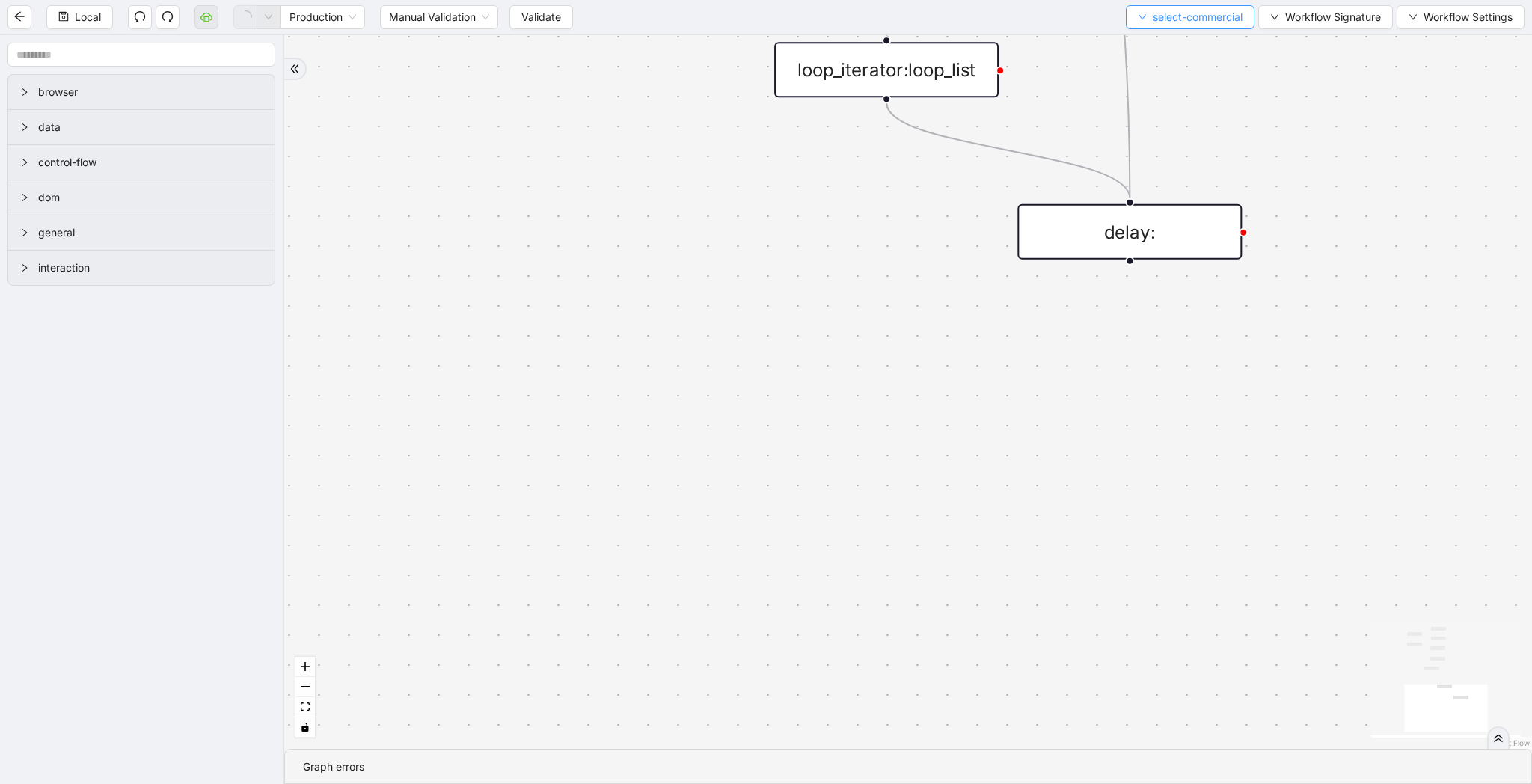
click at [1189, 19] on span "select-commercial" at bounding box center [1197, 16] width 90 height 16
click at [1180, 46] on span "Select" at bounding box center [1186, 46] width 107 height 16
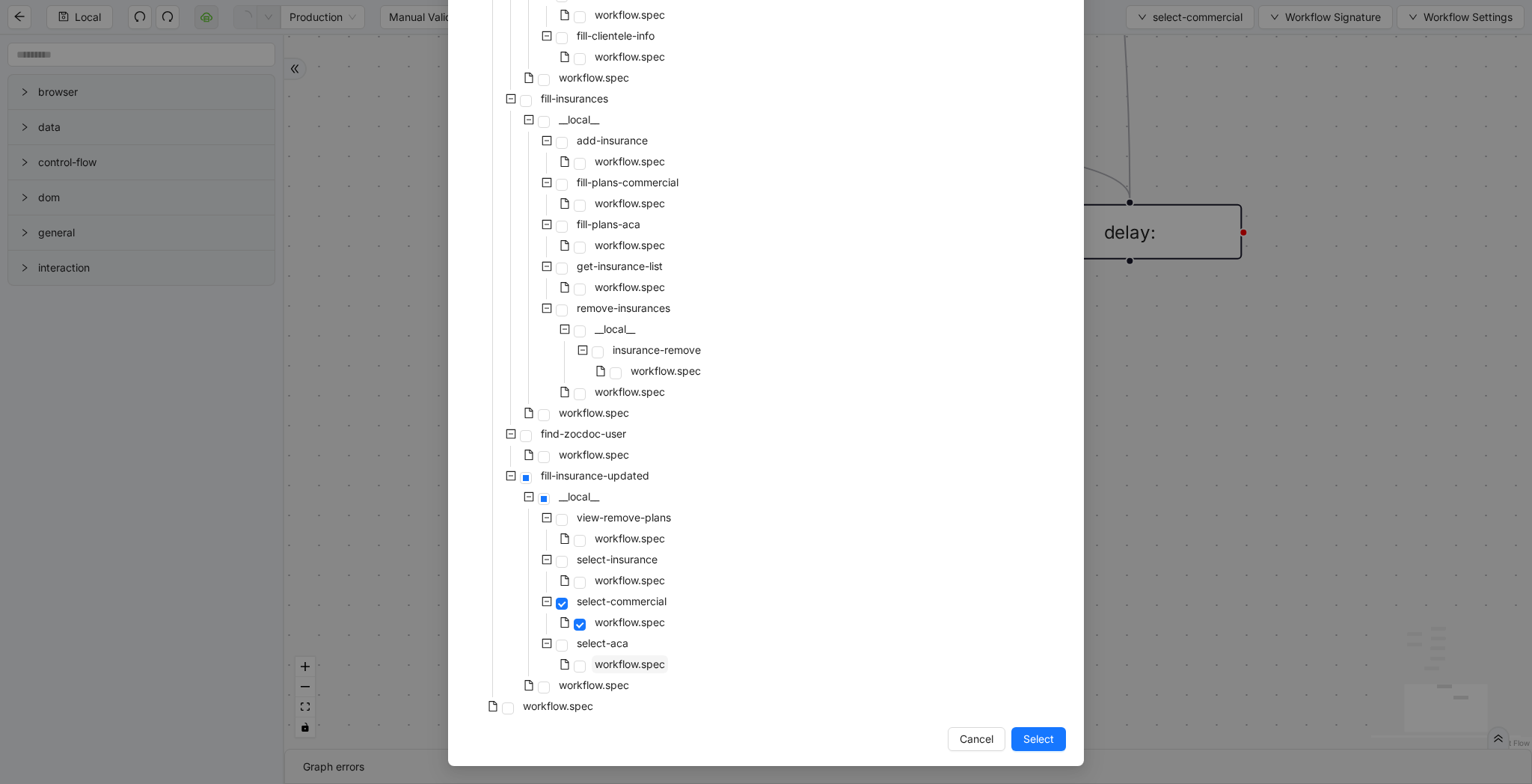
click at [648, 660] on span "workflow.spec" at bounding box center [629, 663] width 71 height 13
click at [1047, 737] on span "Select" at bounding box center [1039, 738] width 31 height 16
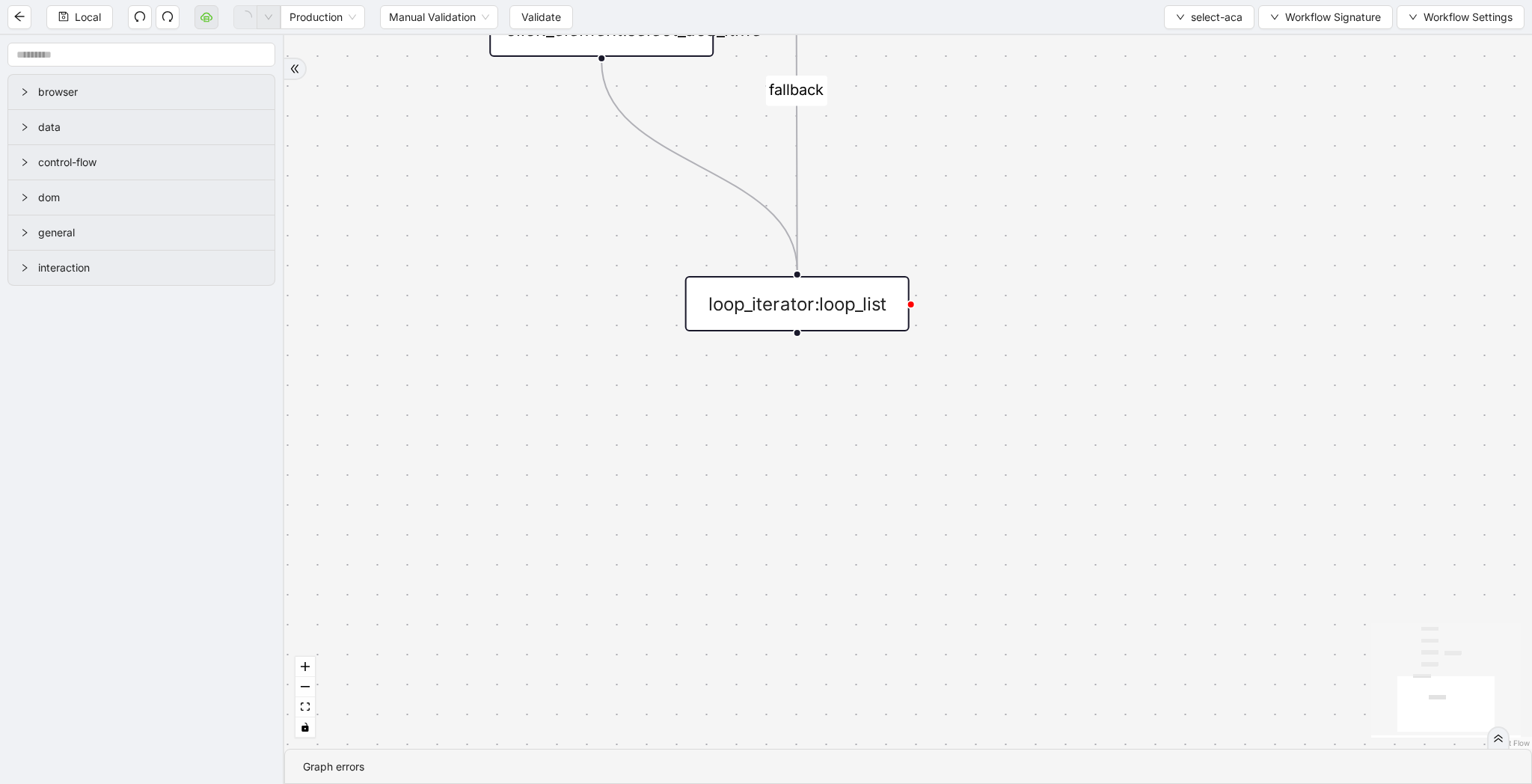
drag, startPoint x: 910, startPoint y: 502, endPoint x: 788, endPoint y: 832, distance: 351.8
click at [788, 783] on html "Local Production Manual Validation Validate select-aca Workflow Signature Workf…" at bounding box center [766, 392] width 1532 height 784
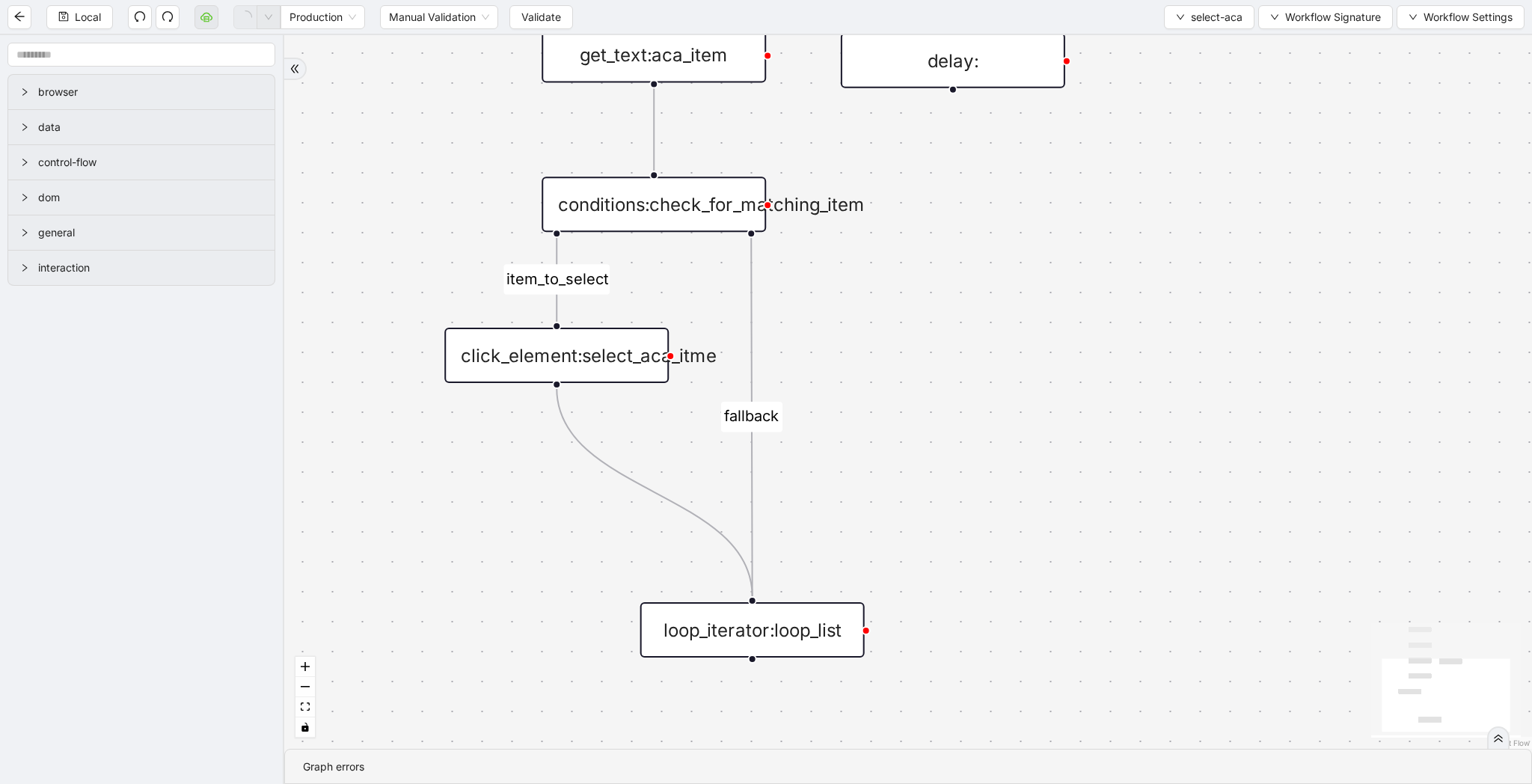
drag, startPoint x: 1040, startPoint y: 286, endPoint x: 1024, endPoint y: 530, distance: 244.5
click at [1024, 530] on div "fallback item_to_select onError trigger conditions:check_for_matching_item loop…" at bounding box center [908, 392] width 1248 height 713
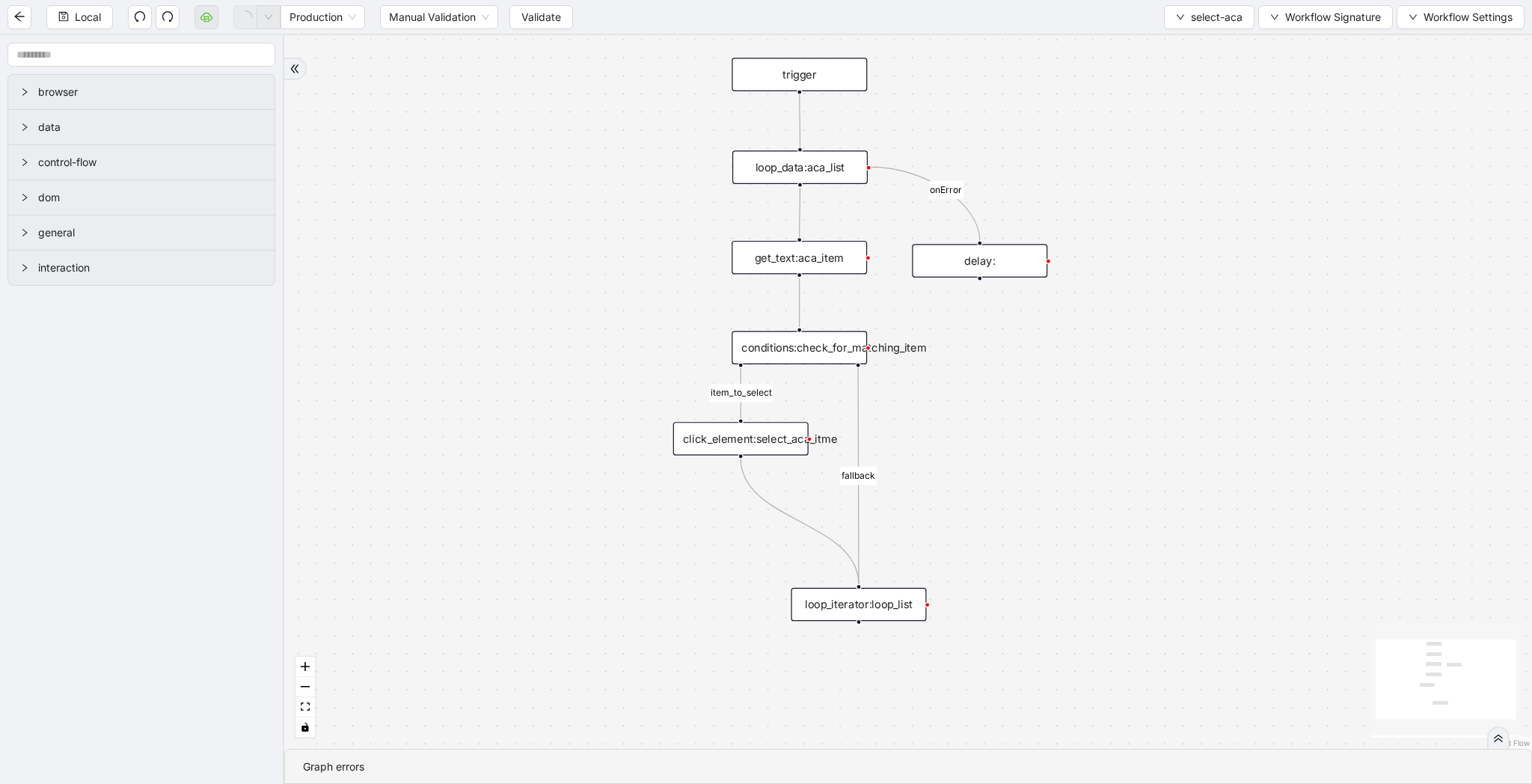
click at [785, 446] on div "click_element:select_aca_itme" at bounding box center [741, 438] width 136 height 34
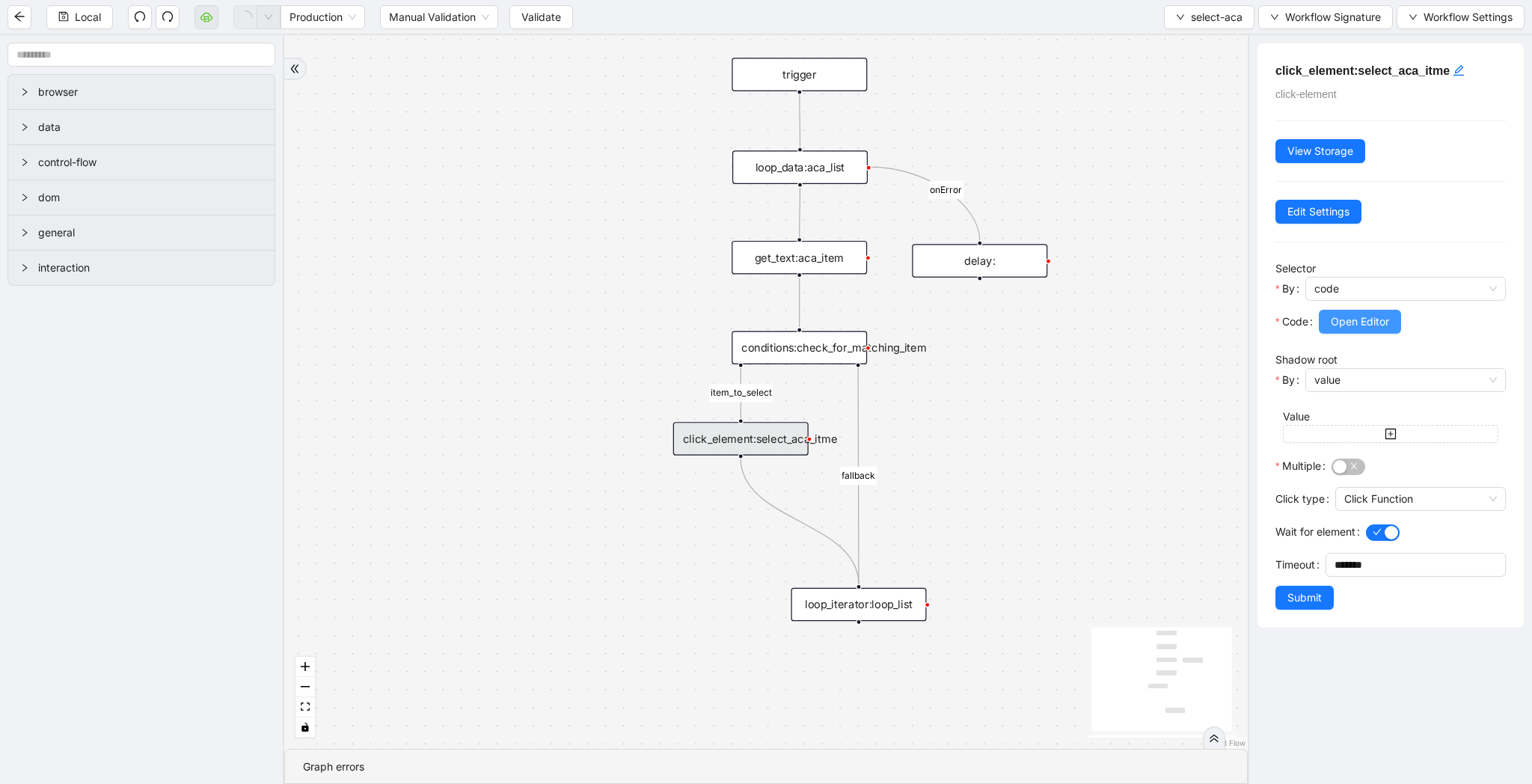
click at [1386, 327] on span "Open Editor" at bounding box center [1360, 321] width 58 height 16
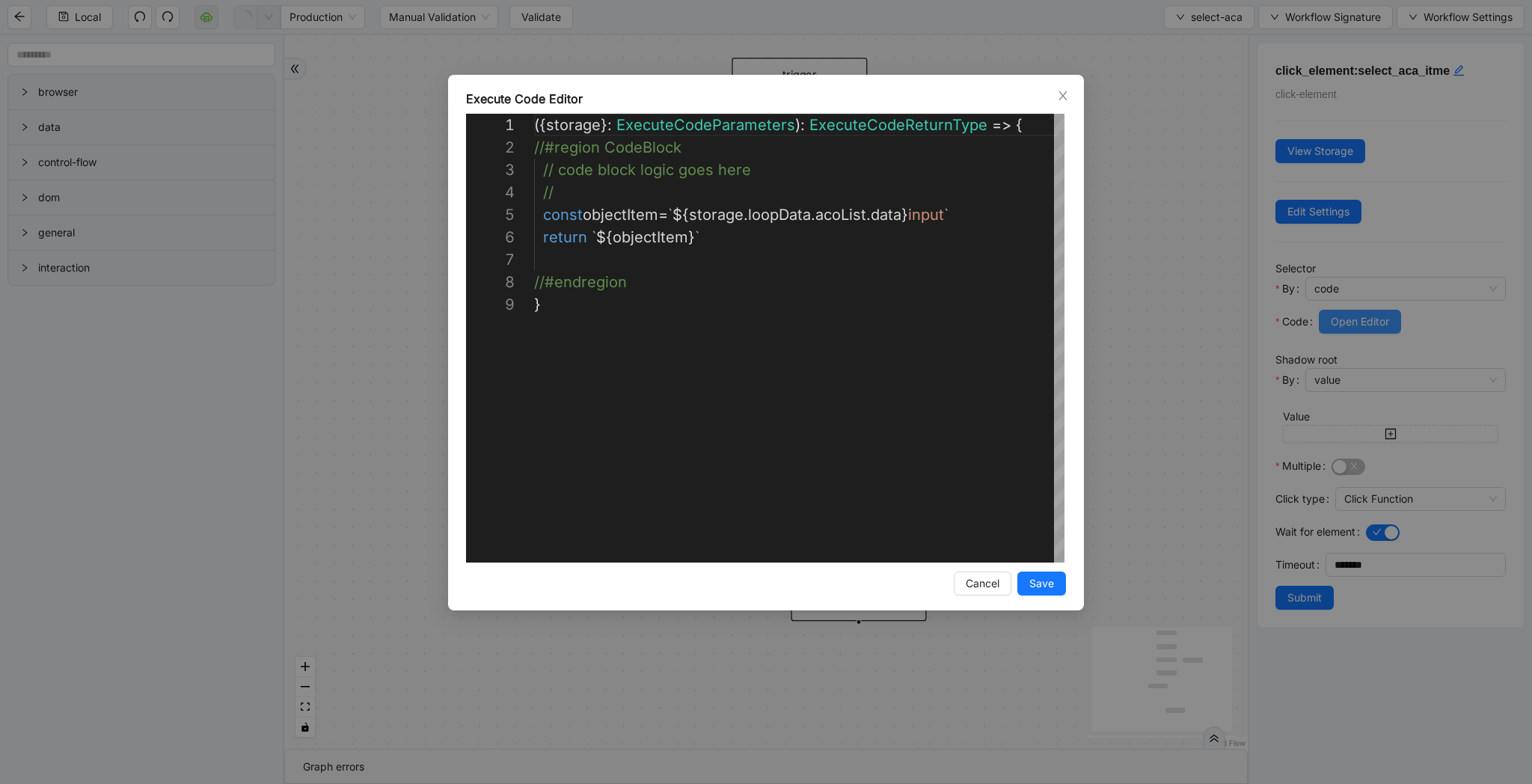
scroll to position [179, 0]
